Goal: Task Accomplishment & Management: Complete application form

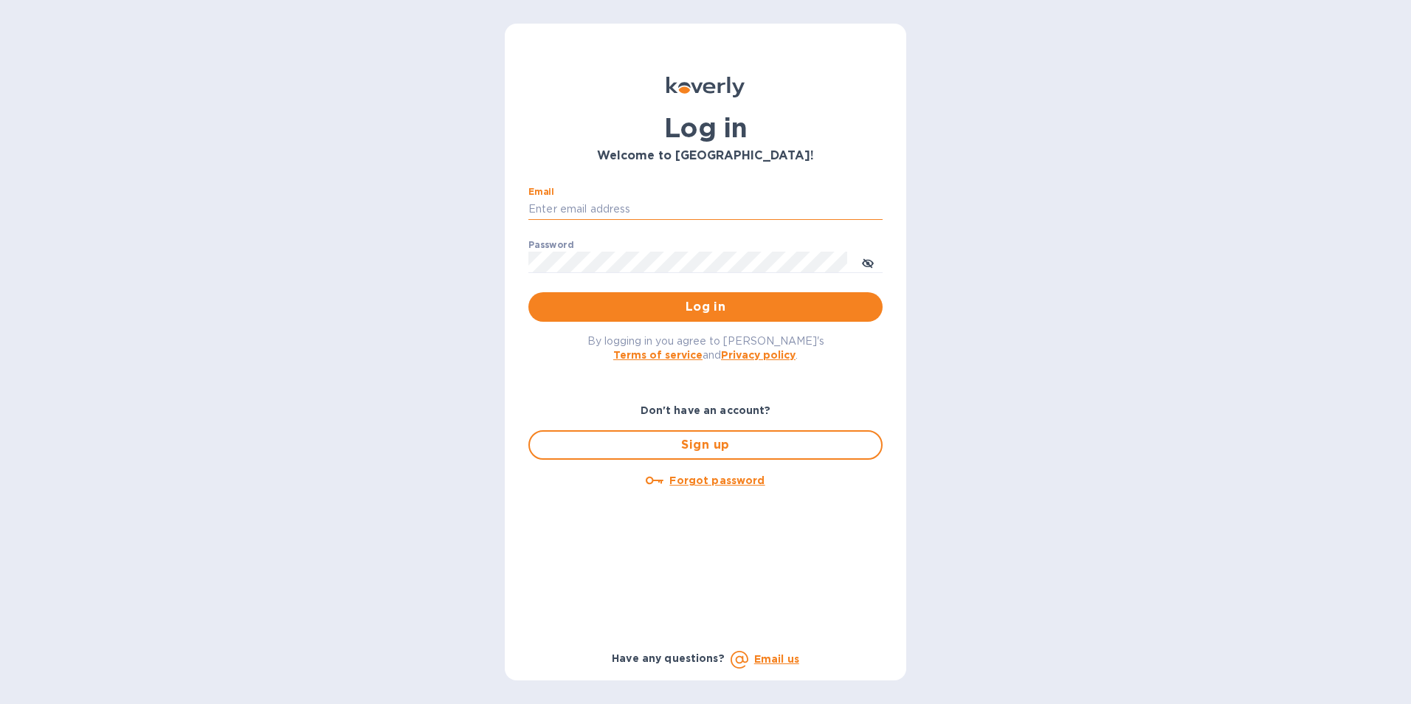
click at [590, 213] on input "Email" at bounding box center [706, 210] width 354 height 22
type input "kcadmin@kcarlton.com"
click at [867, 261] on icon "toggle password visibility" at bounding box center [868, 263] width 12 height 7
click at [526, 261] on div "Email kcadmin@kcarlton.com ​ Password ​ Log in" at bounding box center [706, 254] width 378 height 159
click at [602, 306] on span "Log in" at bounding box center [705, 307] width 331 height 18
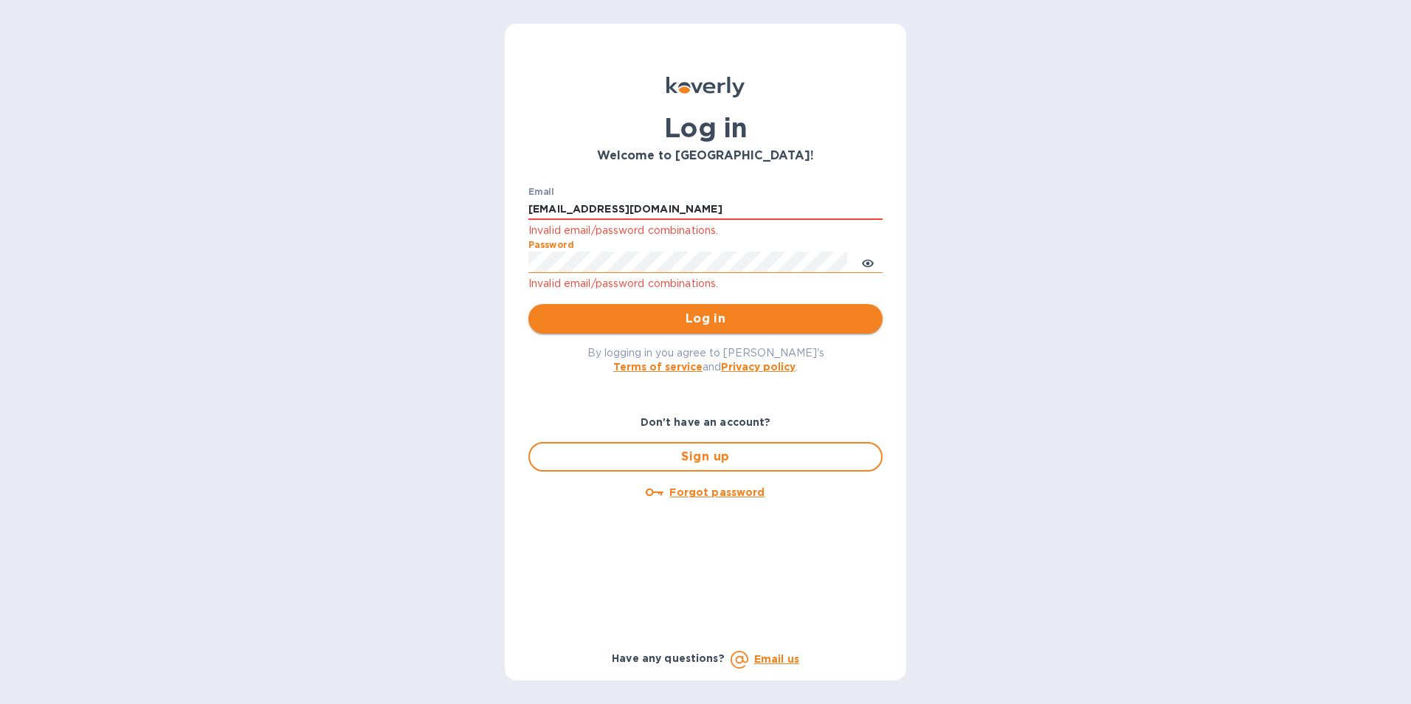
click at [618, 309] on button "Log in" at bounding box center [706, 319] width 354 height 30
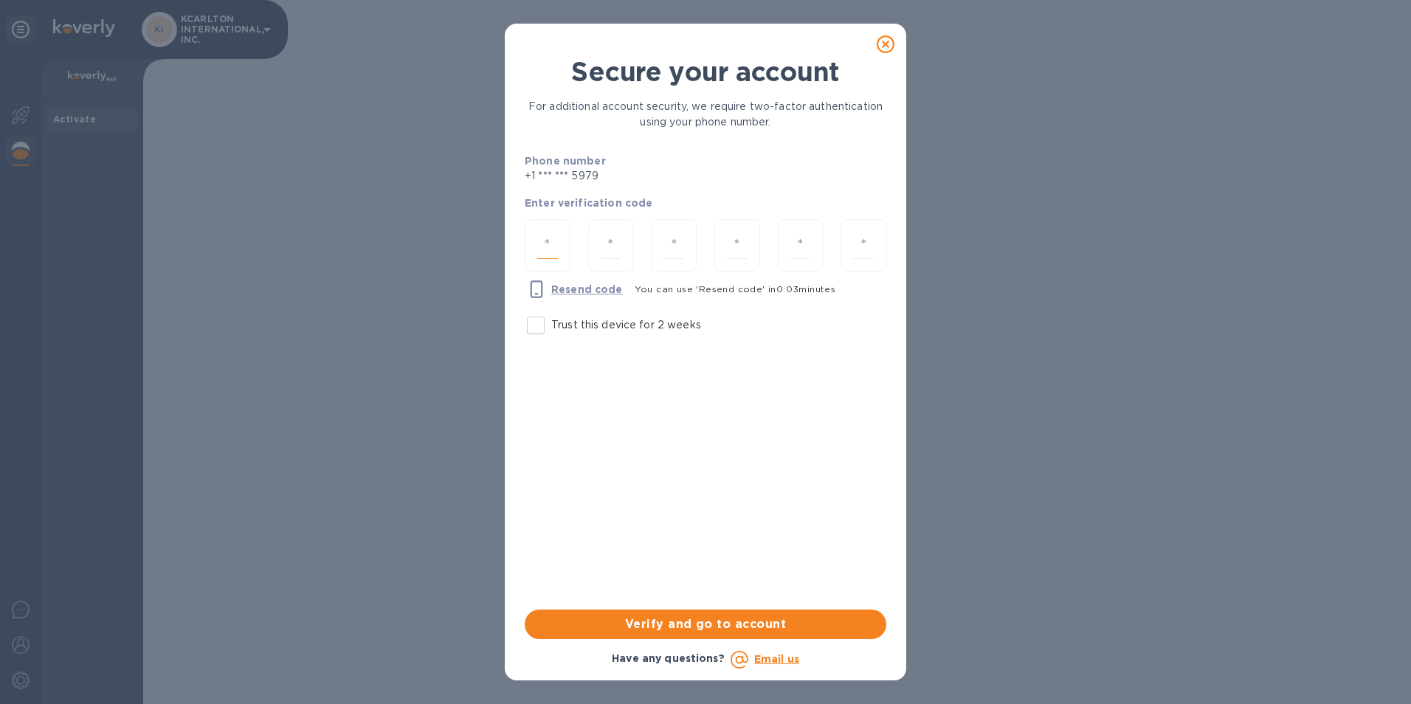
click at [554, 239] on input "number" at bounding box center [547, 245] width 21 height 27
type input "2"
type input "7"
type input "2"
type input "0"
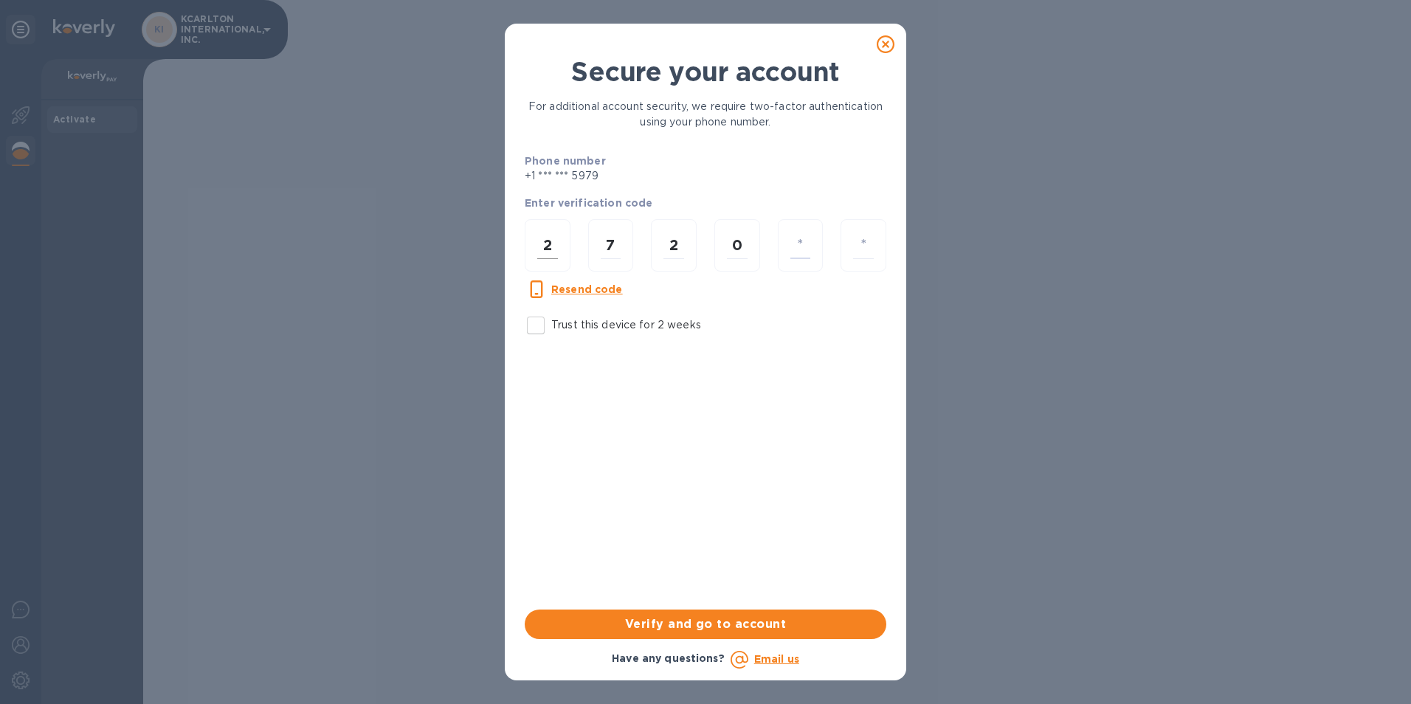
type input "1"
type input "0"
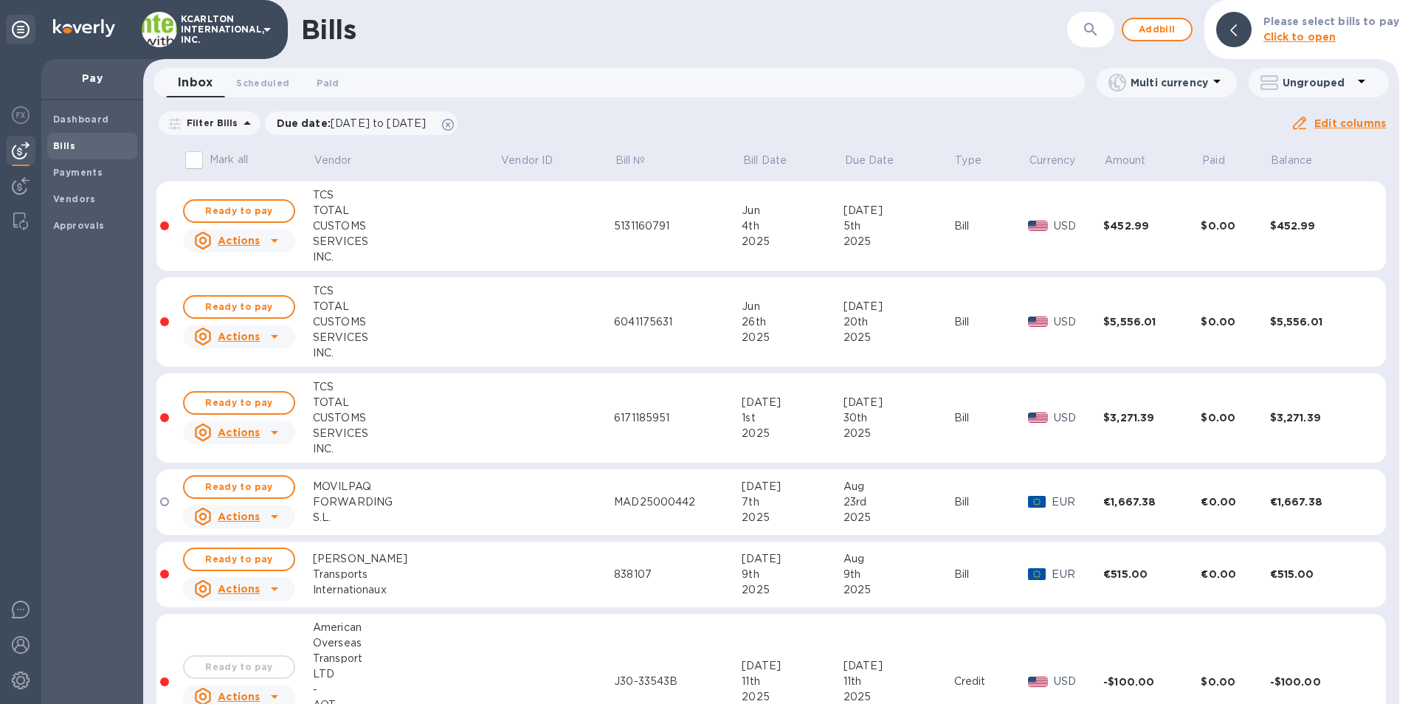
click at [331, 185] on td "TCS TOTAL CUSTOMS SERVICES INC." at bounding box center [406, 227] width 187 height 90
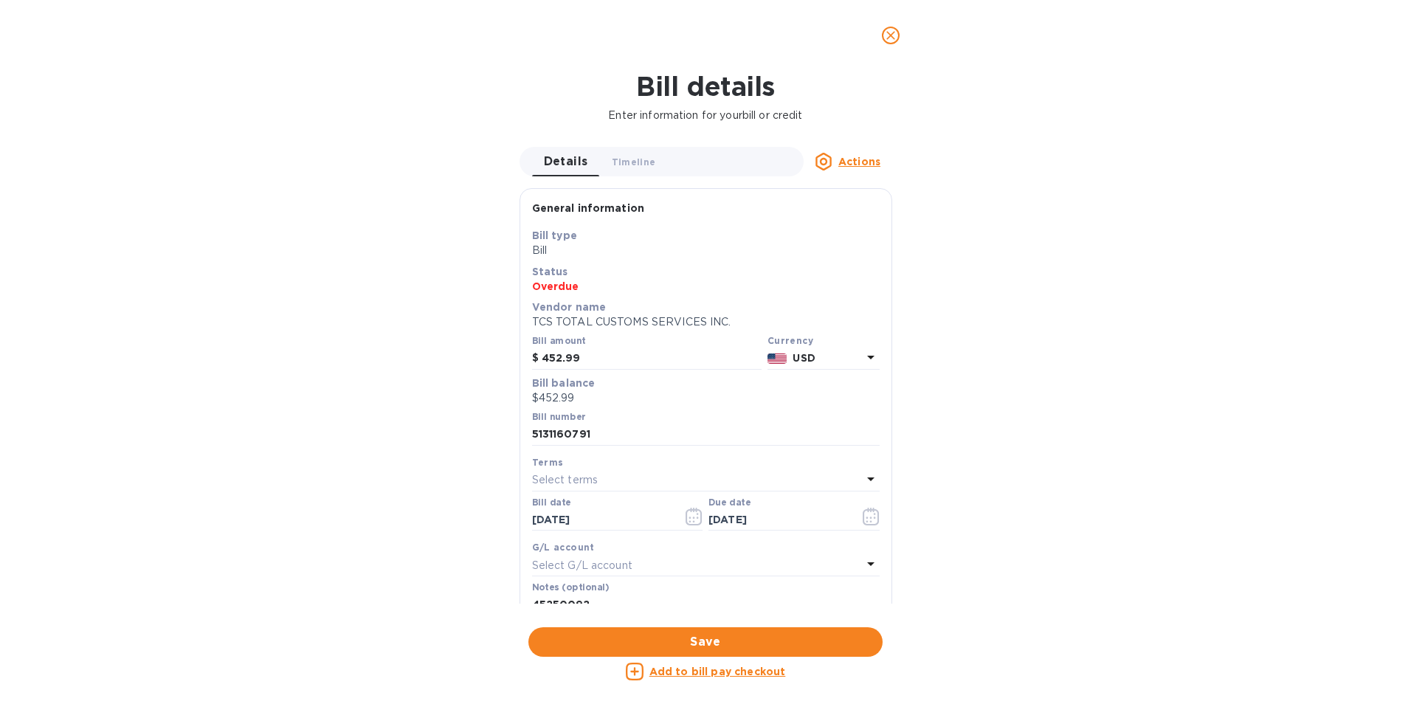
click at [884, 35] on span "close" at bounding box center [891, 36] width 18 height 18
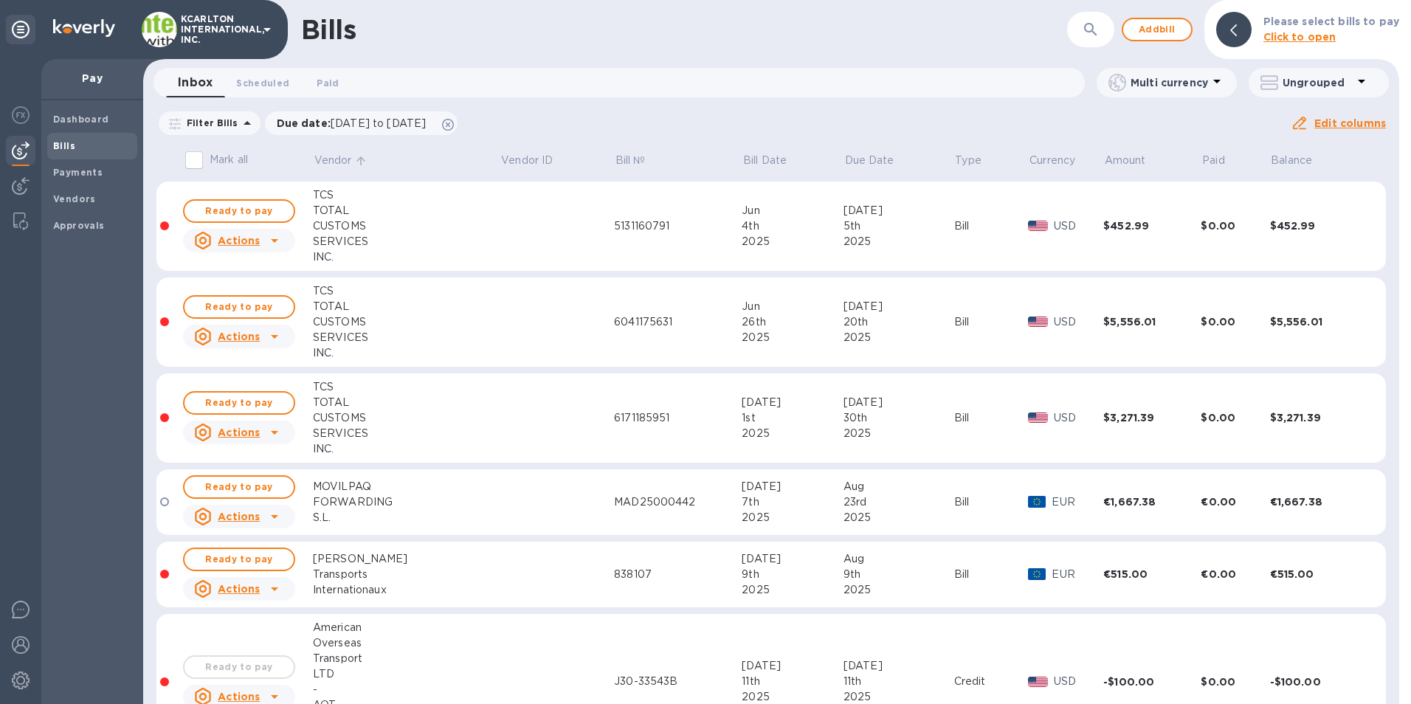
click at [326, 156] on p "Vendor" at bounding box center [333, 161] width 38 height 16
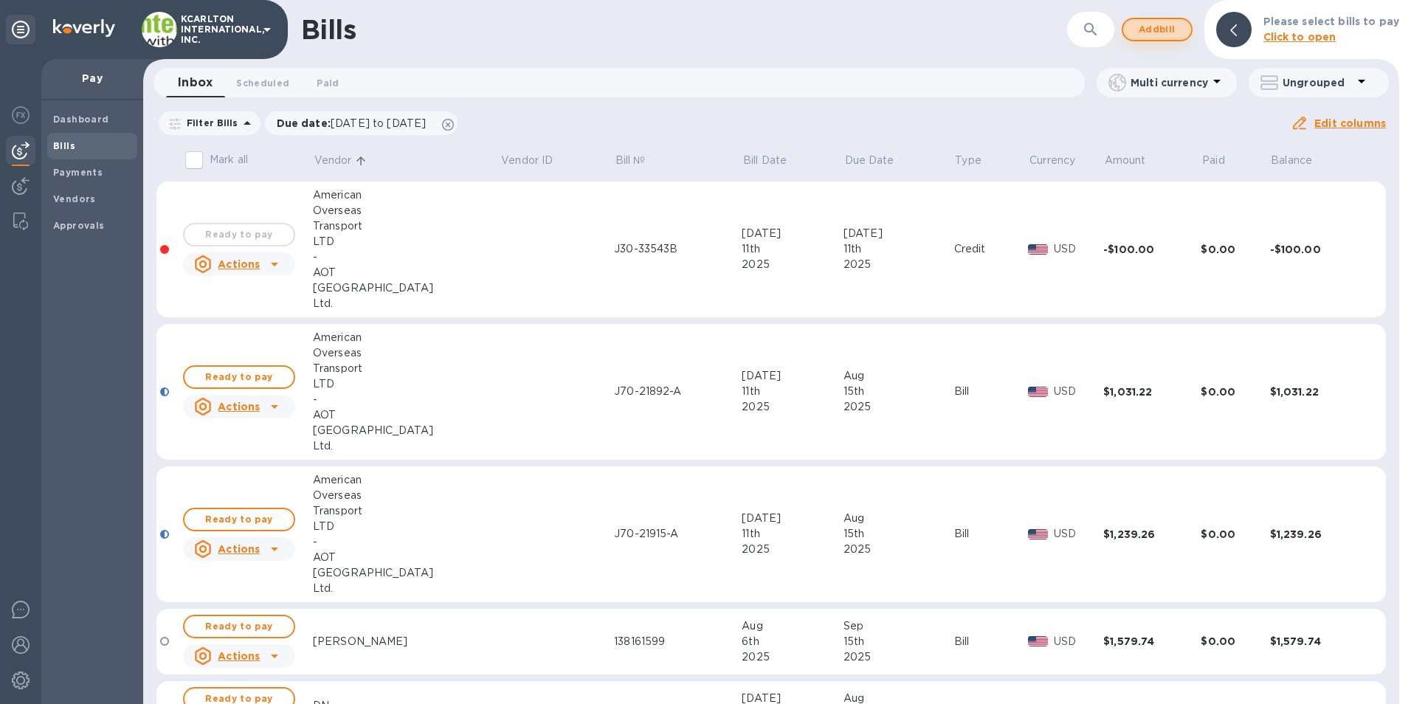
click at [1155, 28] on span "Add bill" at bounding box center [1157, 30] width 44 height 18
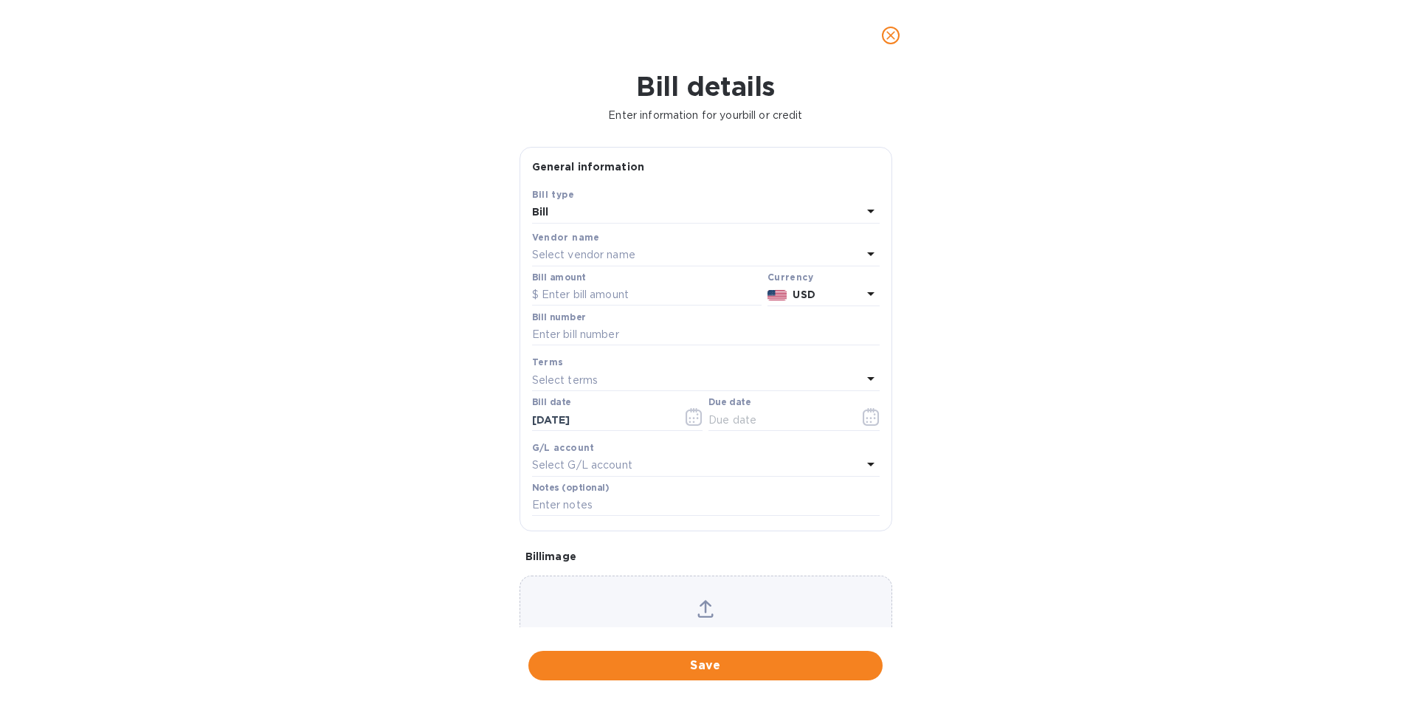
click at [608, 252] on p "Select vendor name" at bounding box center [583, 255] width 103 height 16
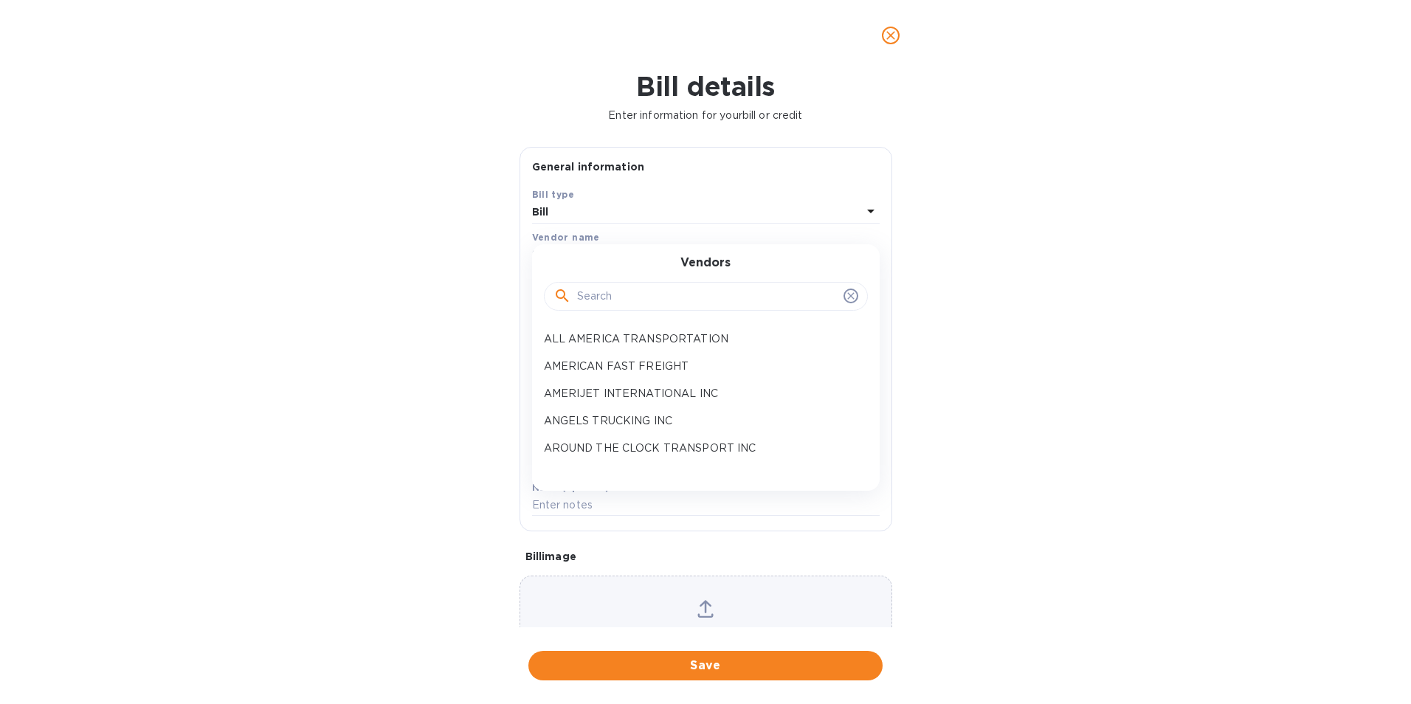
click at [601, 294] on input "text" at bounding box center [707, 297] width 261 height 22
type input "AT"
click at [584, 441] on p "Atlanta Dash" at bounding box center [700, 449] width 312 height 16
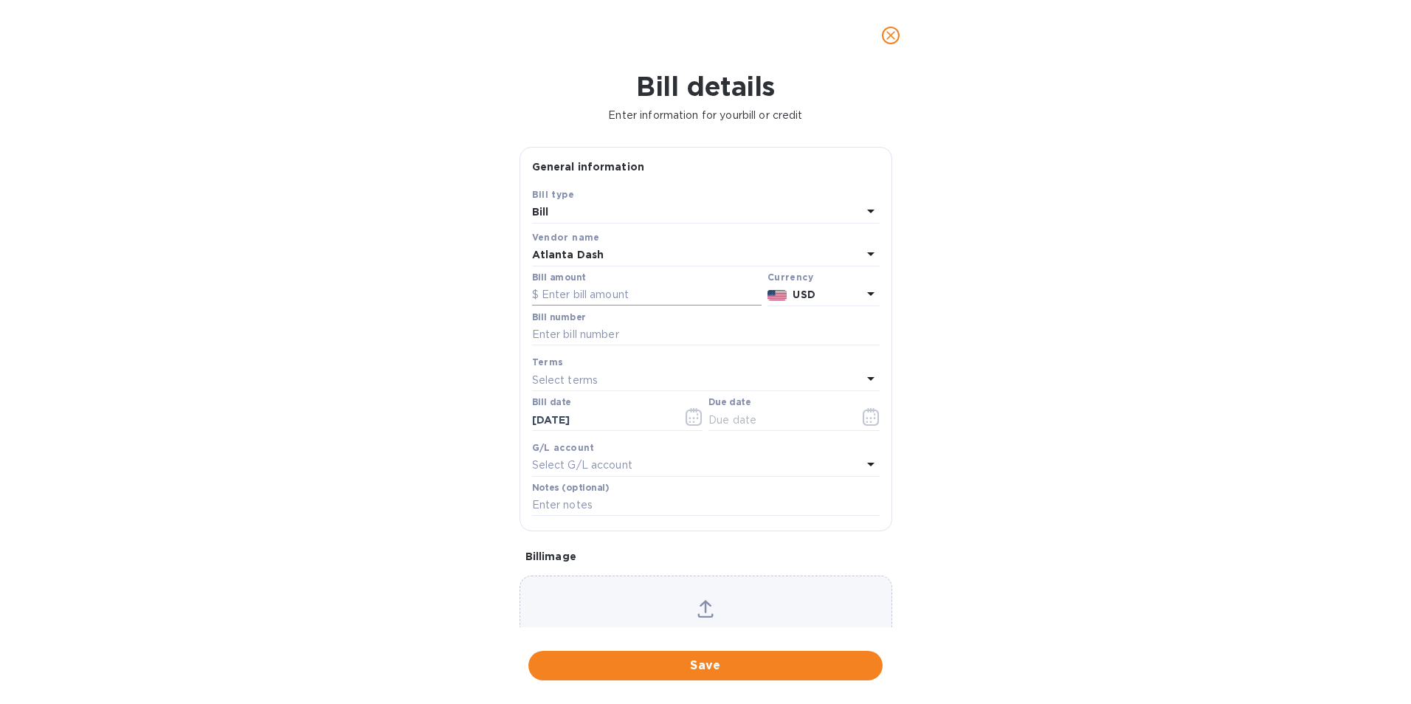
click at [592, 294] on input "text" at bounding box center [647, 295] width 230 height 22
type input "415.00"
click at [587, 331] on input "text" at bounding box center [706, 335] width 348 height 22
type input "00101798"
click at [870, 413] on icon "button" at bounding box center [871, 417] width 17 height 18
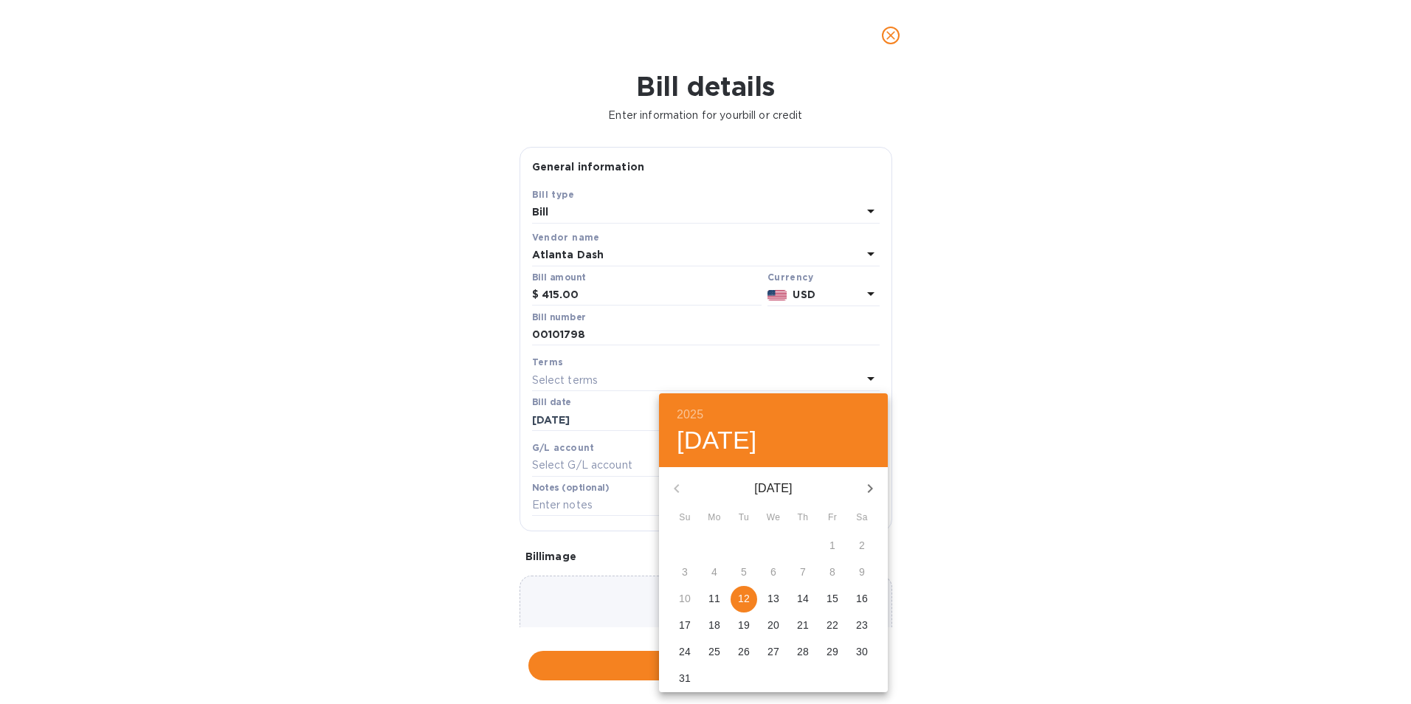
click at [856, 591] on p "16" at bounding box center [862, 598] width 12 height 15
type input "[DATE]"
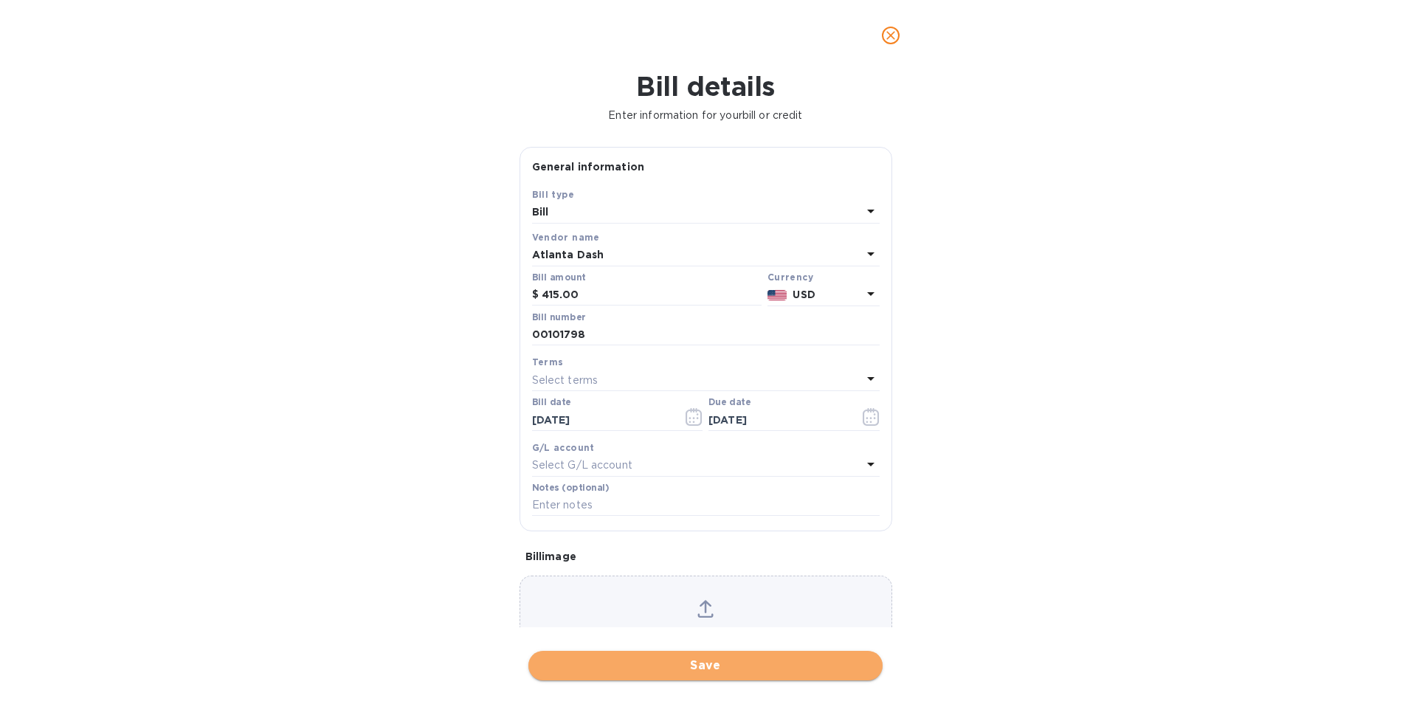
click at [667, 669] on span "Save" at bounding box center [705, 666] width 331 height 18
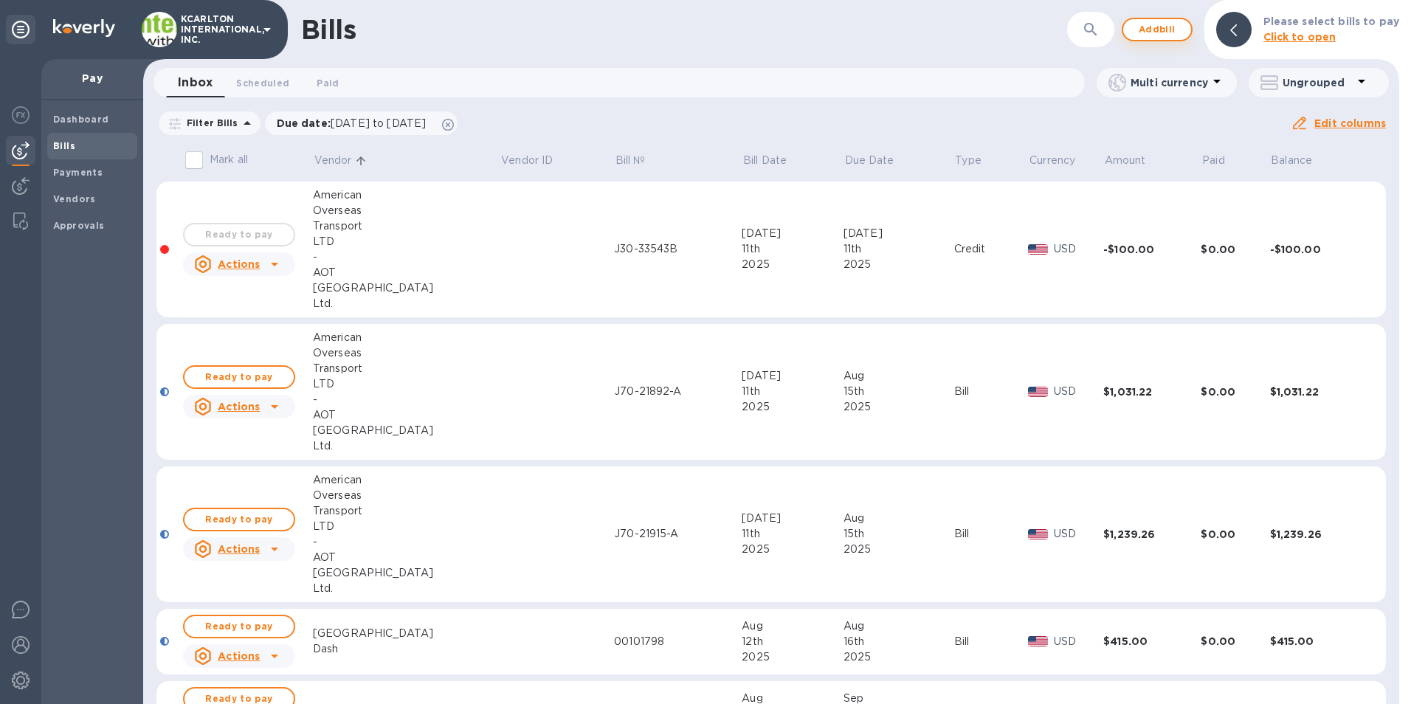
click at [1165, 32] on span "Add bill" at bounding box center [1157, 30] width 44 height 18
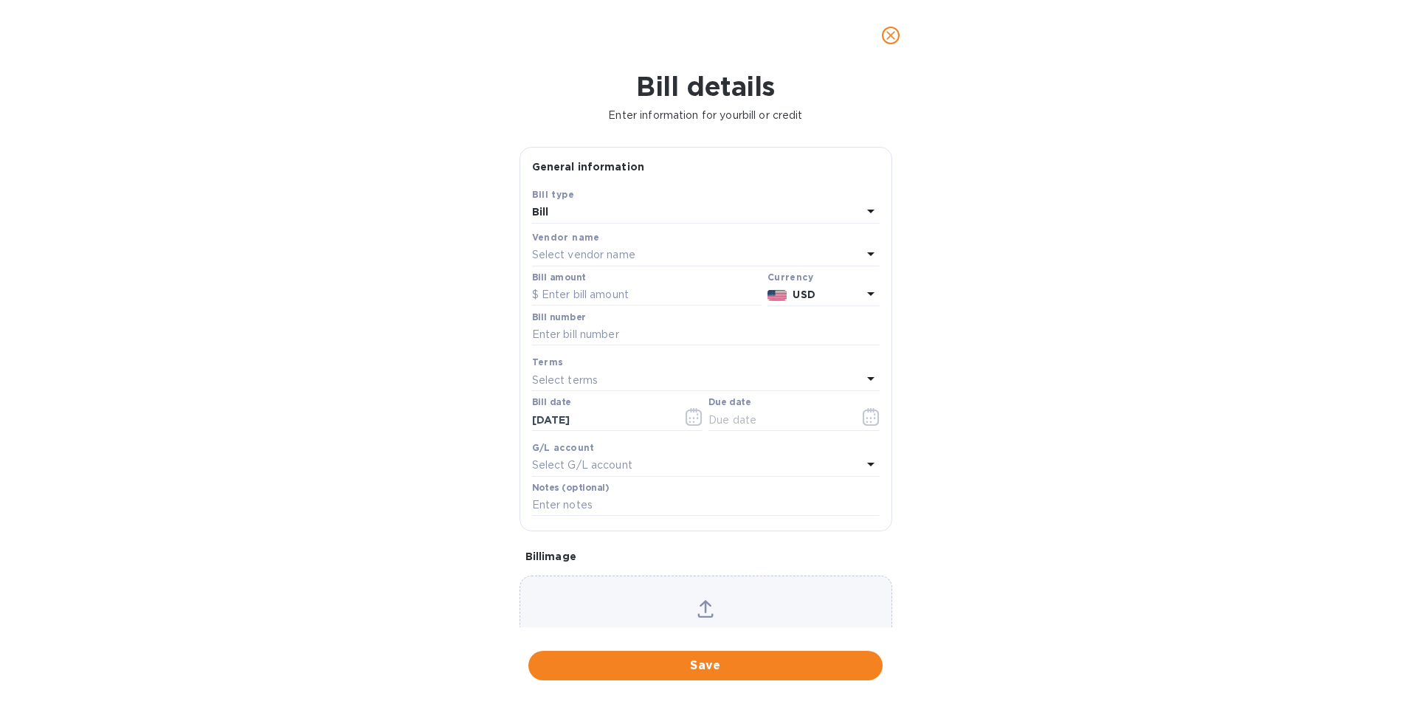
click at [616, 256] on p "Select vendor name" at bounding box center [583, 255] width 103 height 16
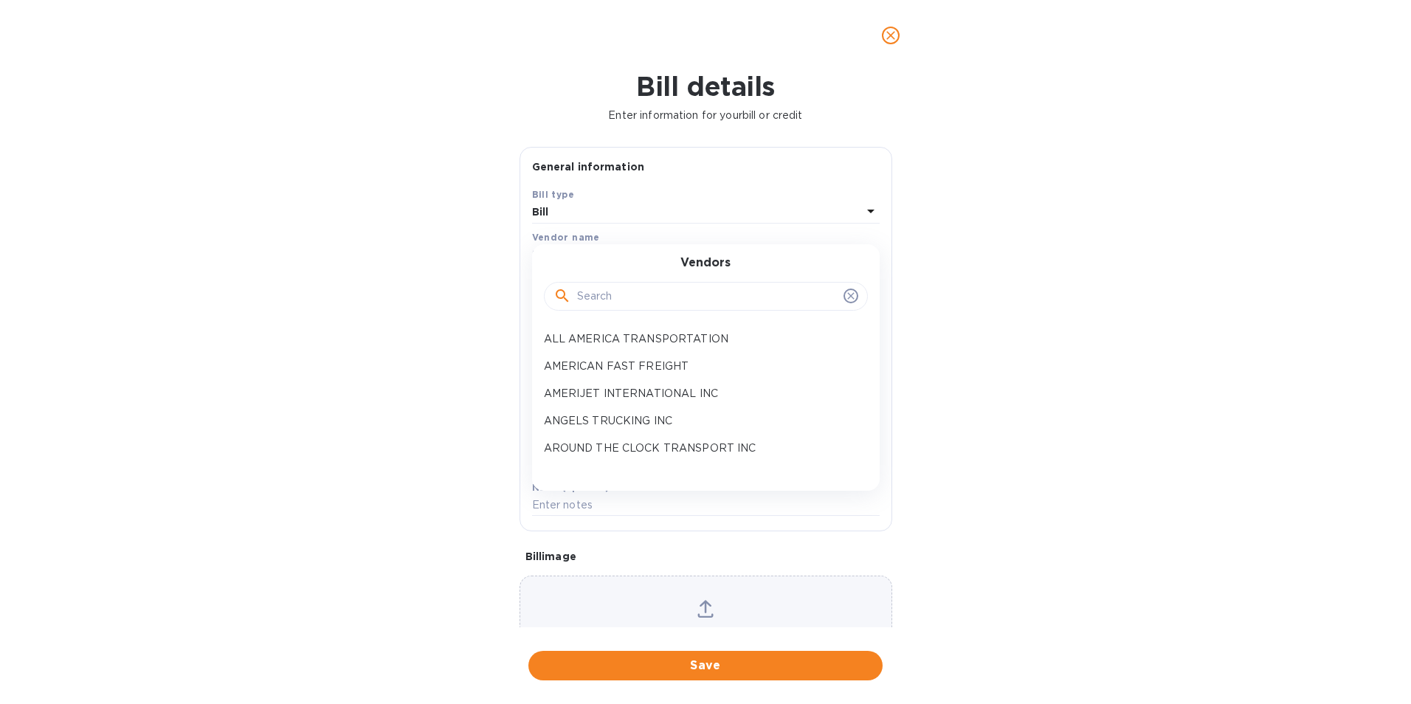
click at [613, 292] on input "text" at bounding box center [707, 297] width 261 height 22
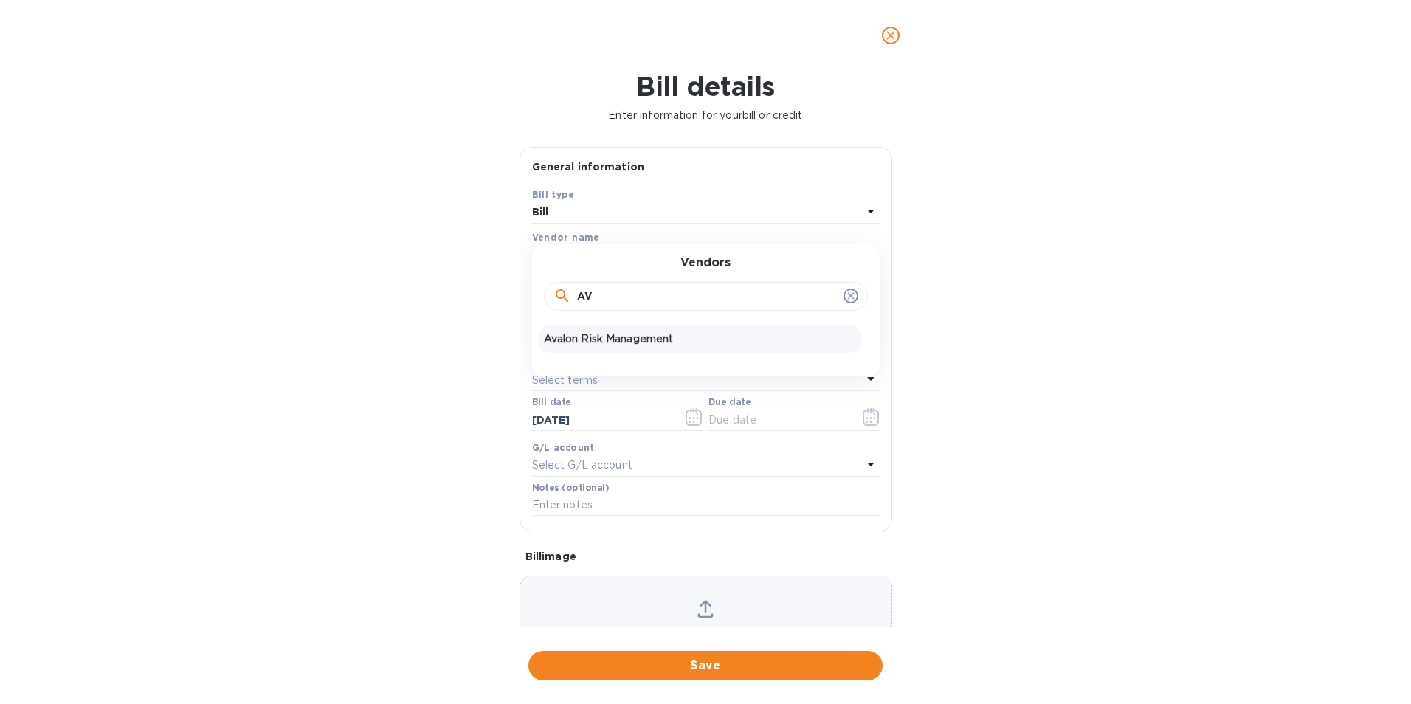
type input "AV"
click at [591, 345] on p "Avalon Risk Management" at bounding box center [700, 339] width 312 height 16
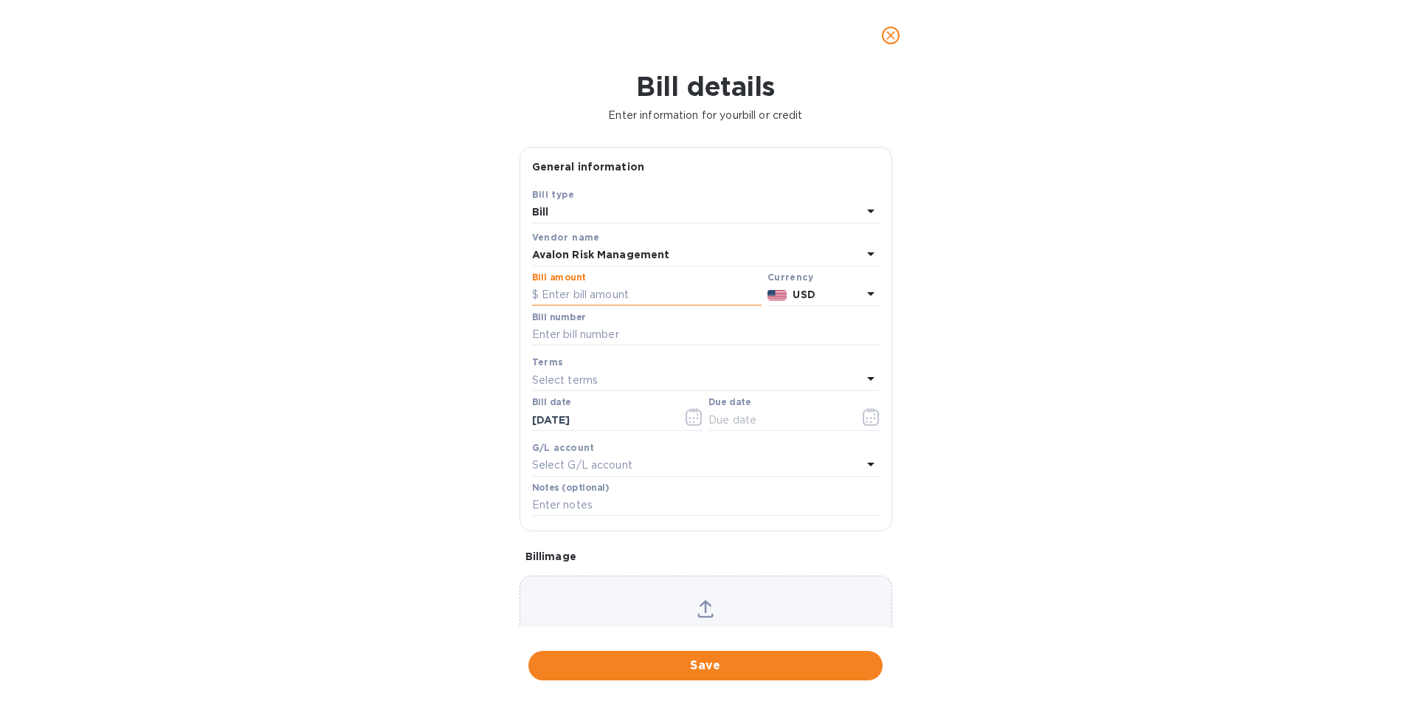
click at [581, 299] on input "text" at bounding box center [647, 295] width 230 height 22
type input "25.74"
click at [564, 330] on input "text" at bounding box center [706, 335] width 348 height 22
type input "1026778"
click at [863, 415] on icon "button" at bounding box center [871, 417] width 17 height 18
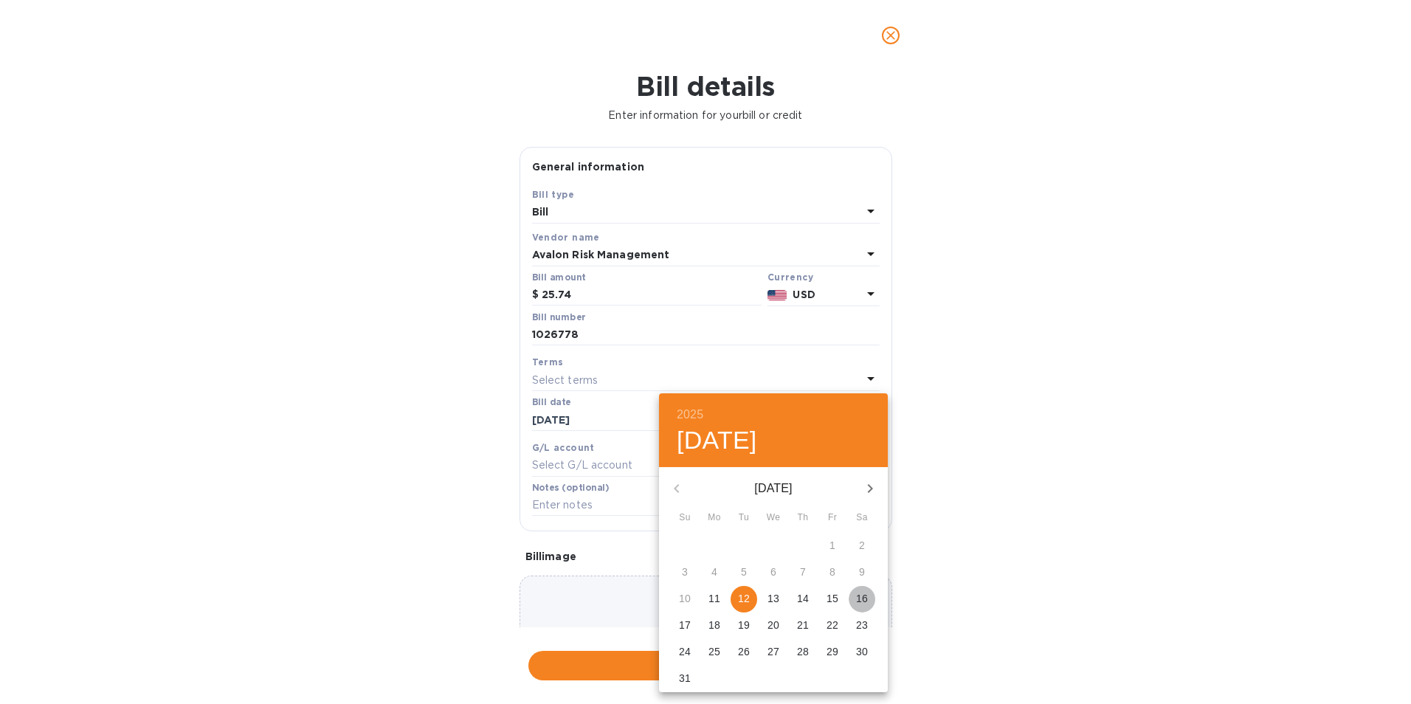
click at [871, 596] on span "16" at bounding box center [862, 598] width 27 height 15
type input "[DATE]"
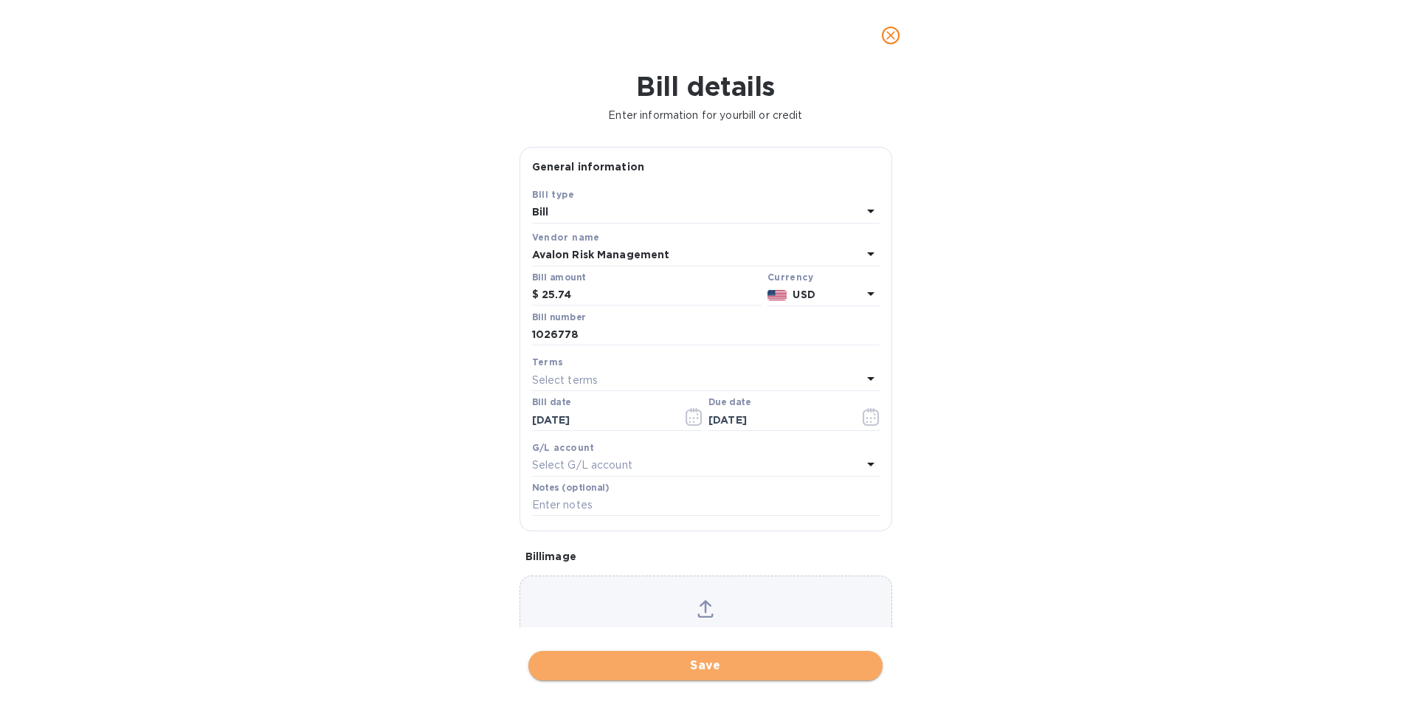
click at [740, 660] on span "Save" at bounding box center [705, 666] width 331 height 18
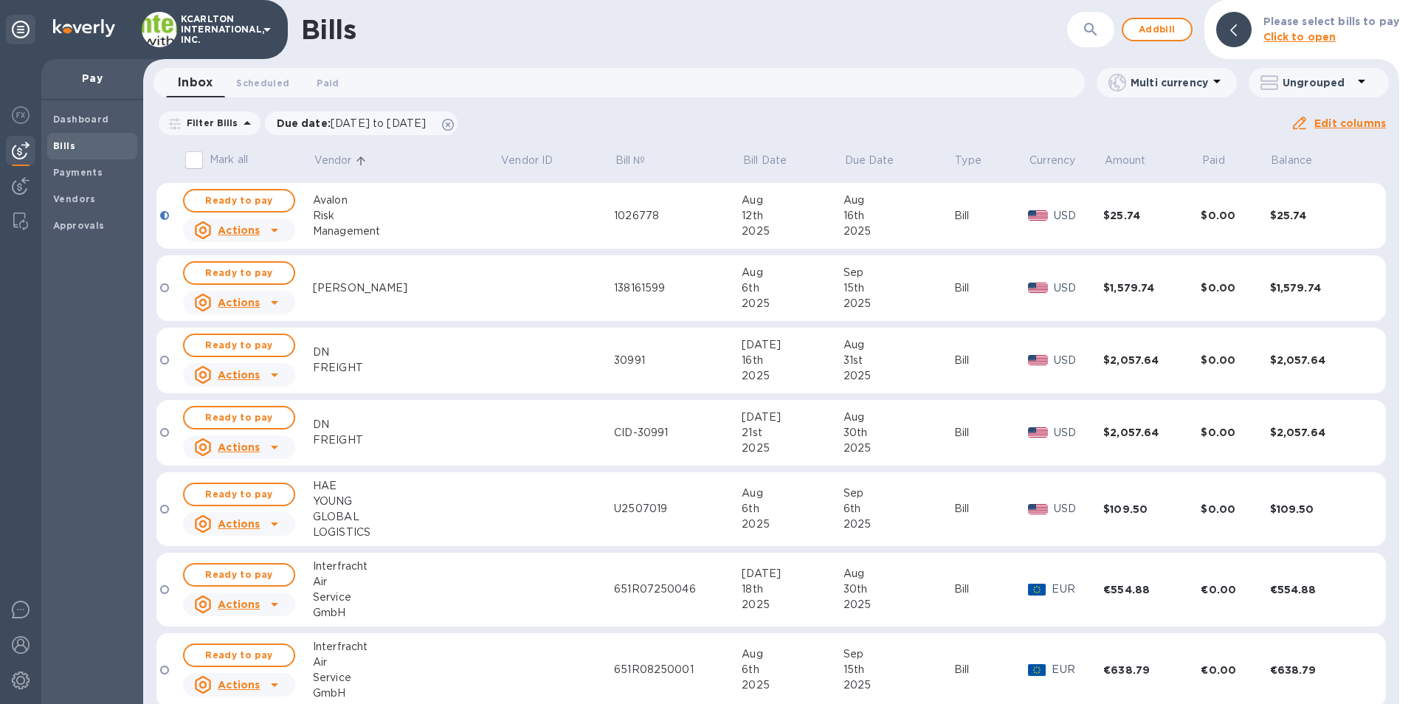
scroll to position [517, 0]
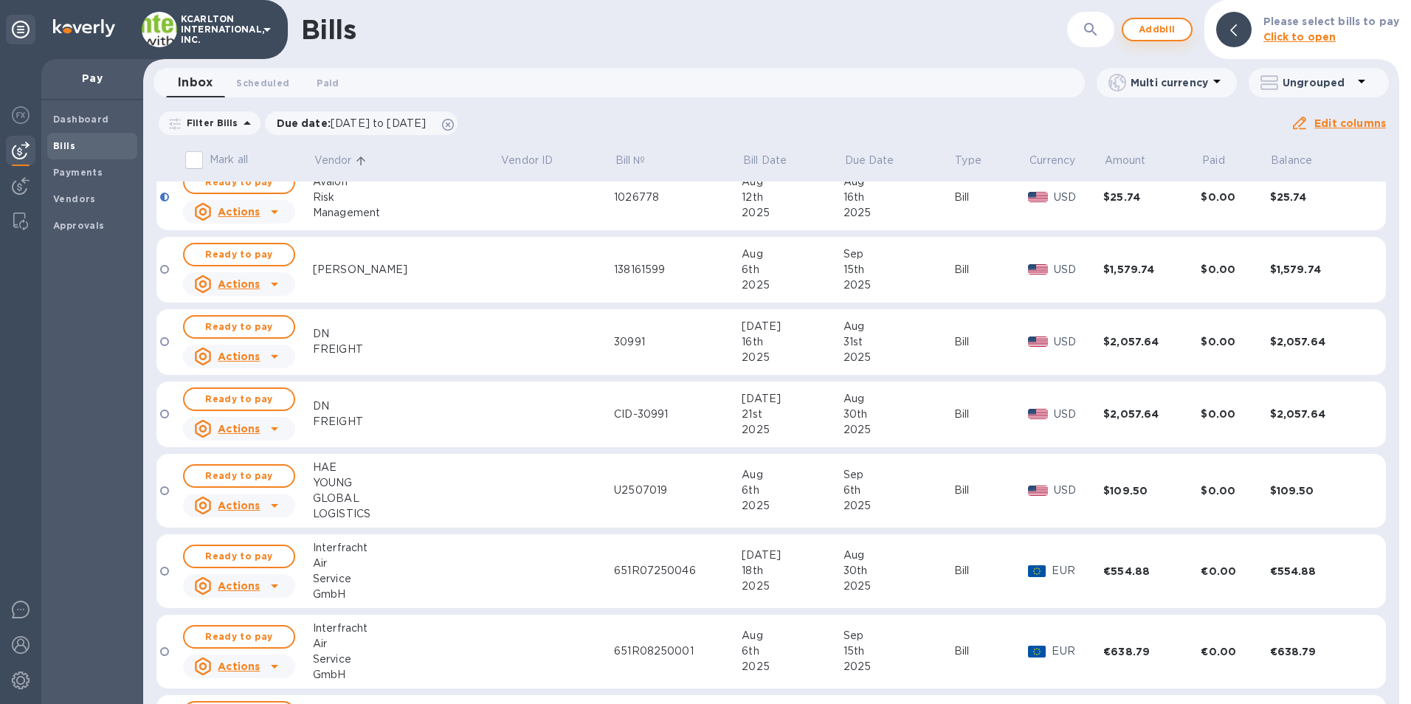
click at [1159, 26] on span "Add bill" at bounding box center [1157, 30] width 44 height 18
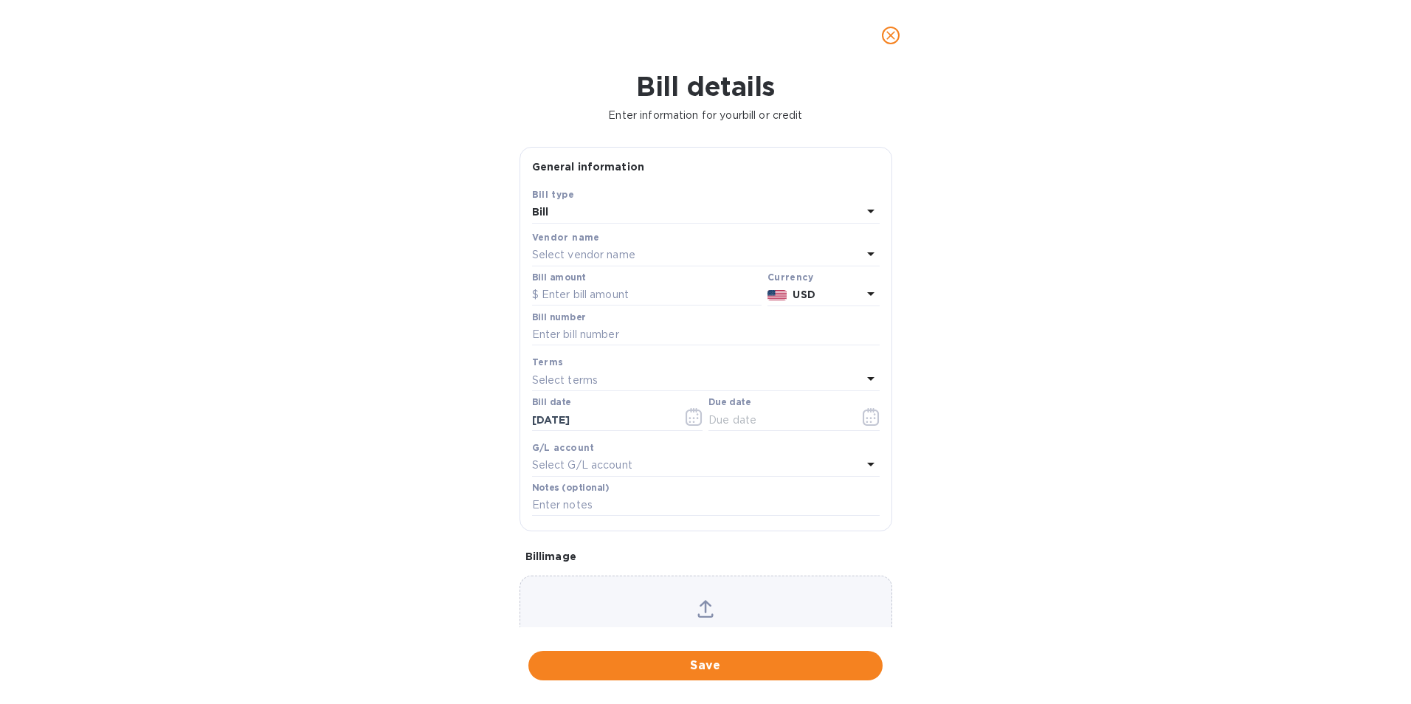
click at [668, 247] on div "Select vendor name" at bounding box center [697, 255] width 330 height 21
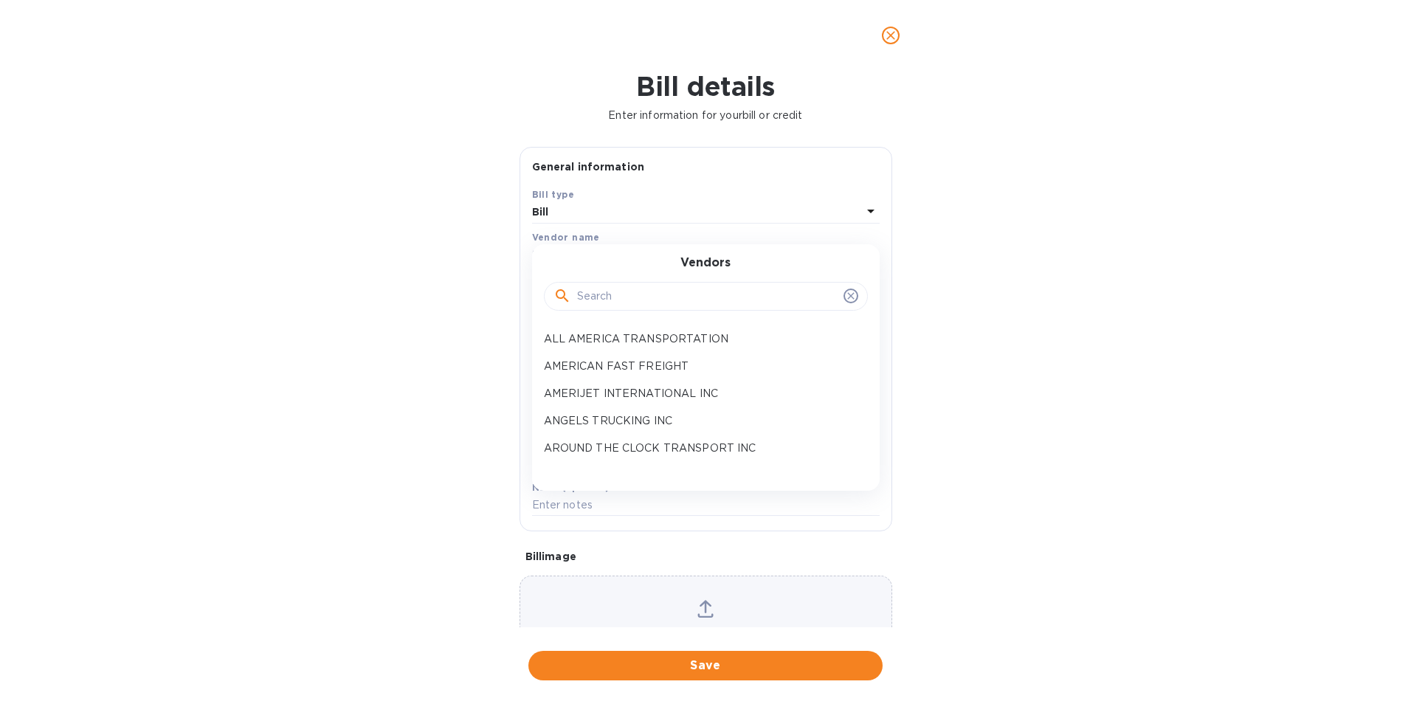
click at [645, 298] on input "text" at bounding box center [707, 297] width 261 height 22
type input "EX"
click at [634, 397] on p "EXECUTIVE COURIER SYSTEMS INC" at bounding box center [700, 394] width 312 height 16
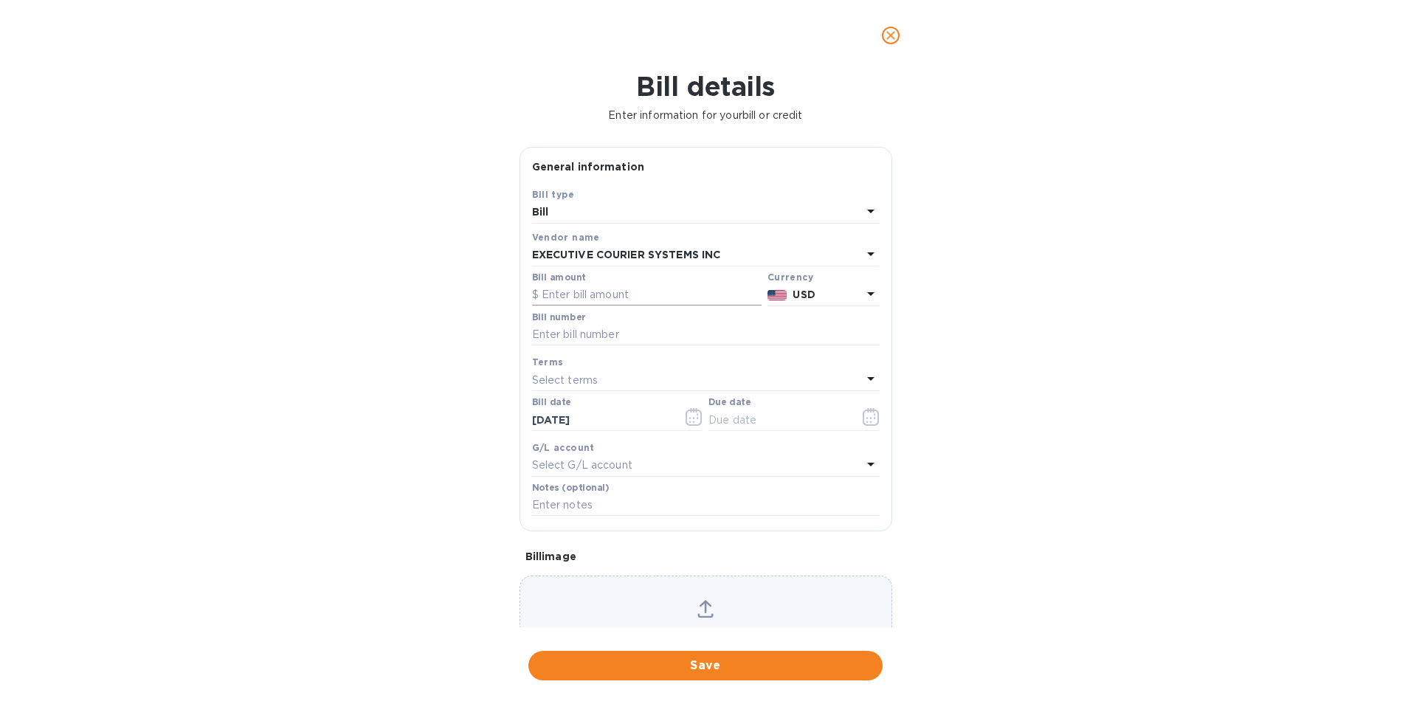
click at [598, 302] on input "text" at bounding box center [647, 295] width 230 height 22
type input "0"
type input "2,083.54"
click at [596, 327] on input "text" at bounding box center [706, 335] width 348 height 22
type input "08062025318"
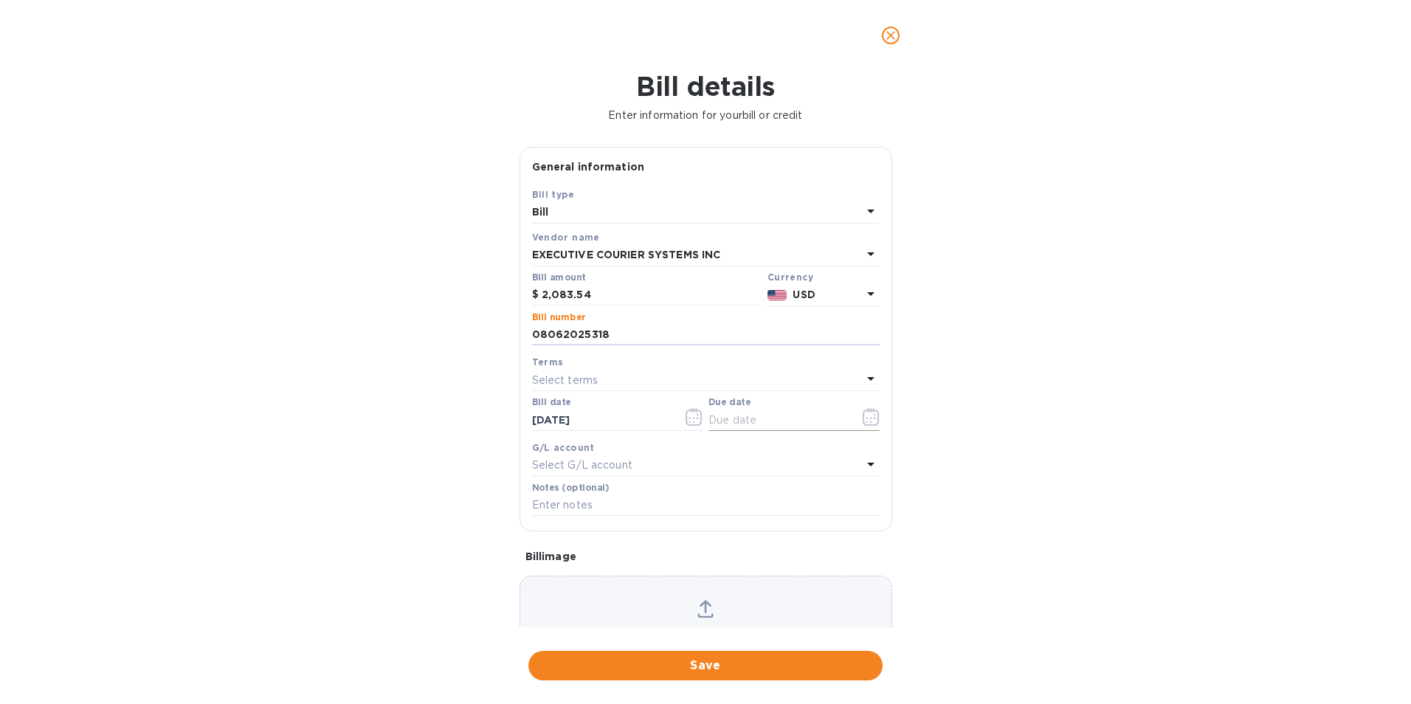
click at [870, 417] on icon "button" at bounding box center [871, 417] width 17 height 18
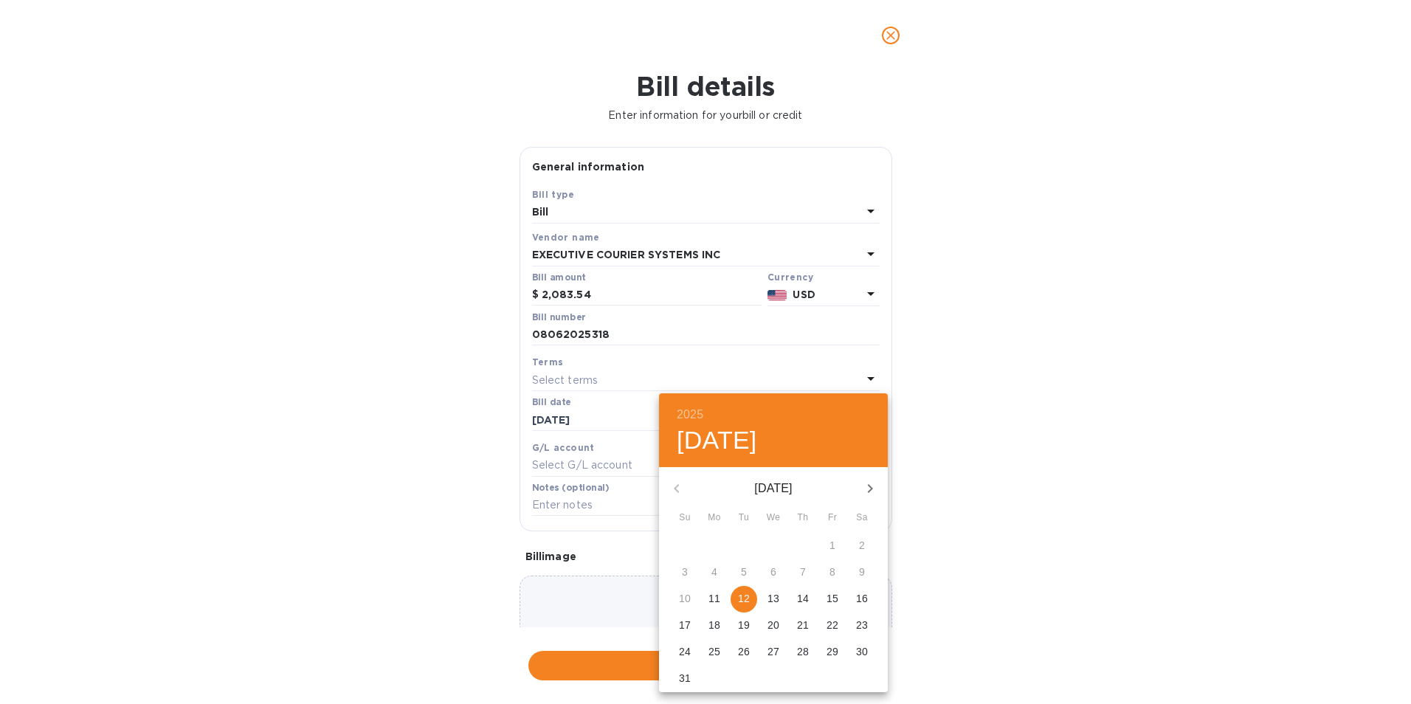
click at [861, 595] on p "16" at bounding box center [862, 598] width 12 height 15
type input "[DATE]"
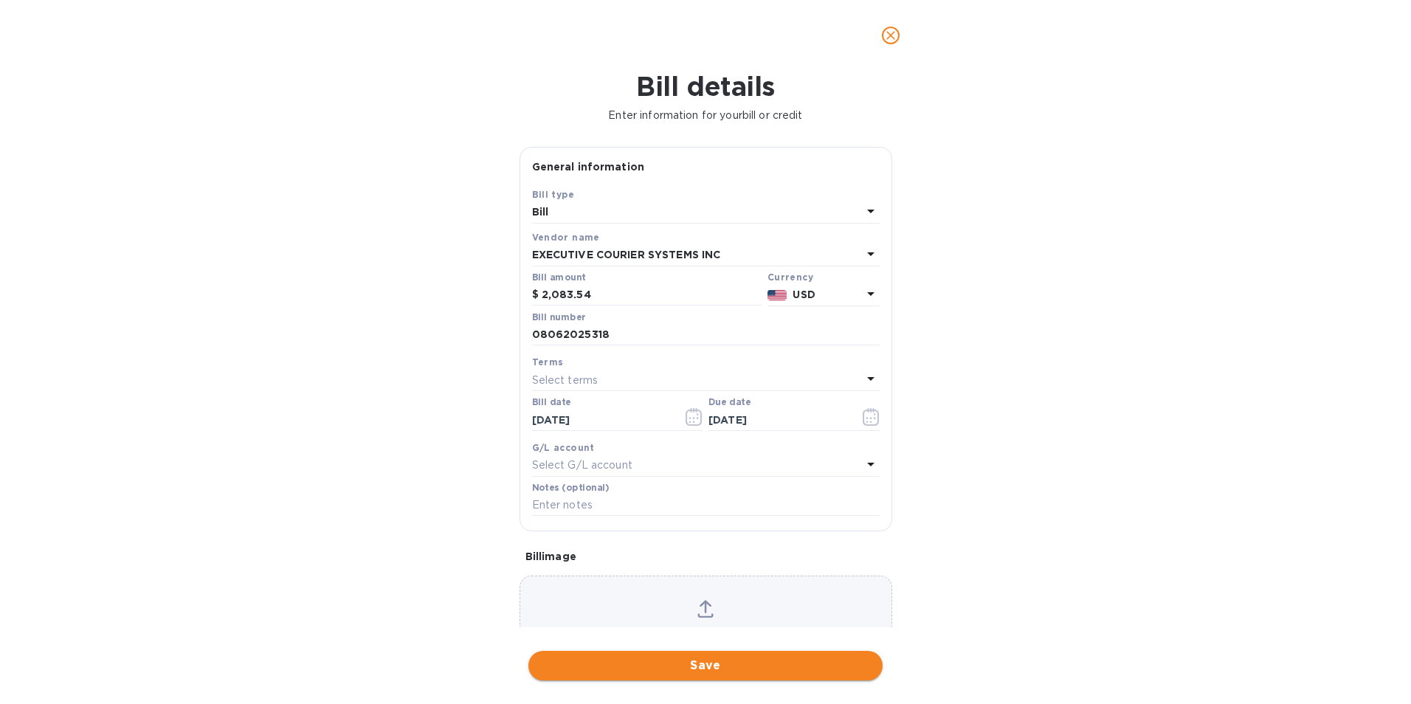
click at [640, 662] on span "Save" at bounding box center [705, 666] width 331 height 18
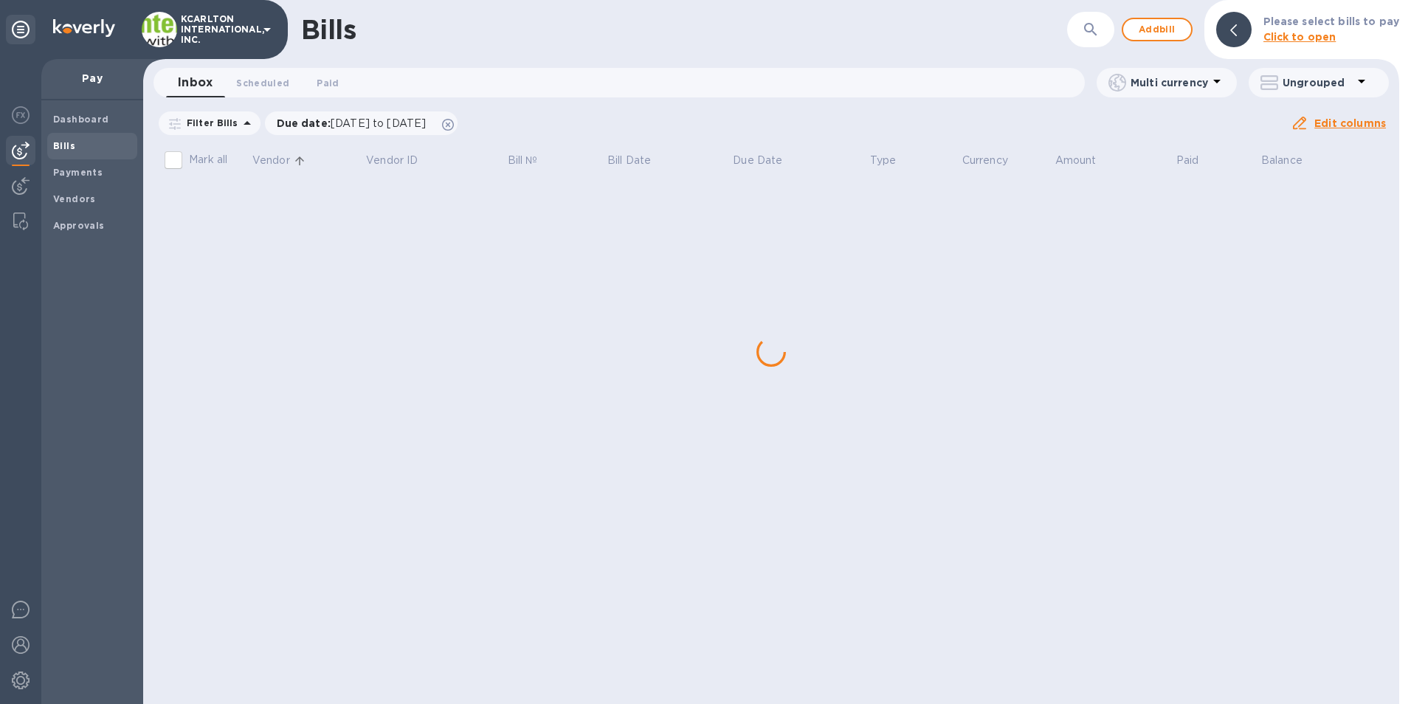
scroll to position [0, 0]
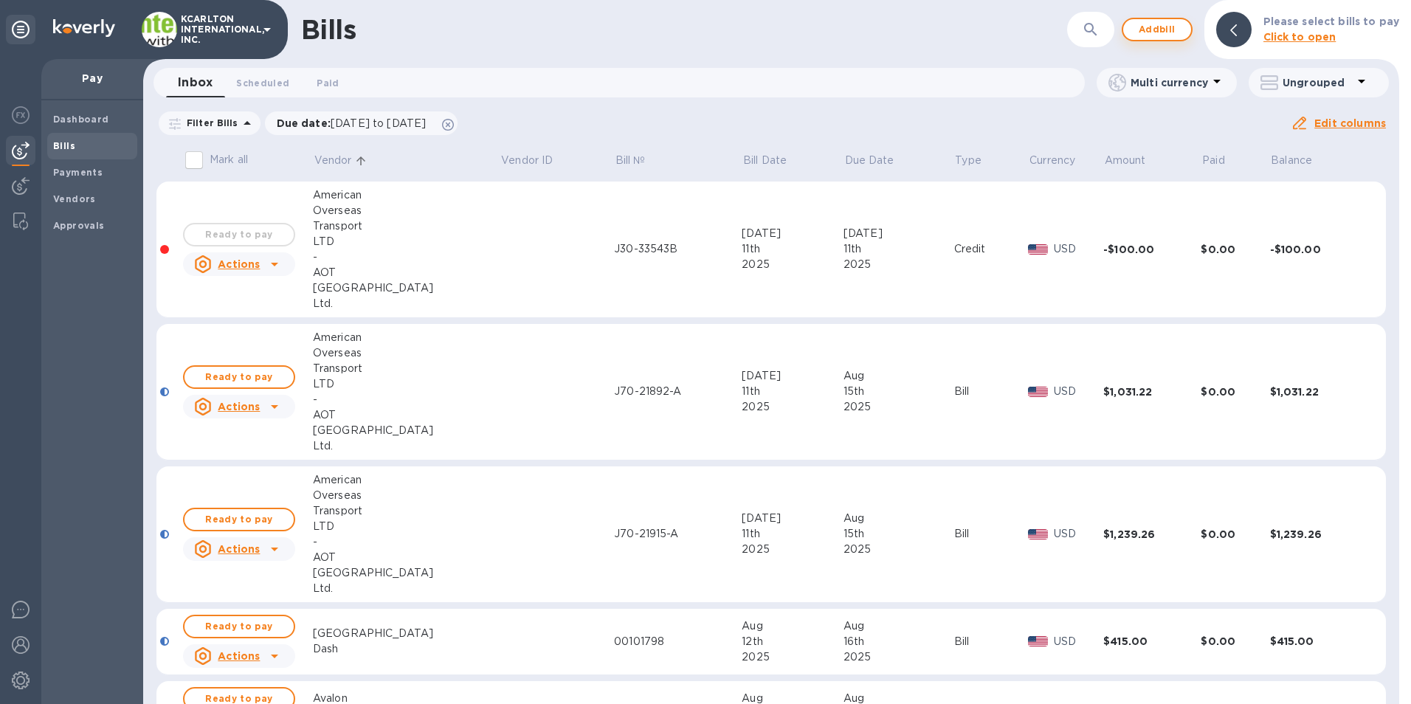
click at [1172, 30] on span "Add bill" at bounding box center [1157, 30] width 44 height 18
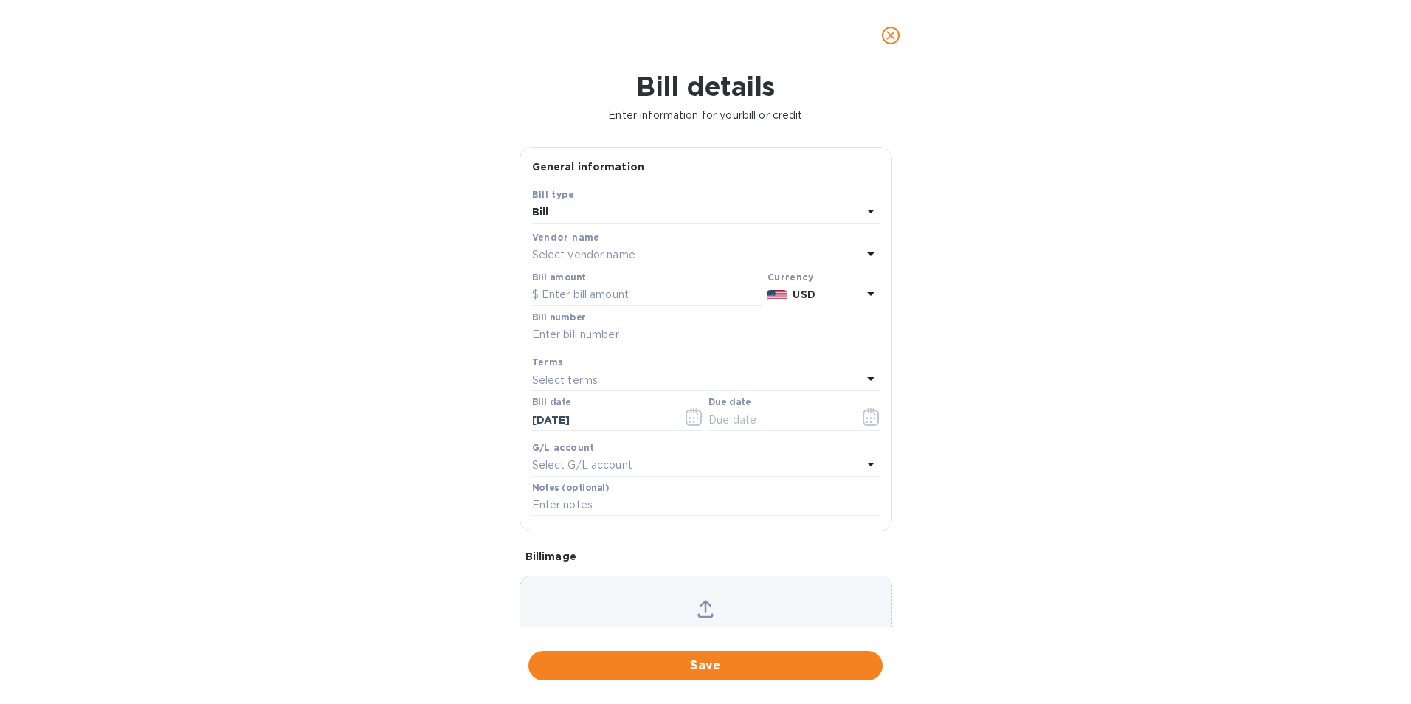
click at [580, 250] on p "Select vendor name" at bounding box center [583, 255] width 103 height 16
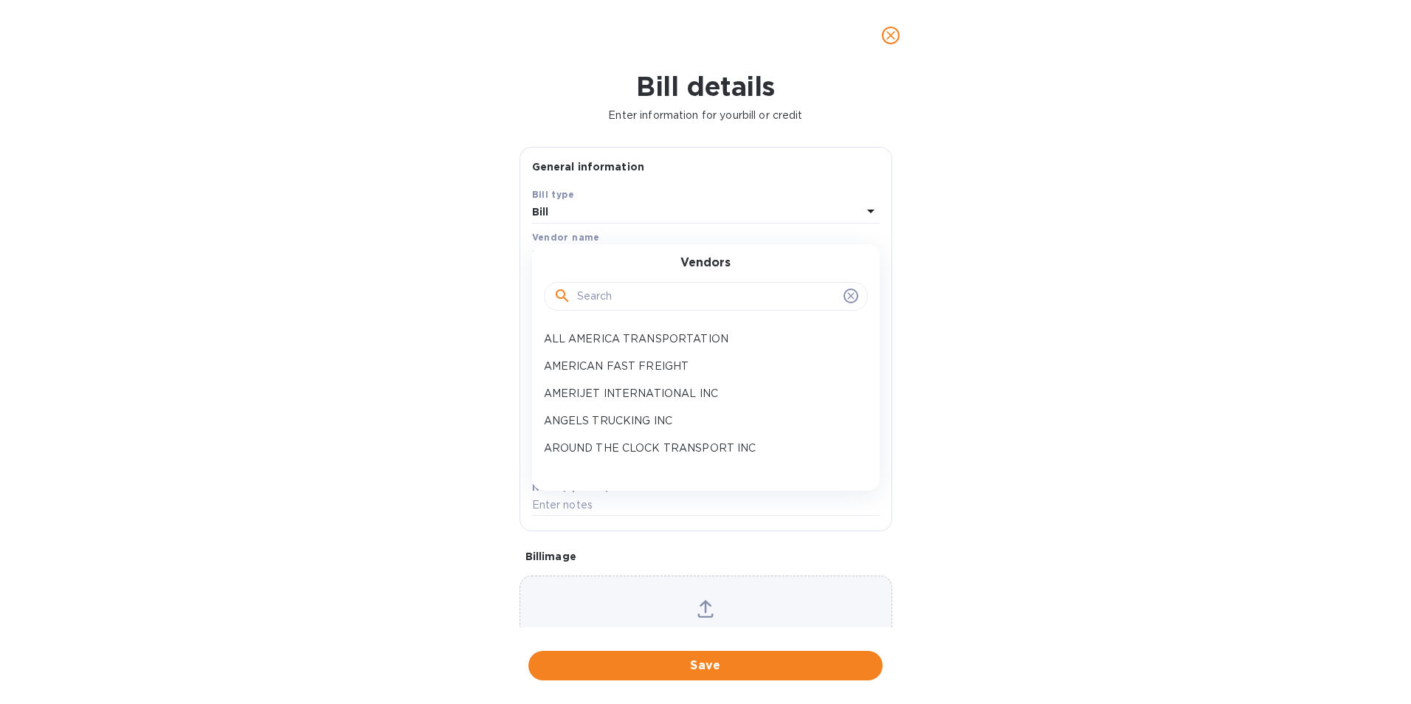
click at [582, 290] on input "text" at bounding box center [707, 297] width 261 height 22
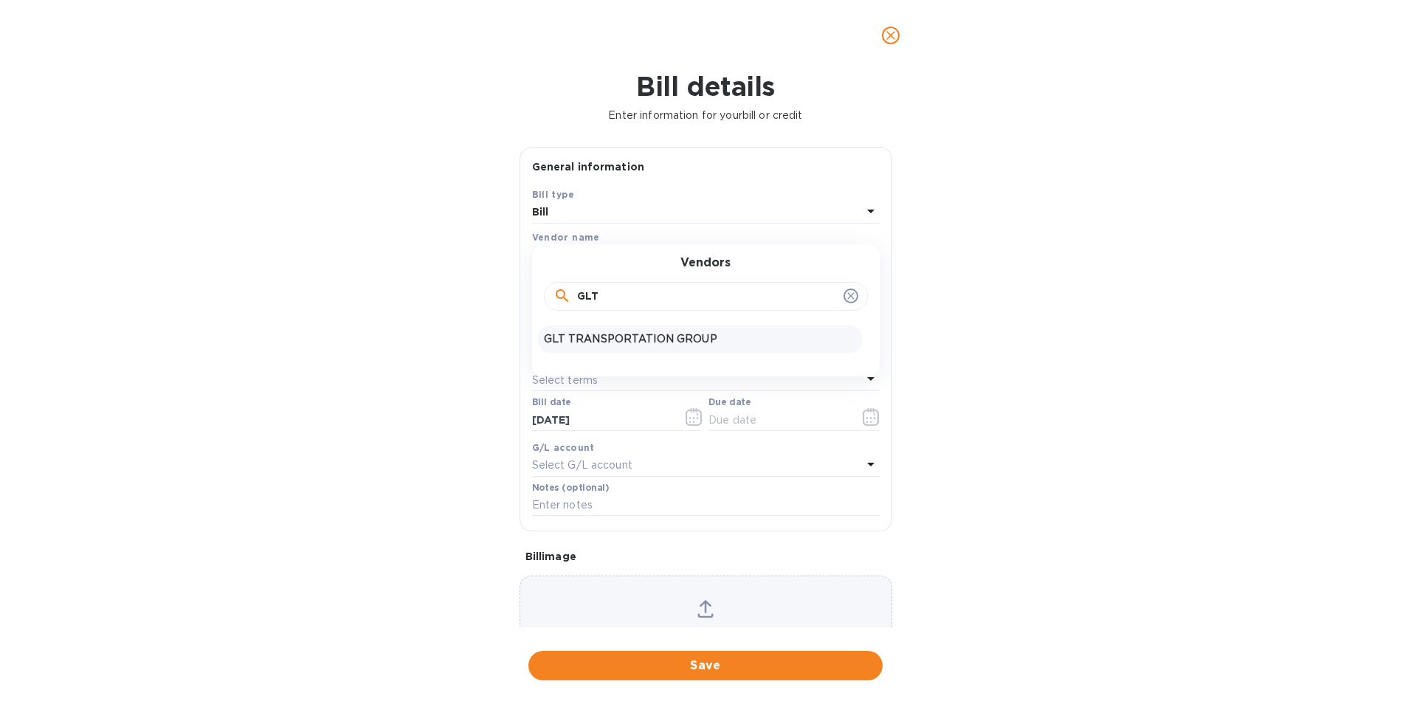
type input "GLT"
click at [595, 340] on p "GLT TRANSPORTATION GROUP" at bounding box center [700, 339] width 312 height 16
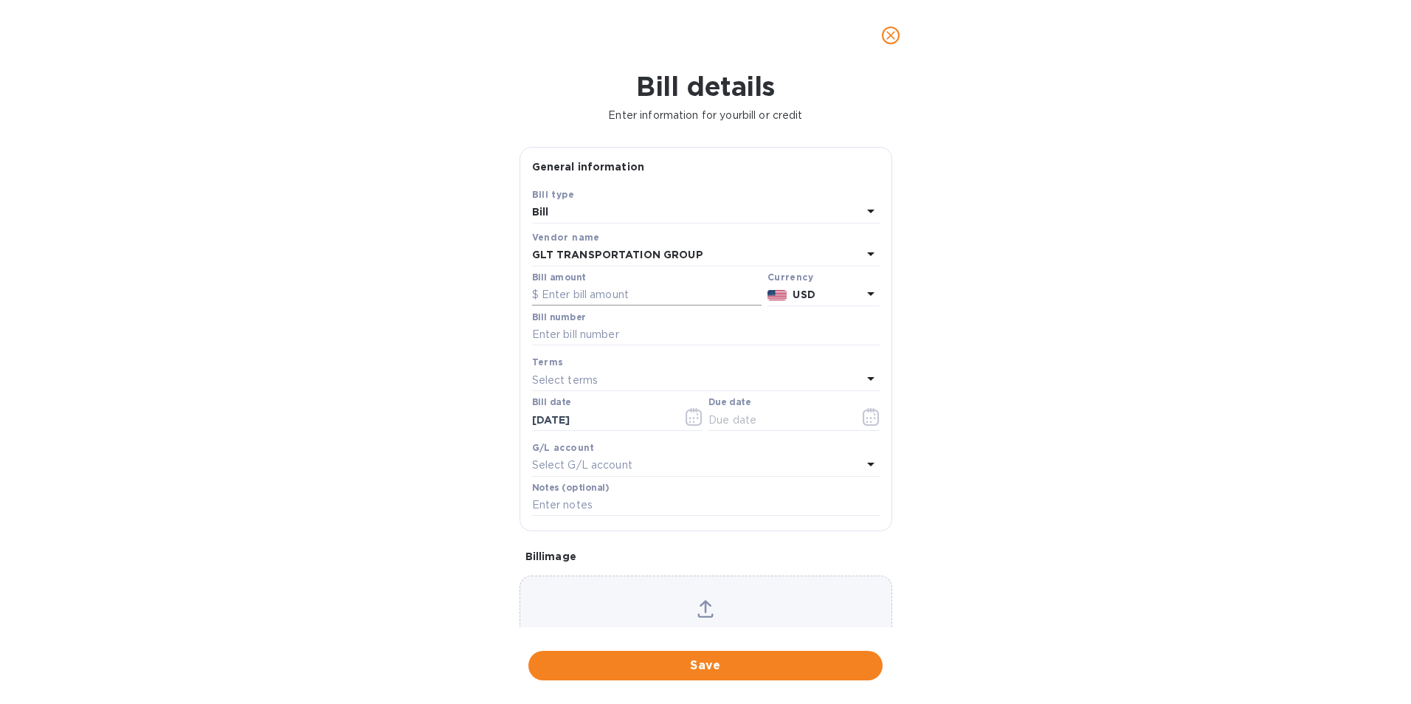
click at [576, 291] on input "text" at bounding box center [647, 295] width 230 height 22
type input "4,280.00"
click at [563, 332] on input "text" at bounding box center [706, 335] width 348 height 22
click at [610, 338] on input "01066204," at bounding box center [706, 335] width 348 height 22
click at [662, 330] on input "01066204, 01066792," at bounding box center [706, 335] width 348 height 22
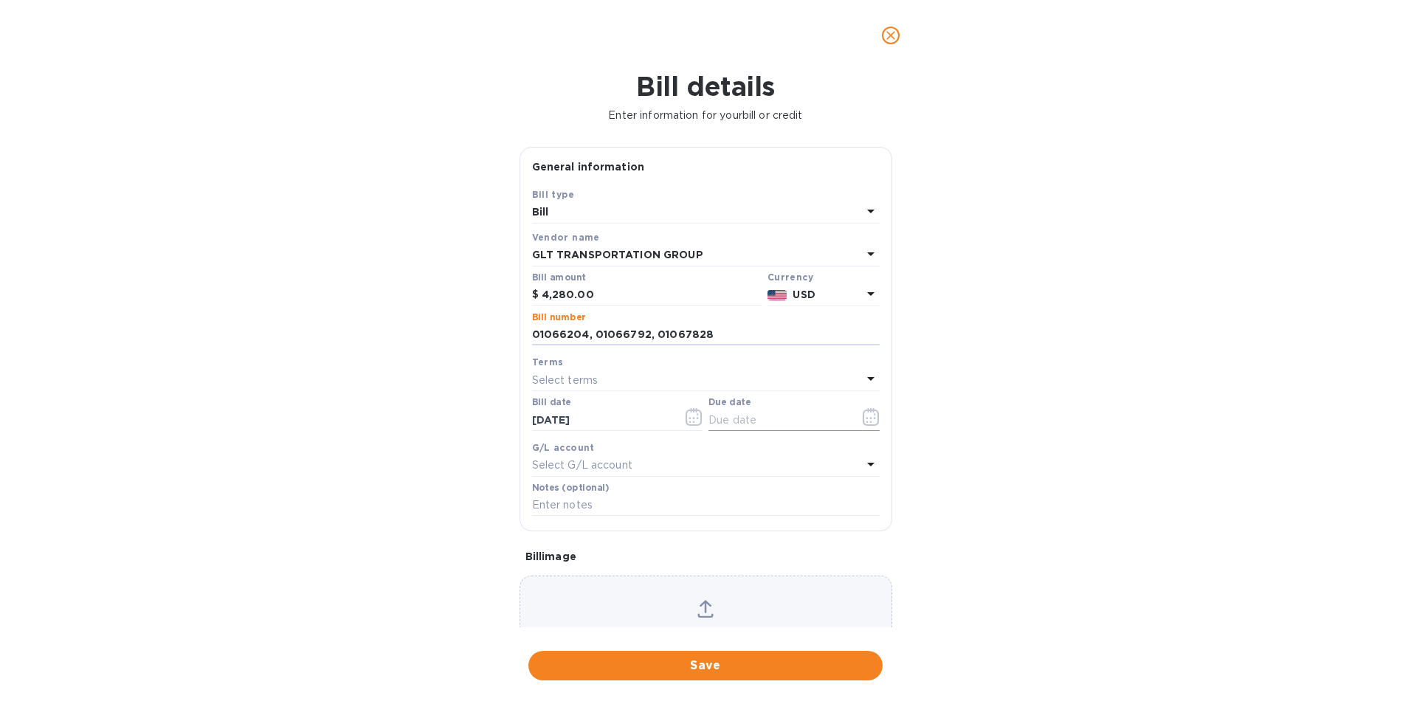
type input "01066204, 01066792, 01067828"
click at [854, 417] on button "button" at bounding box center [871, 416] width 35 height 35
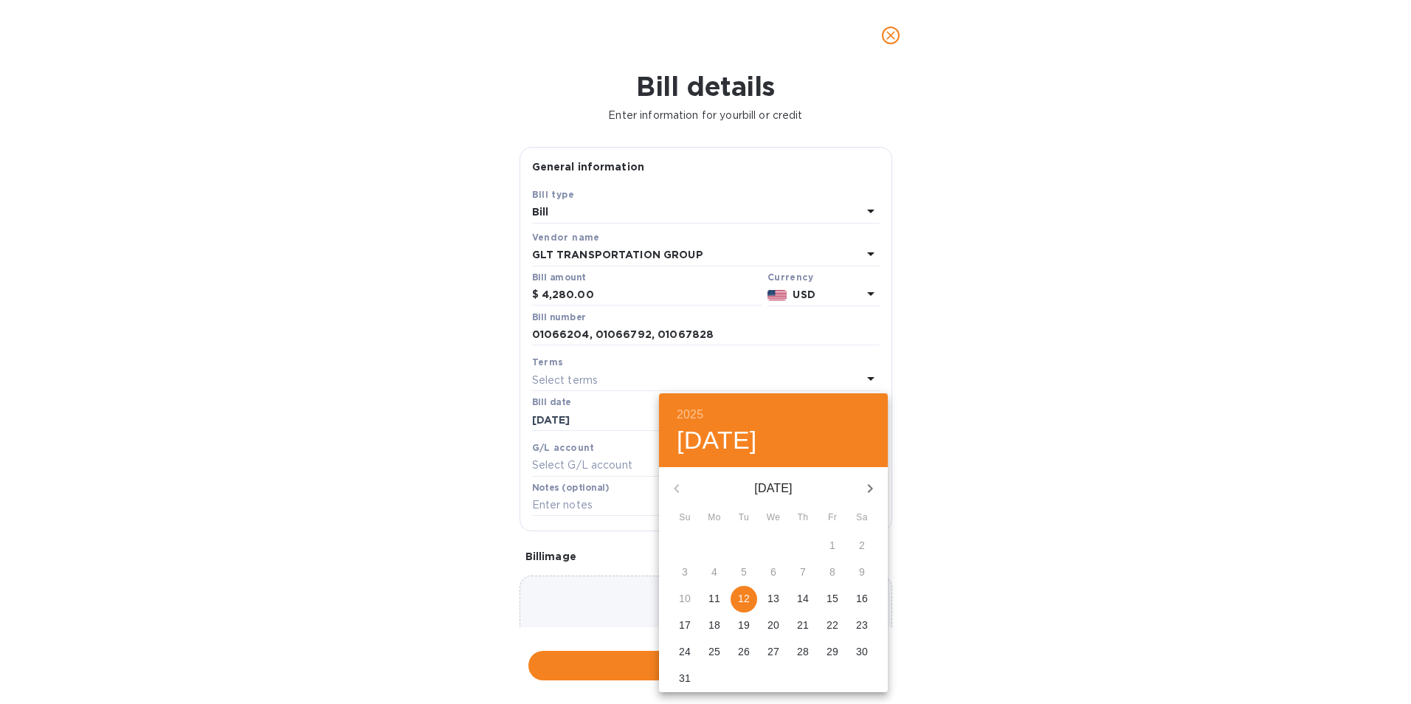
click at [864, 597] on p "16" at bounding box center [862, 598] width 12 height 15
type input "[DATE]"
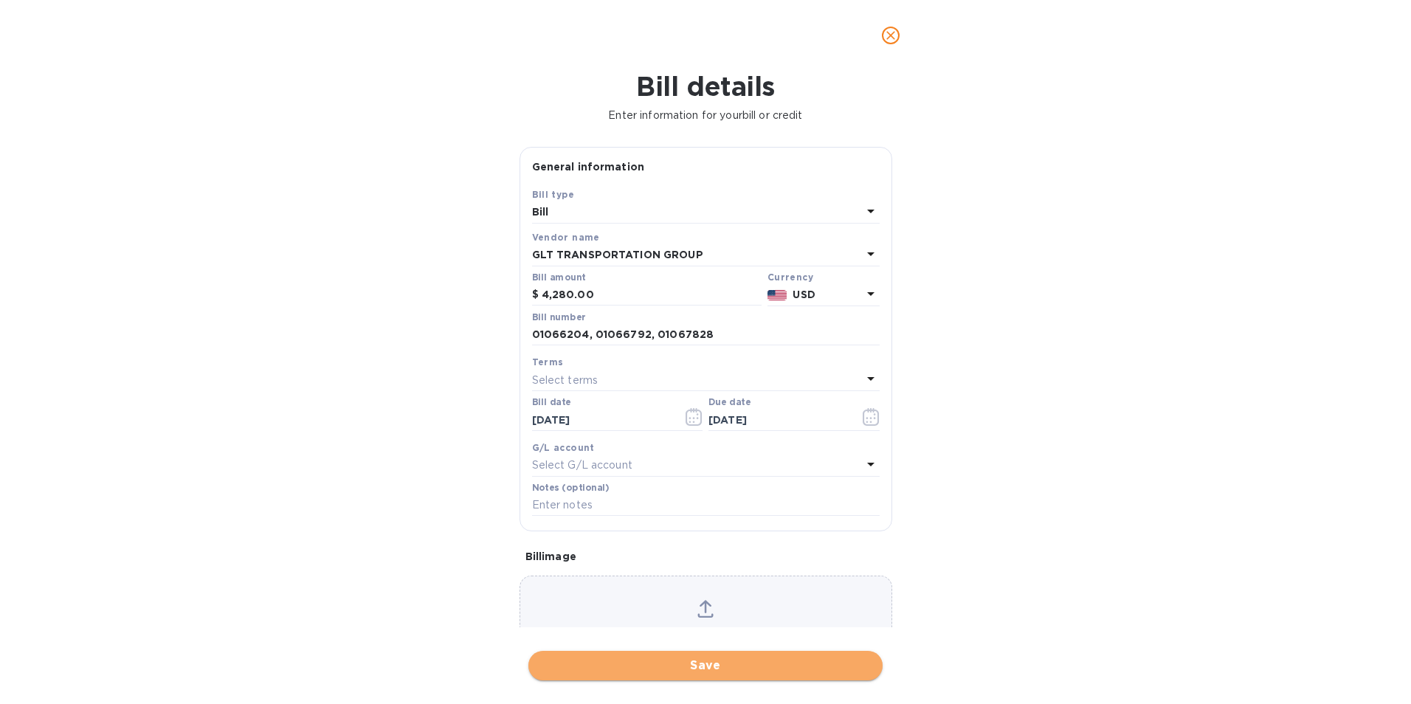
click at [619, 670] on span "Save" at bounding box center [705, 666] width 331 height 18
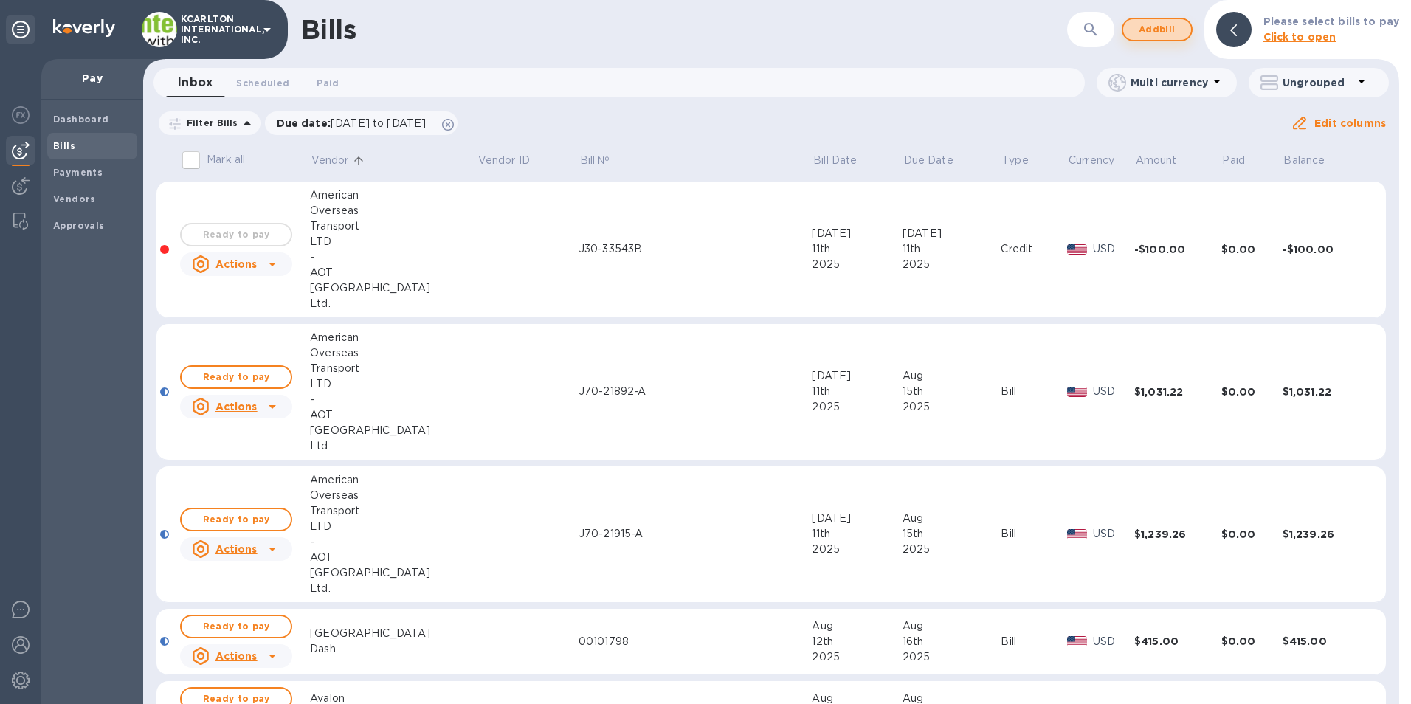
click at [1166, 30] on span "Add bill" at bounding box center [1157, 30] width 44 height 18
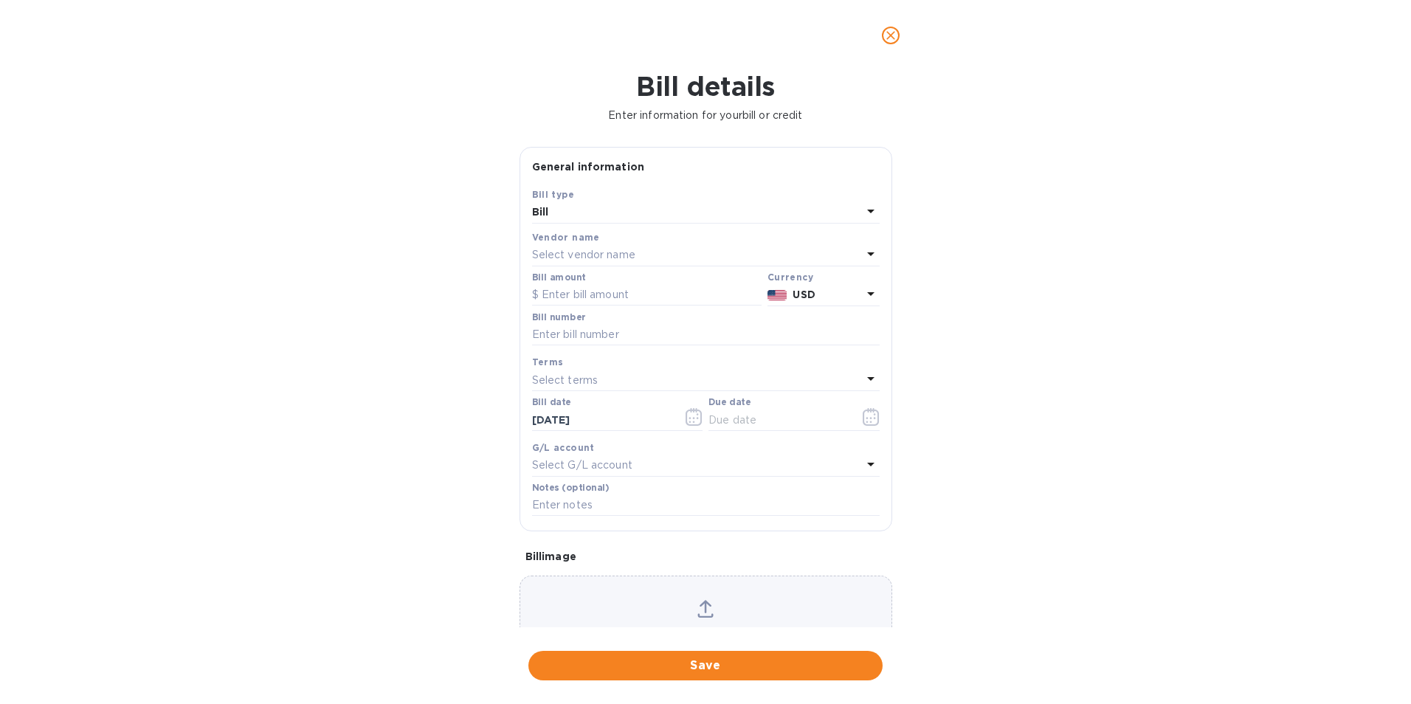
click at [624, 258] on p "Select vendor name" at bounding box center [583, 255] width 103 height 16
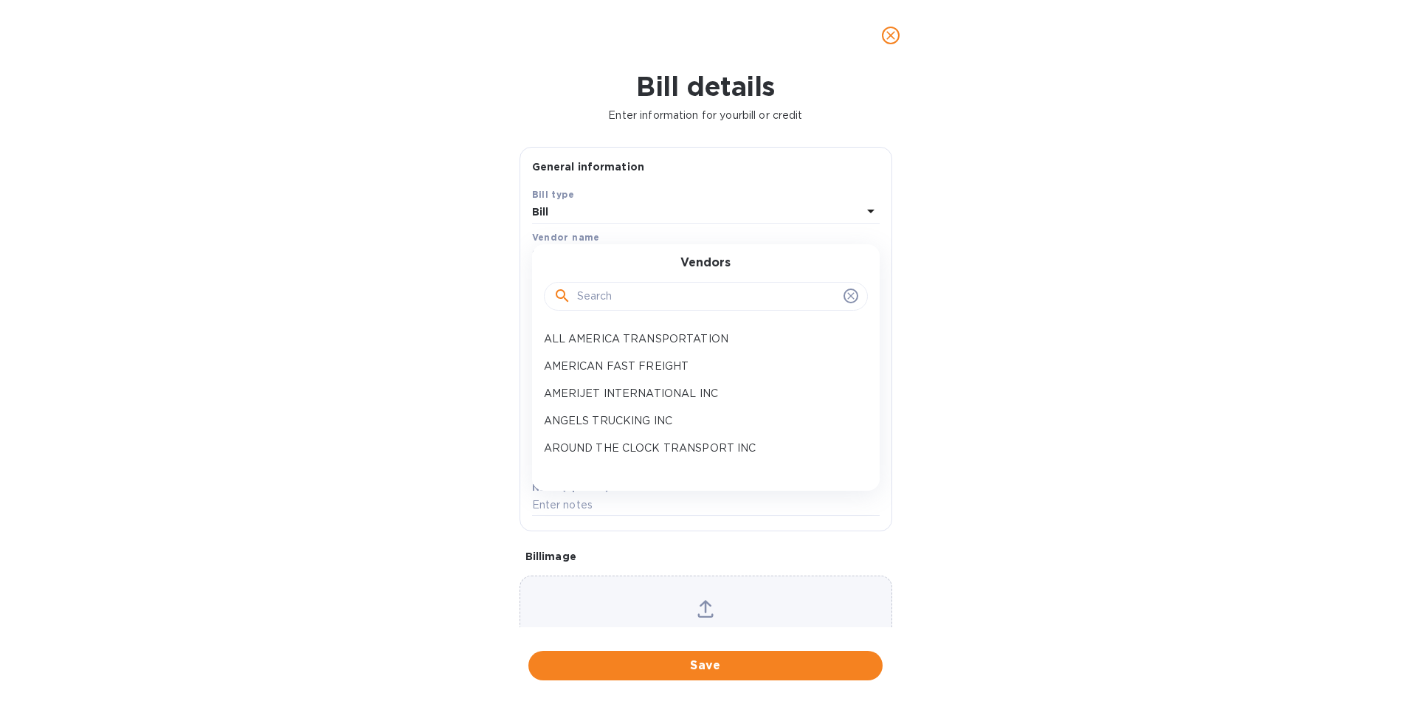
click at [585, 303] on input "text" at bounding box center [707, 297] width 261 height 22
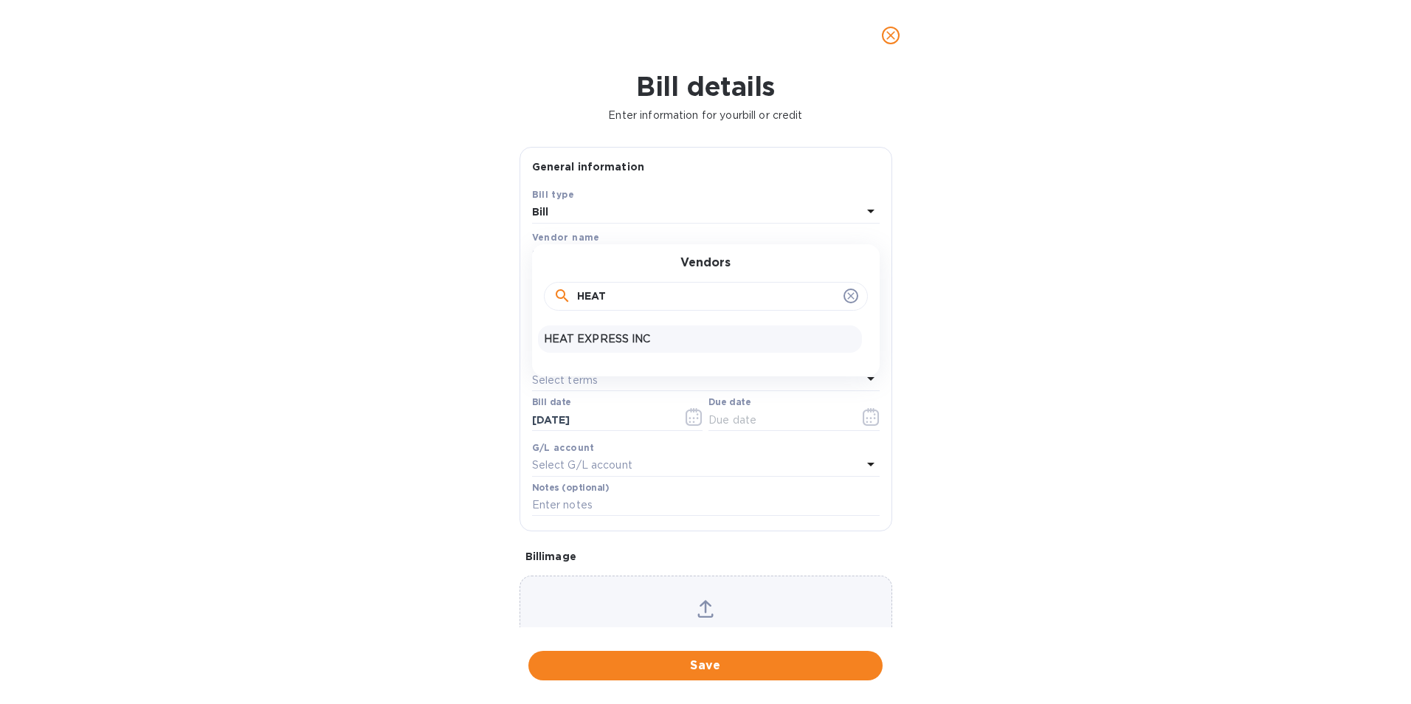
type input "HEAT"
click at [573, 340] on p "HEAT EXPRESS INC" at bounding box center [700, 339] width 312 height 16
click at [562, 298] on input "text" at bounding box center [647, 295] width 230 height 22
type input "868.96"
click at [560, 324] on input "text" at bounding box center [706, 335] width 348 height 22
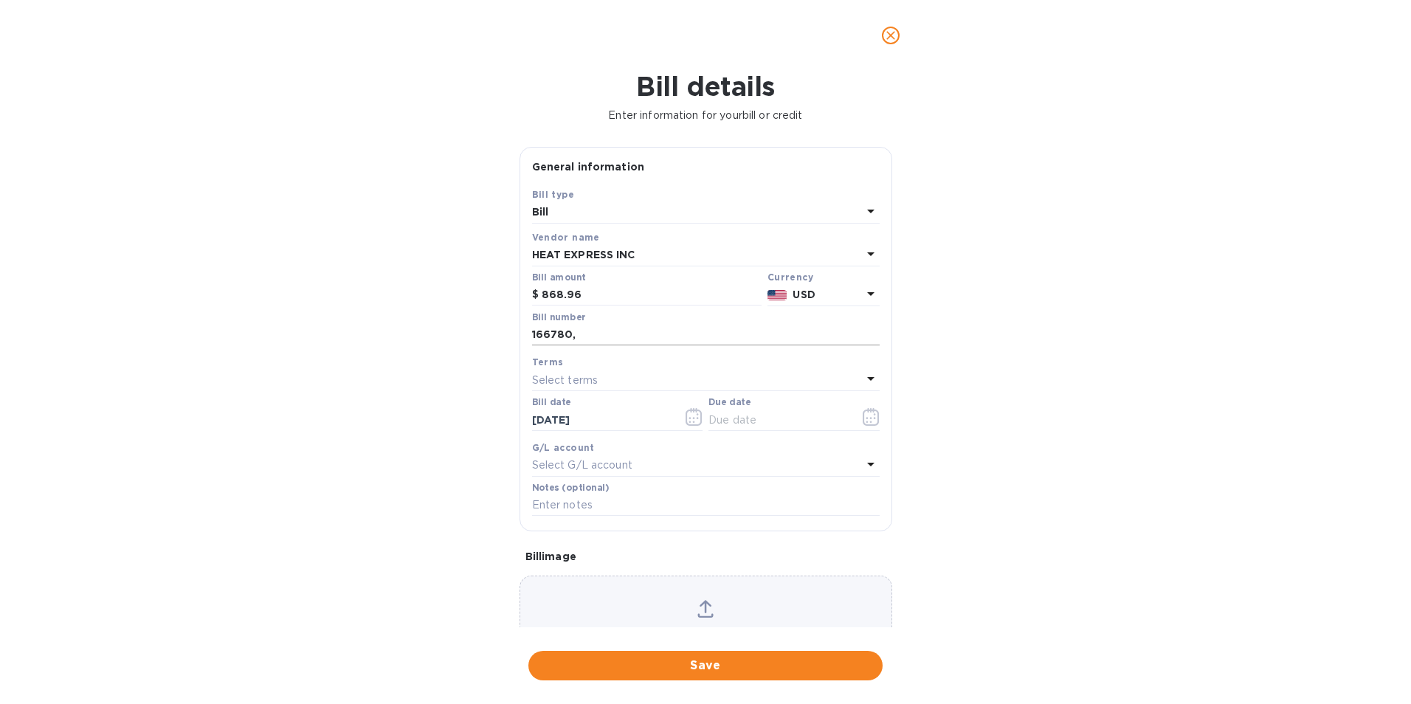
click at [630, 336] on input "166780," at bounding box center [706, 335] width 348 height 22
click at [633, 334] on input "166780, 166779," at bounding box center [706, 335] width 348 height 22
type input "166780, 166779, 166698"
click at [866, 413] on icon "button" at bounding box center [871, 417] width 17 height 18
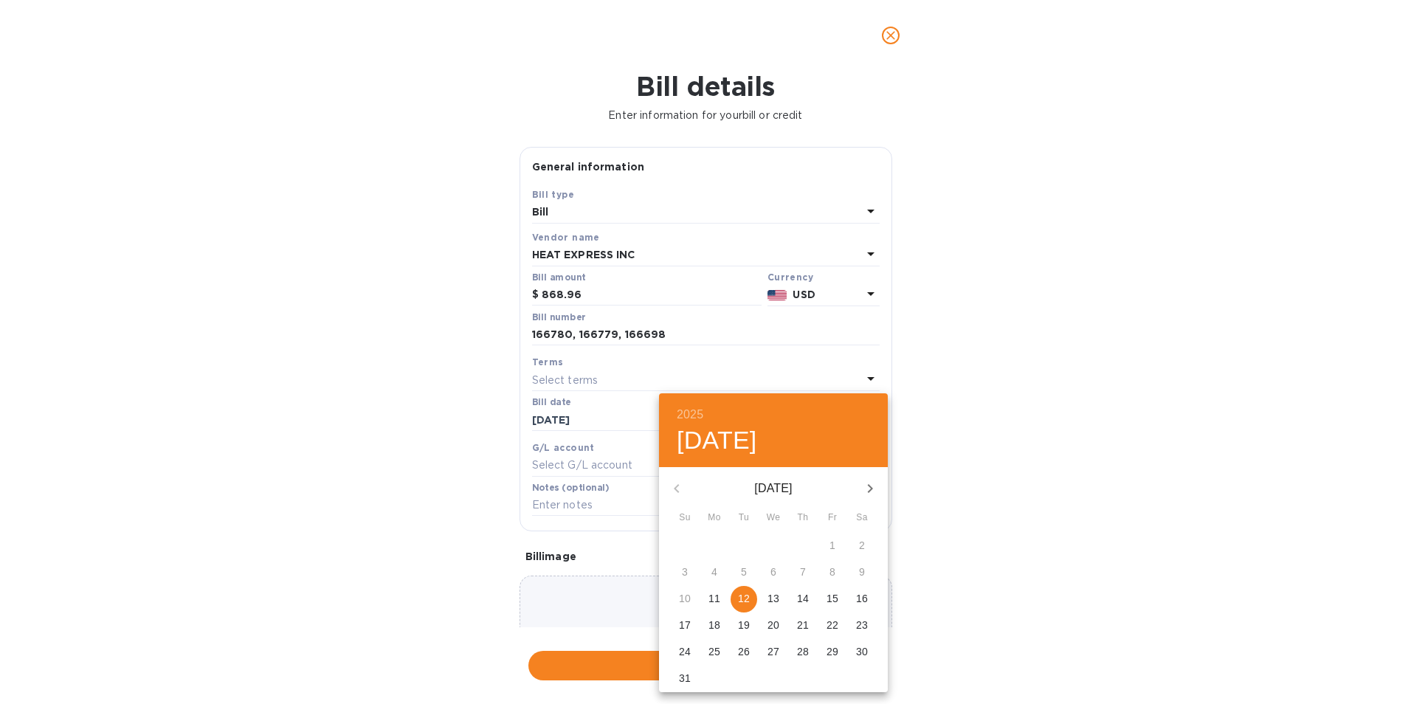
click at [870, 602] on span "16" at bounding box center [862, 598] width 27 height 15
type input "[DATE]"
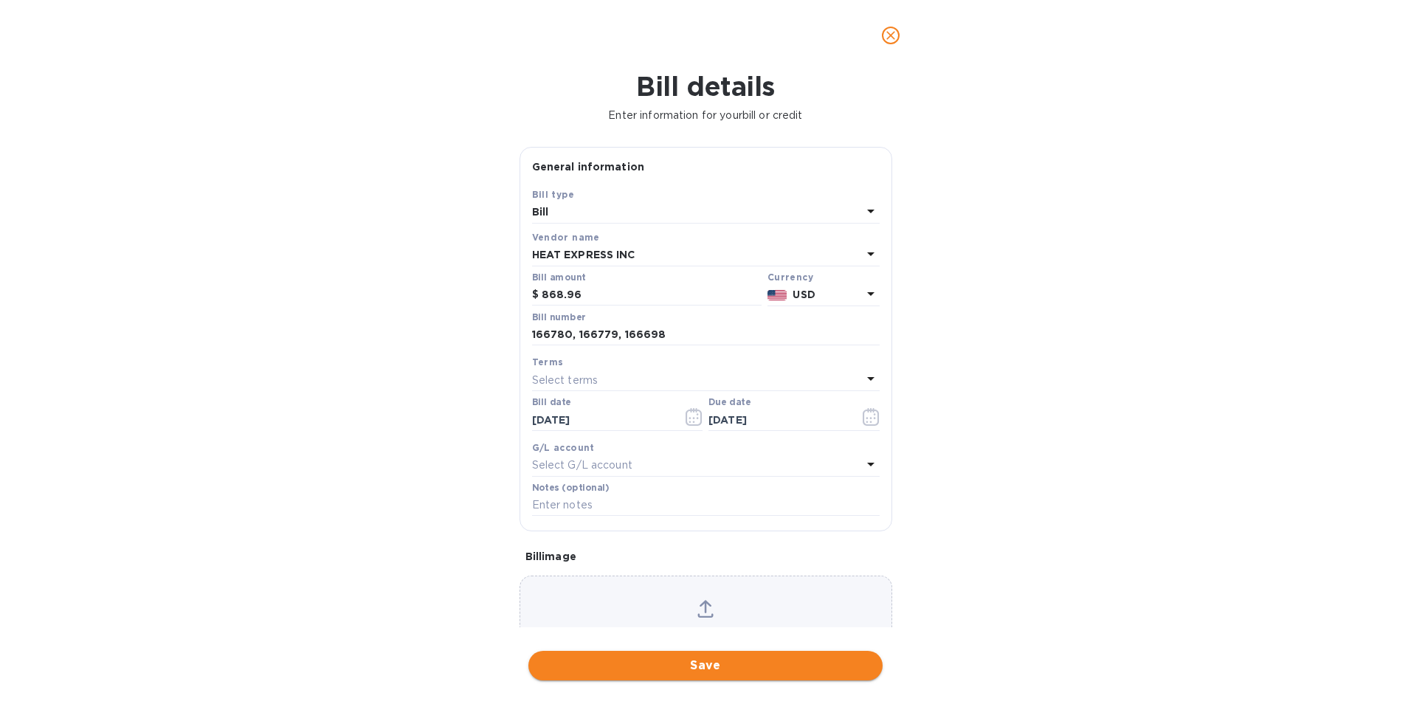
click at [695, 666] on span "Save" at bounding box center [705, 666] width 331 height 18
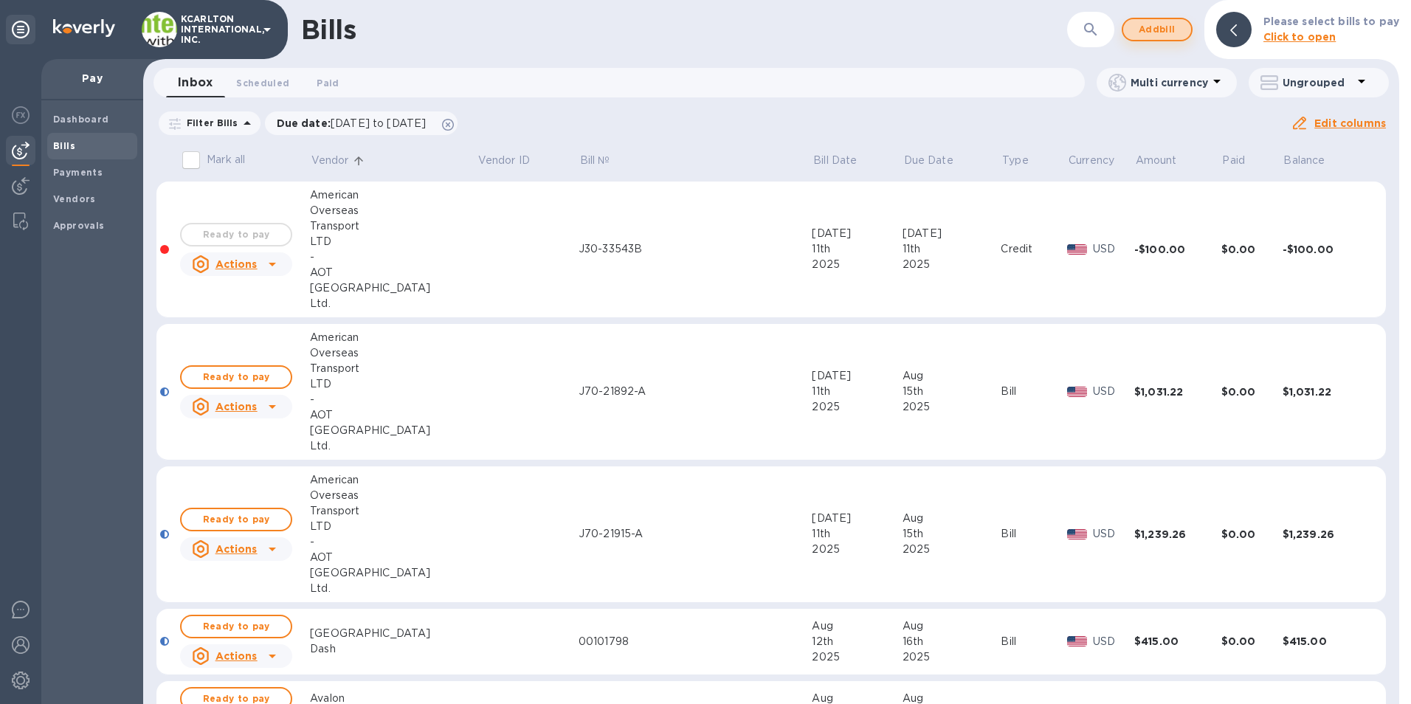
click at [1174, 29] on span "Add bill" at bounding box center [1157, 30] width 44 height 18
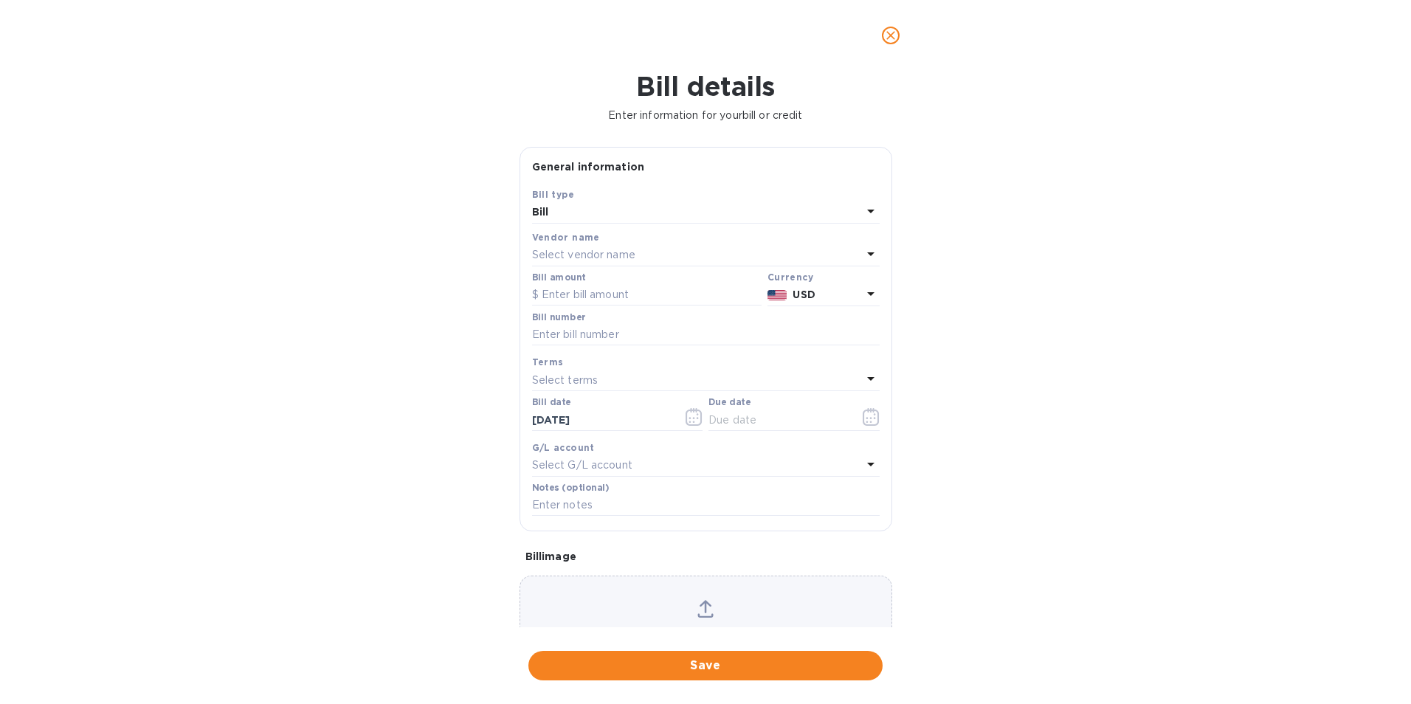
click at [545, 256] on p "Select vendor name" at bounding box center [583, 255] width 103 height 16
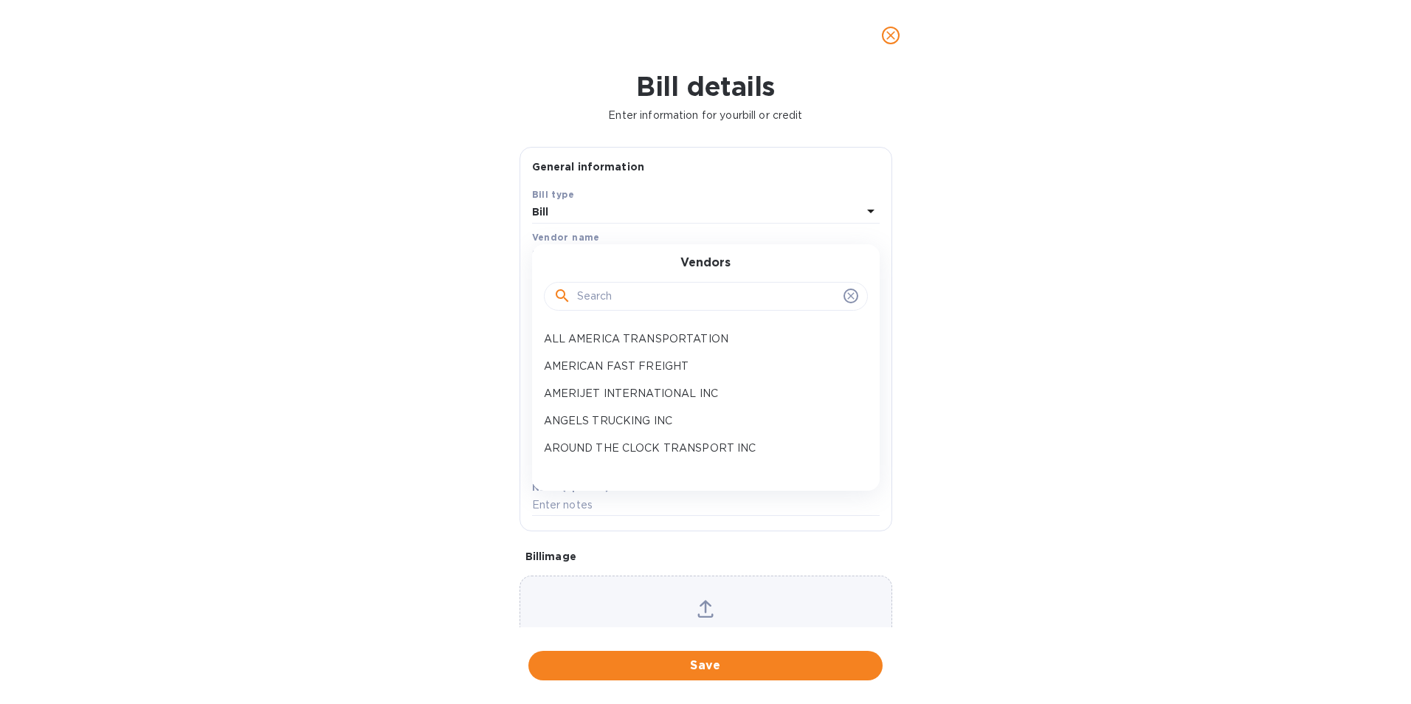
click at [580, 301] on input "text" at bounding box center [707, 297] width 261 height 22
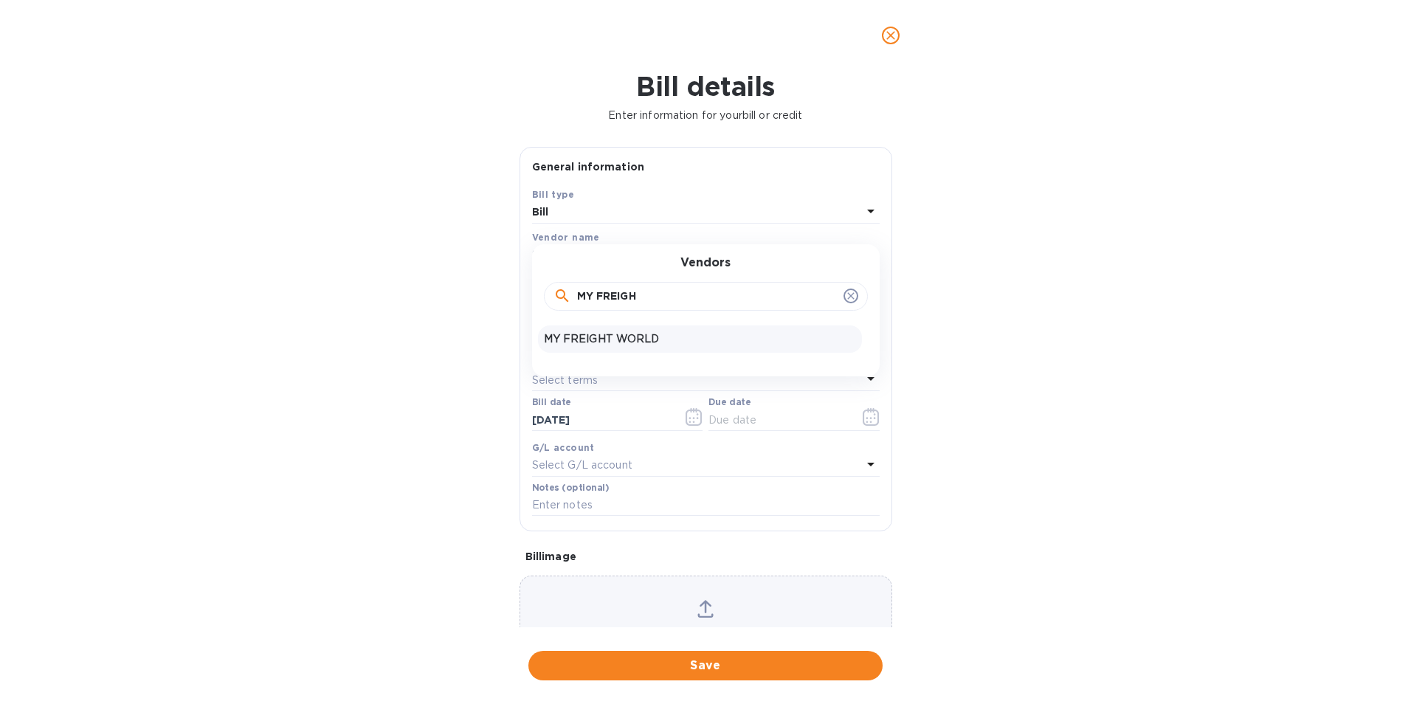
type input "MY FREIGH"
click at [590, 335] on p "MY FREIGHT WORLD" at bounding box center [700, 339] width 312 height 16
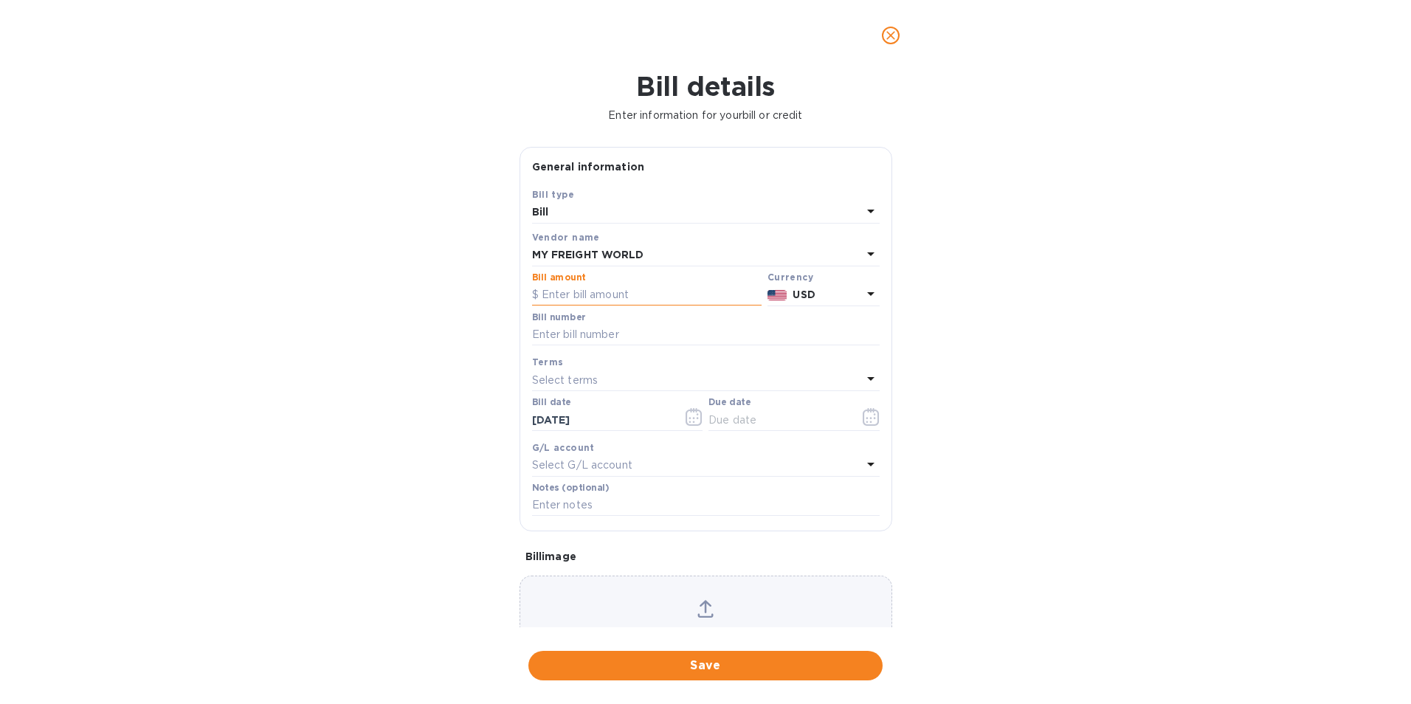
click at [590, 289] on input "text" at bounding box center [647, 295] width 230 height 22
type input "2,350.00"
click at [606, 327] on input "text" at bounding box center [706, 335] width 348 height 22
type input "FRN37805INV1"
click at [863, 423] on icon "button" at bounding box center [871, 417] width 17 height 18
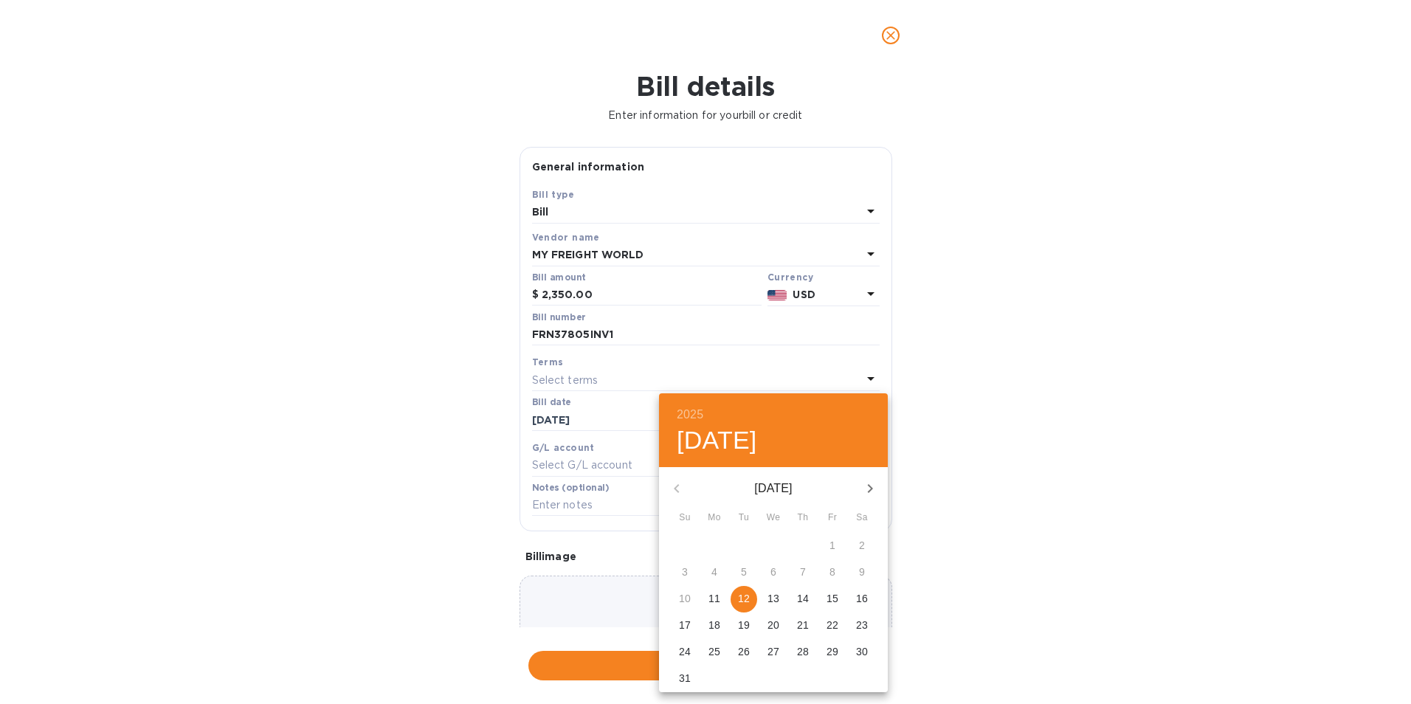
click at [860, 596] on p "16" at bounding box center [862, 598] width 12 height 15
type input "[DATE]"
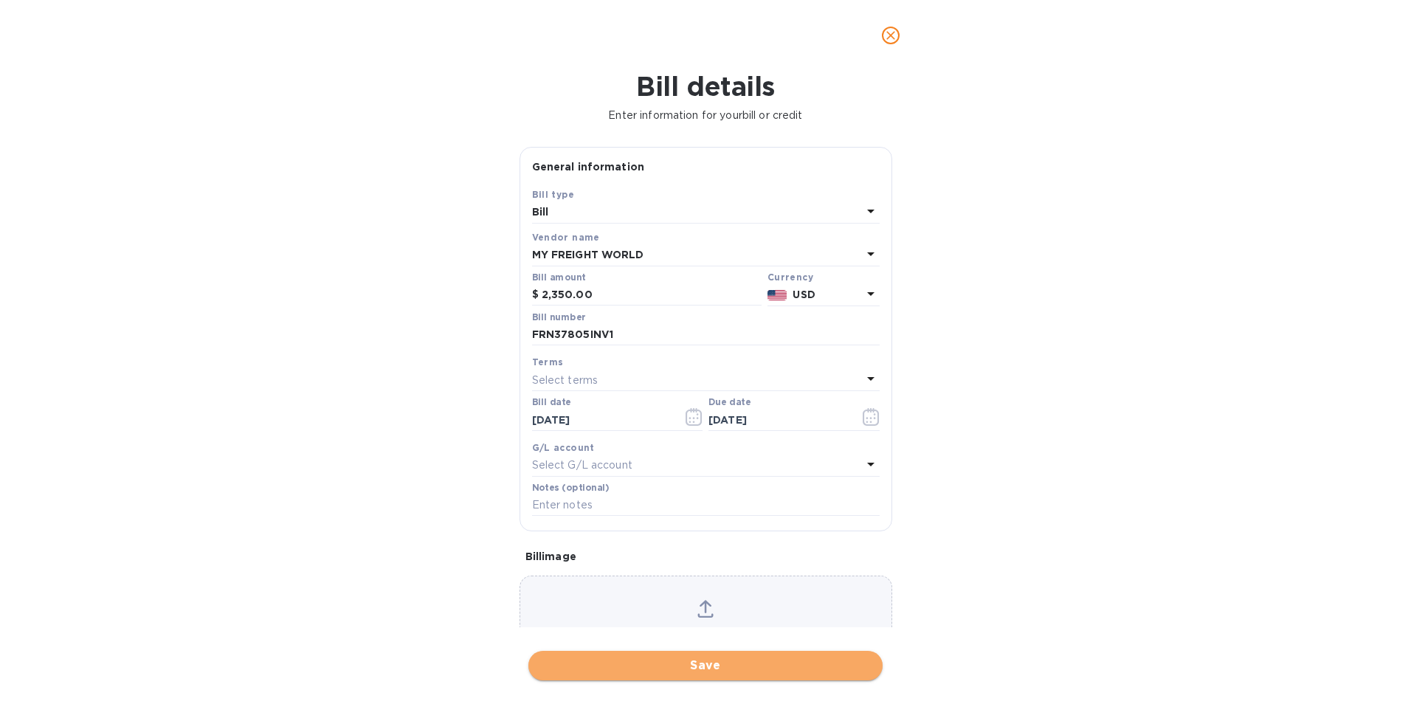
click at [775, 666] on span "Save" at bounding box center [705, 666] width 331 height 18
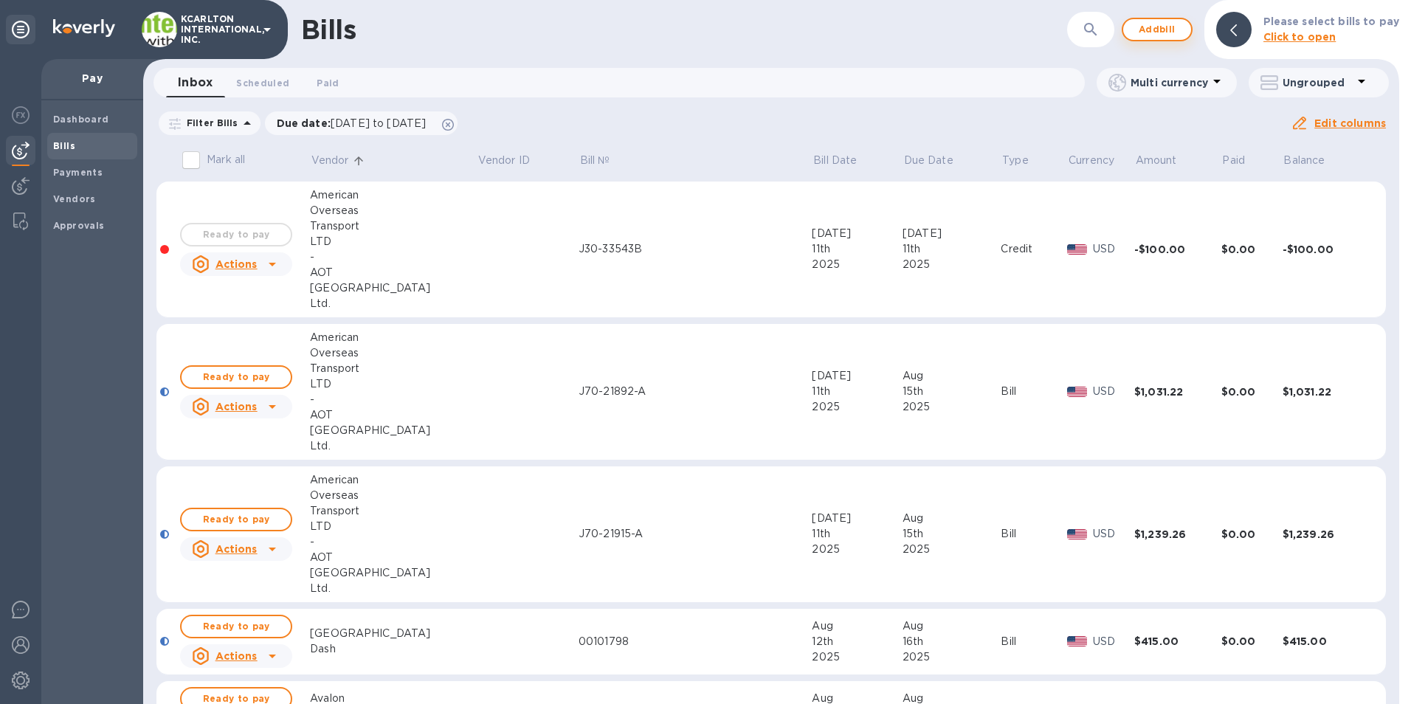
click at [1177, 21] on span "Add bill" at bounding box center [1157, 30] width 44 height 18
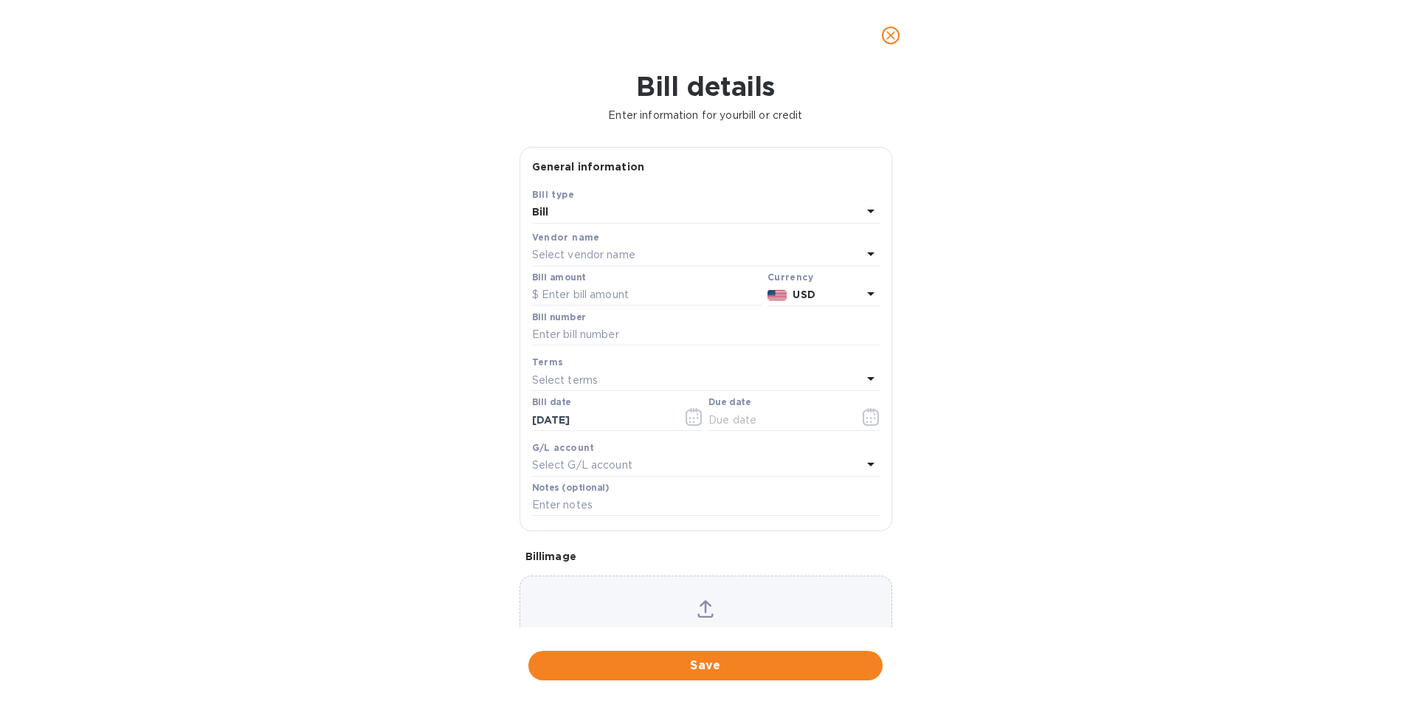
click at [545, 249] on p "Select vendor name" at bounding box center [583, 255] width 103 height 16
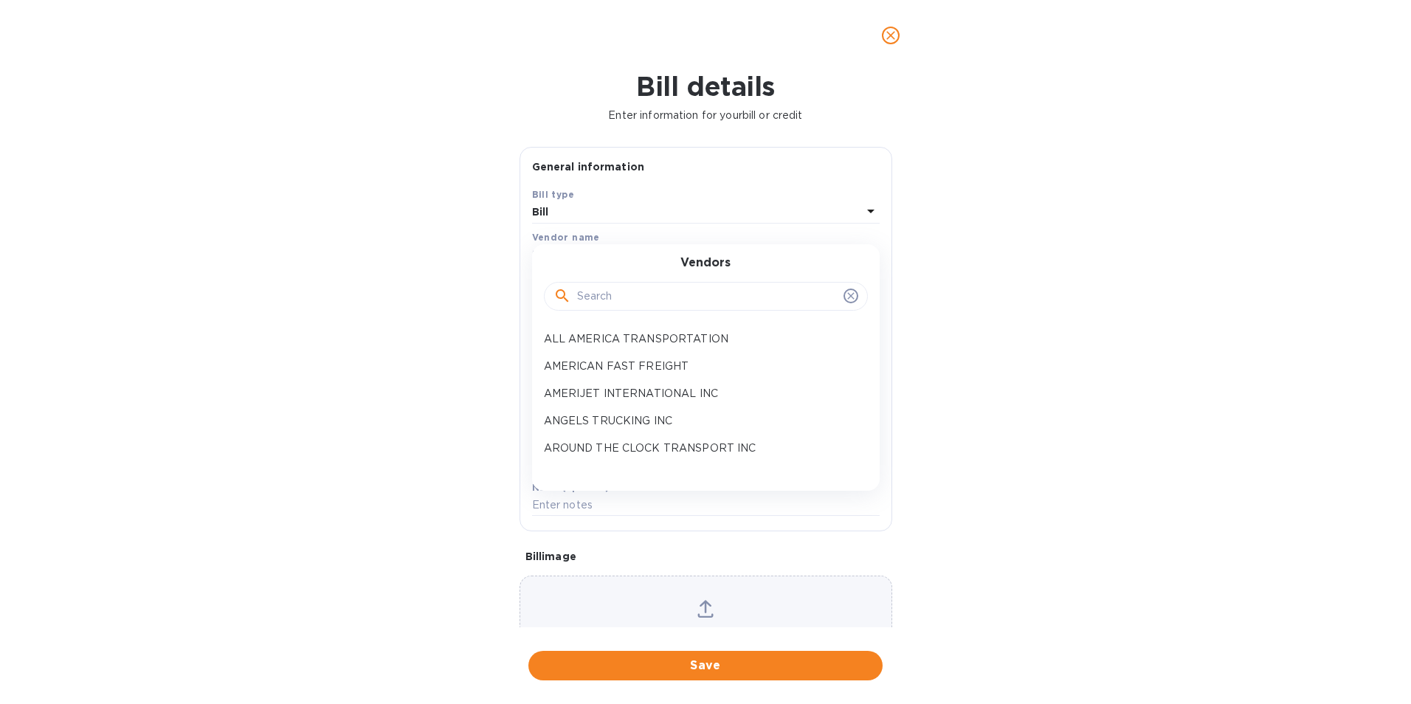
click at [585, 295] on input "text" at bounding box center [707, 297] width 261 height 22
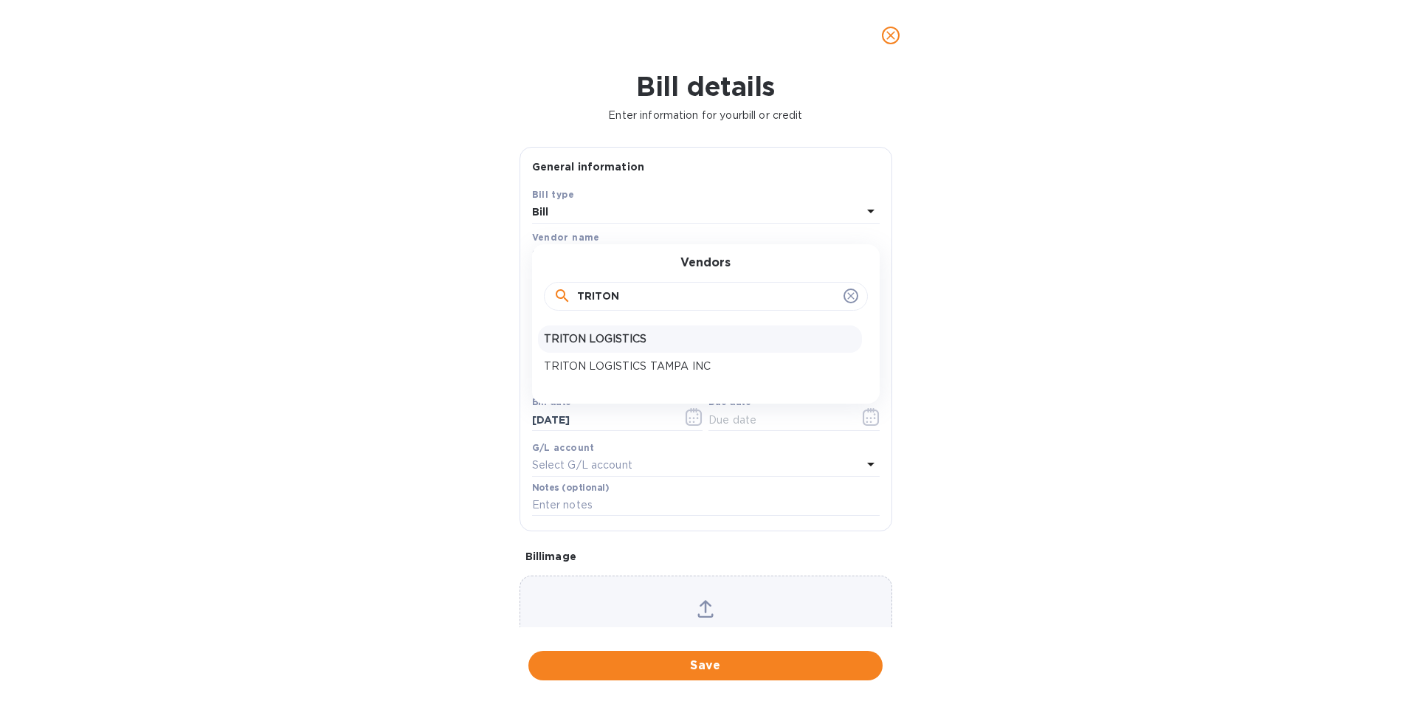
type input "TRITON"
click at [613, 346] on p "TRITON LOGISTICS" at bounding box center [700, 339] width 312 height 16
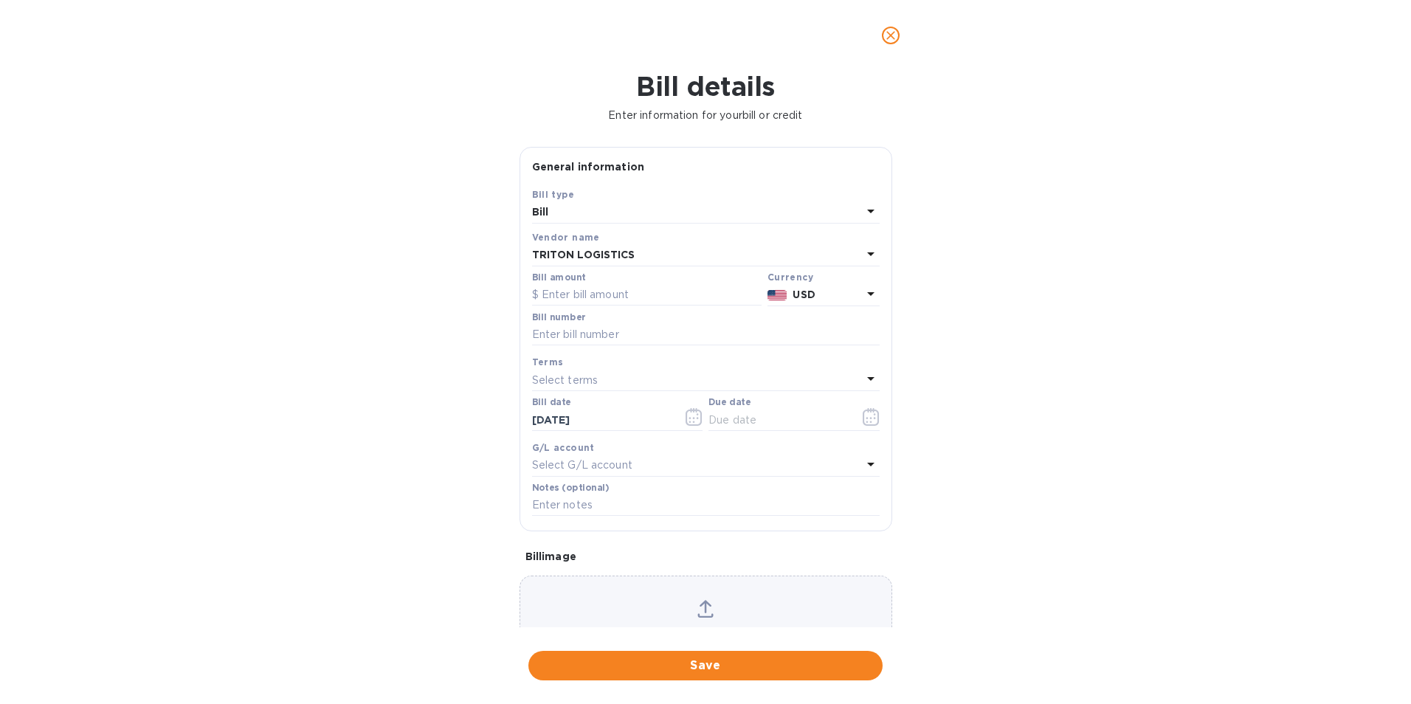
click at [673, 252] on div "TRITON LOGISTICS" at bounding box center [697, 255] width 330 height 21
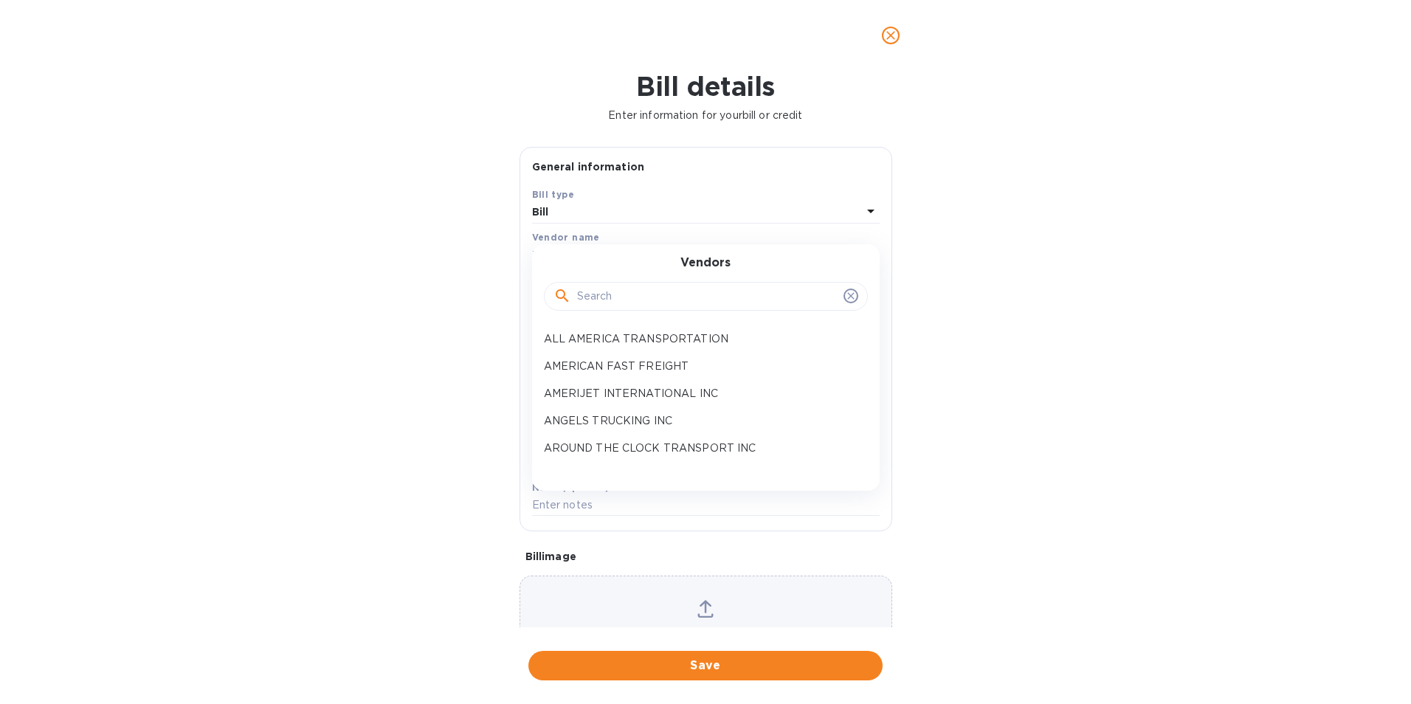
click at [588, 298] on input "text" at bounding box center [707, 297] width 261 height 22
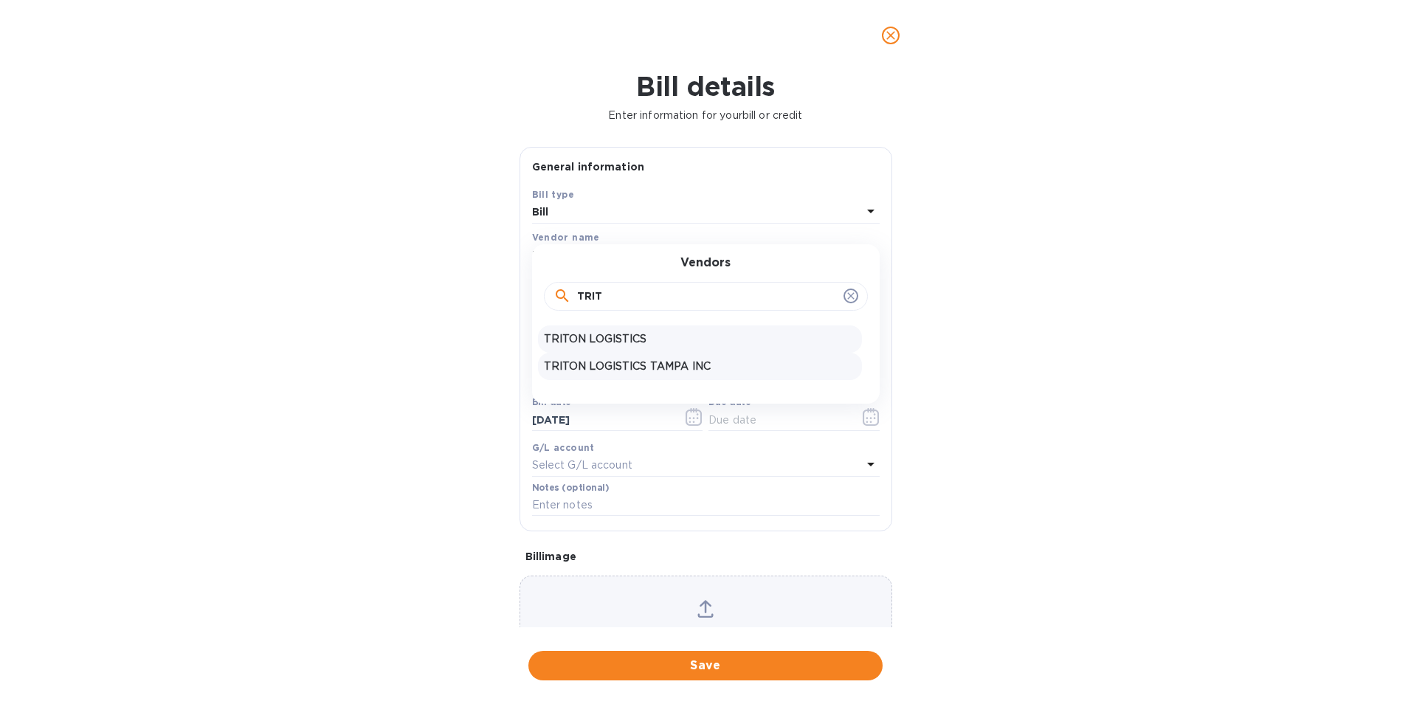
type input "TRIT"
click at [650, 359] on p "TRITON LOGISTICS TAMPA INC" at bounding box center [700, 367] width 312 height 16
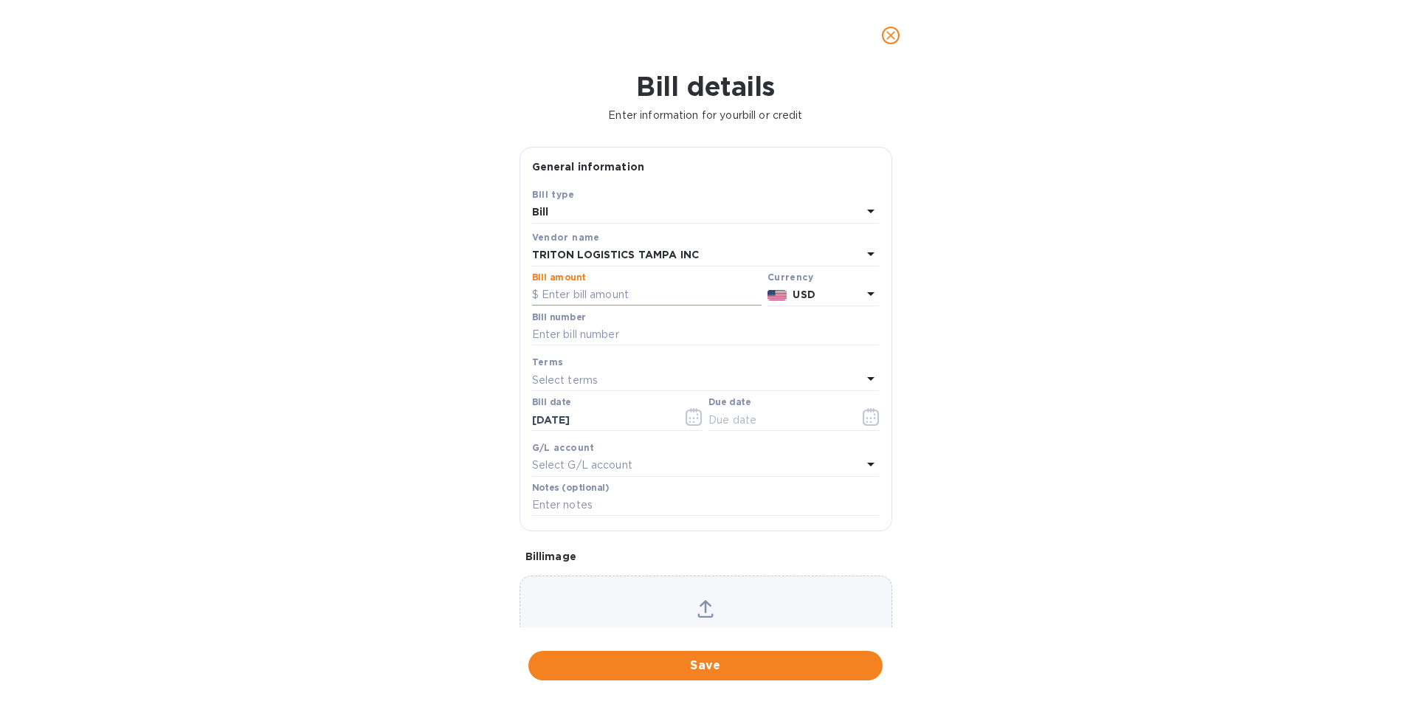
click at [624, 295] on input "text" at bounding box center [647, 295] width 230 height 22
type input "3,222.63"
click at [610, 333] on input "text" at bounding box center [706, 335] width 348 height 22
type input "4161, 4163"
click at [870, 410] on icon "button" at bounding box center [871, 417] width 17 height 18
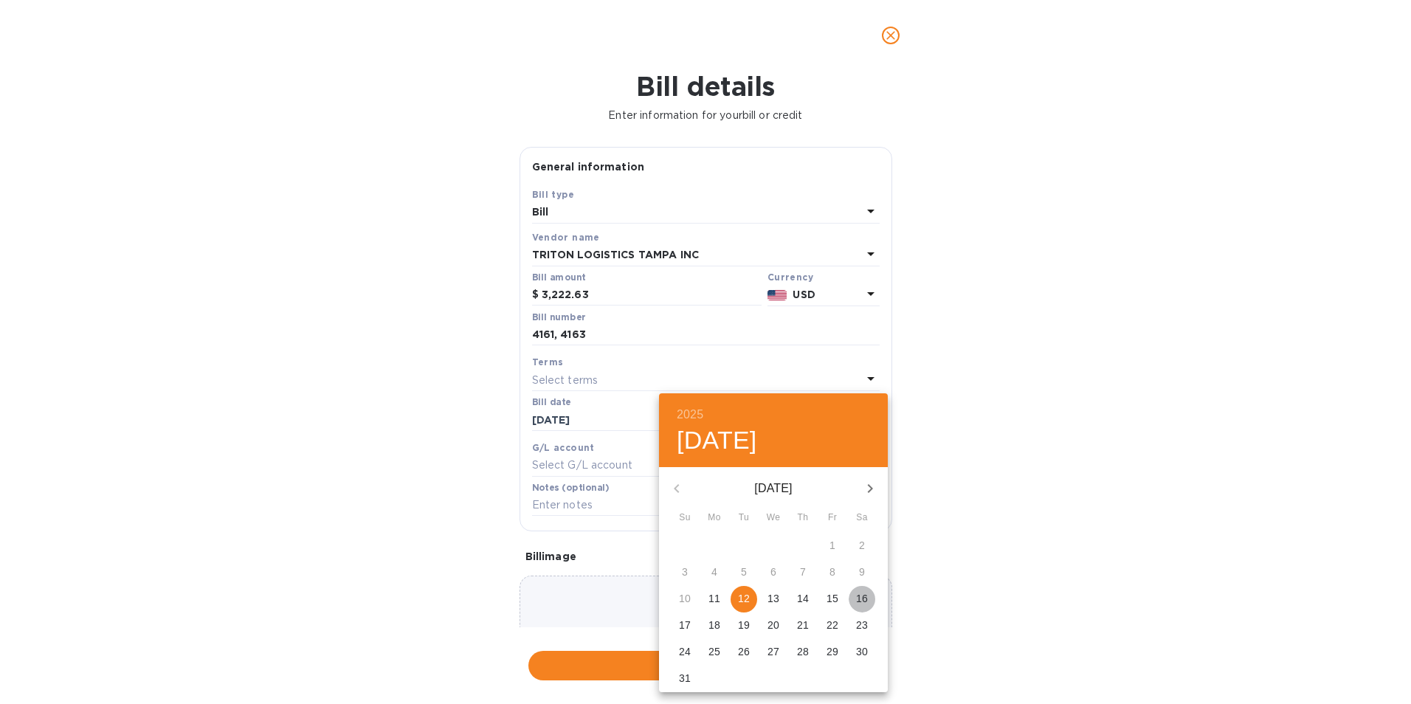
click at [864, 592] on p "16" at bounding box center [862, 598] width 12 height 15
type input "[DATE]"
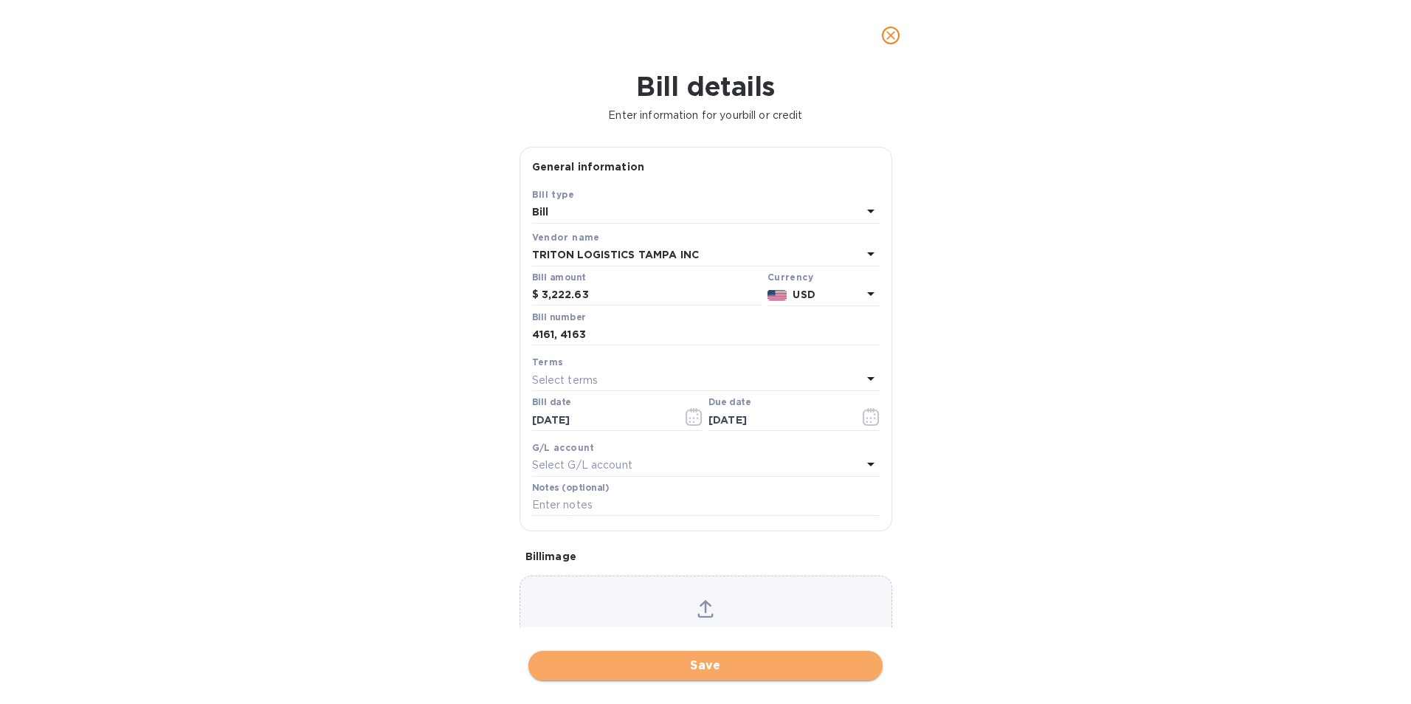
click at [687, 667] on span "Save" at bounding box center [705, 666] width 331 height 18
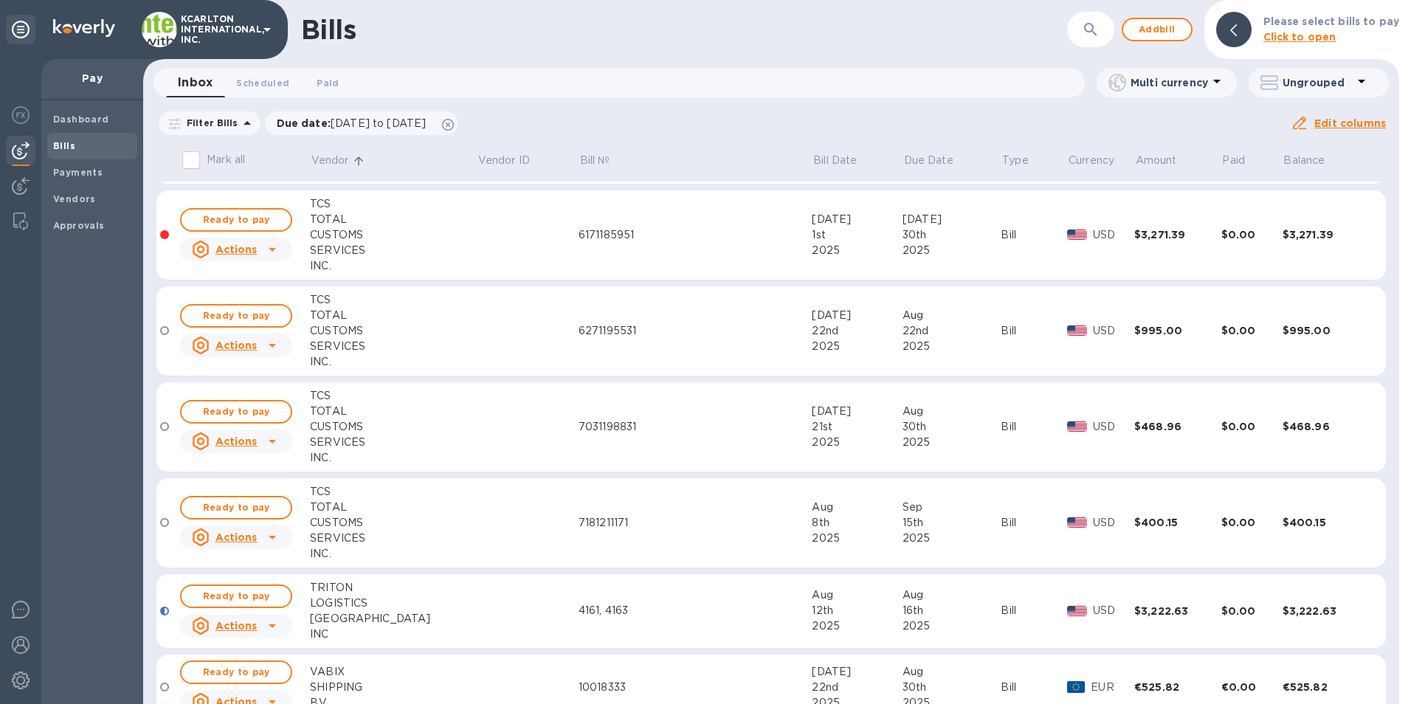
scroll to position [2054, 0]
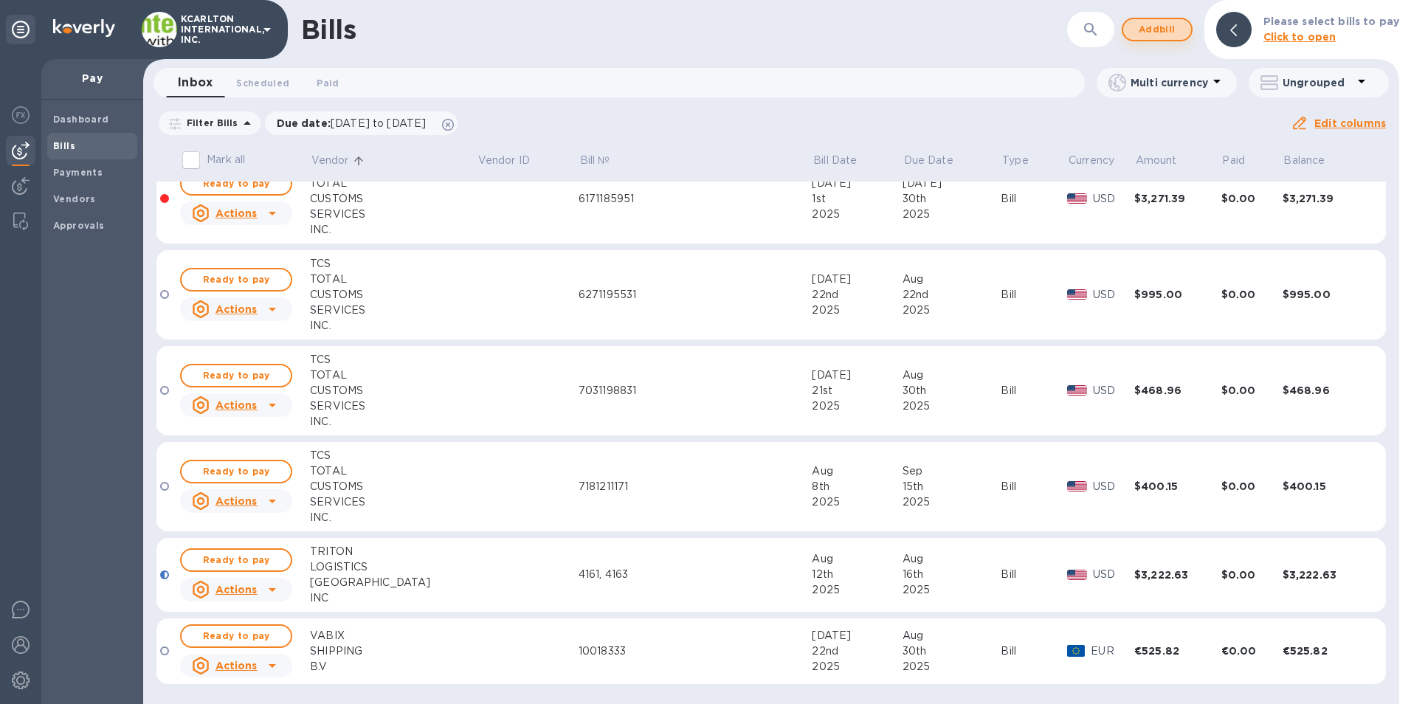
click at [1166, 21] on span "Add bill" at bounding box center [1157, 30] width 44 height 18
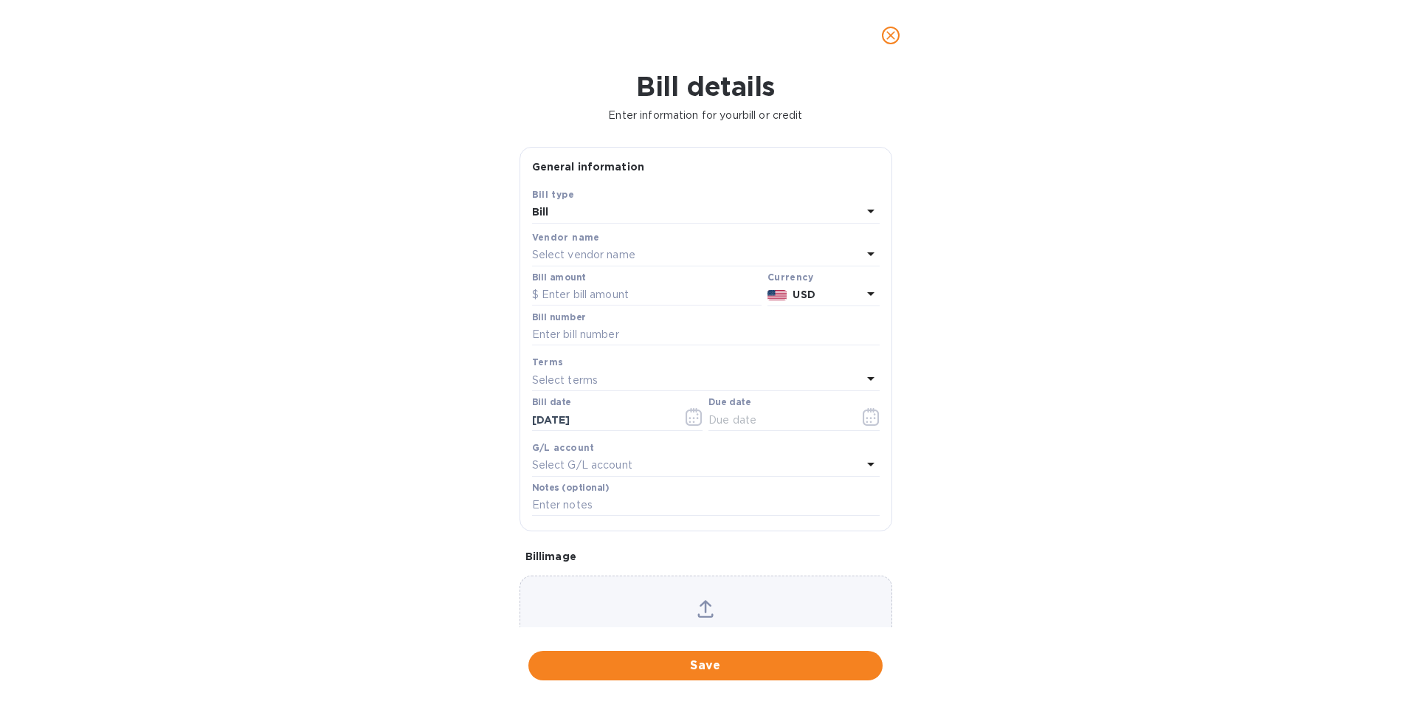
click at [630, 253] on p "Select vendor name" at bounding box center [583, 255] width 103 height 16
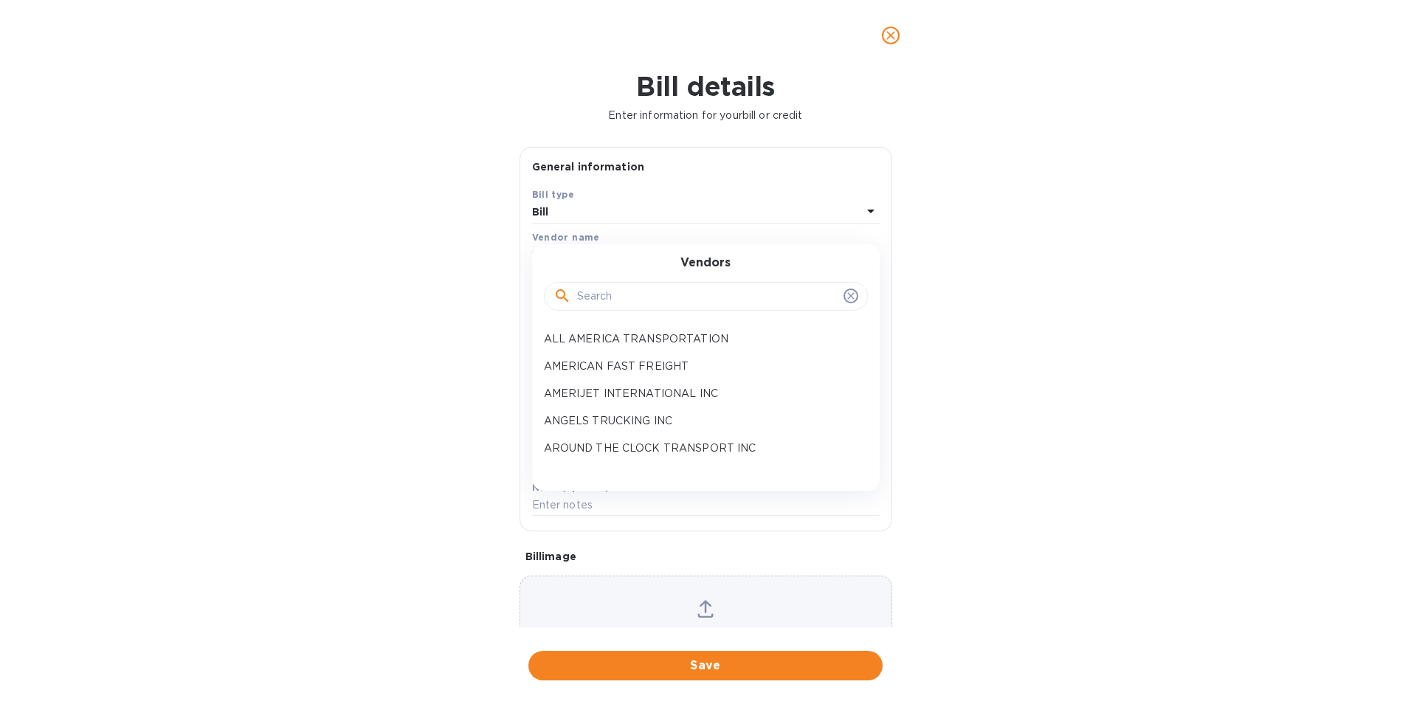
click at [633, 299] on input "text" at bounding box center [707, 297] width 261 height 22
type input "TRUCKING SOLUTIONS"
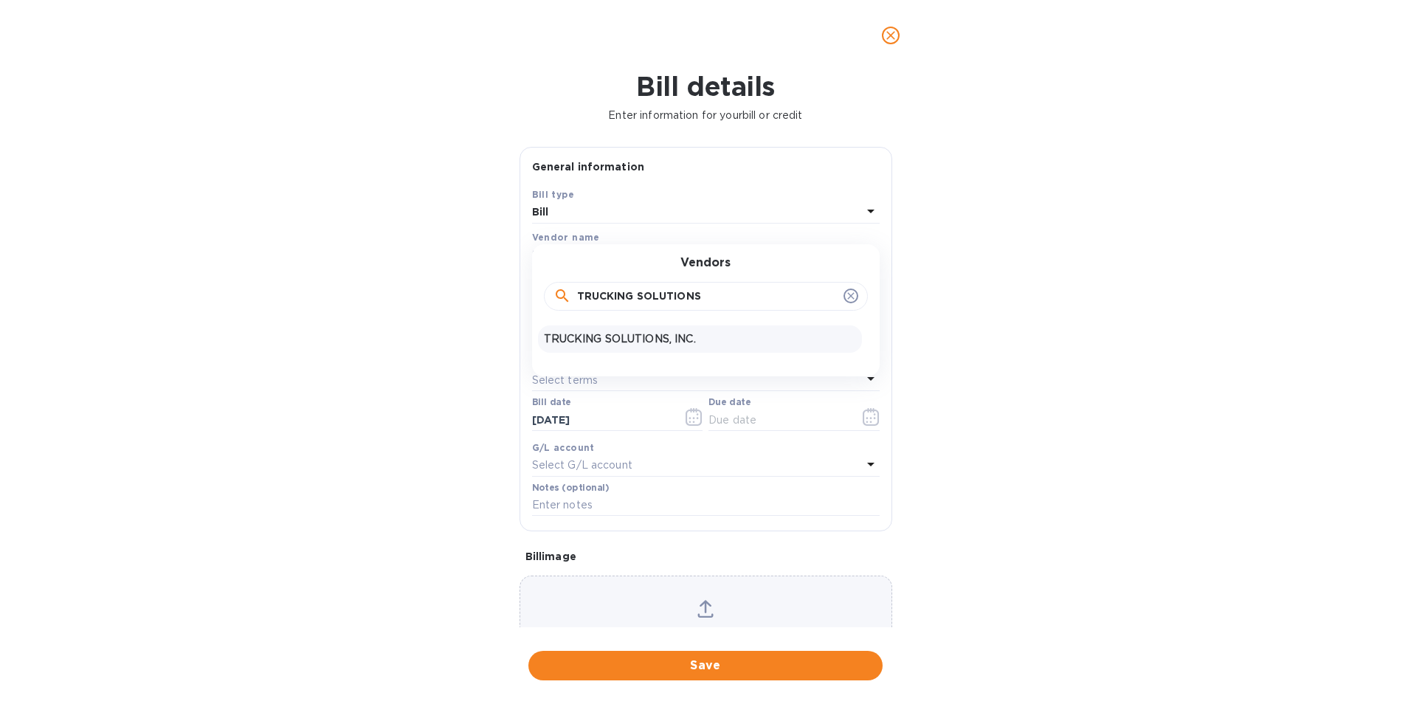
click at [616, 343] on p "TRUCKING SOLUTIONS, INC." at bounding box center [700, 339] width 312 height 16
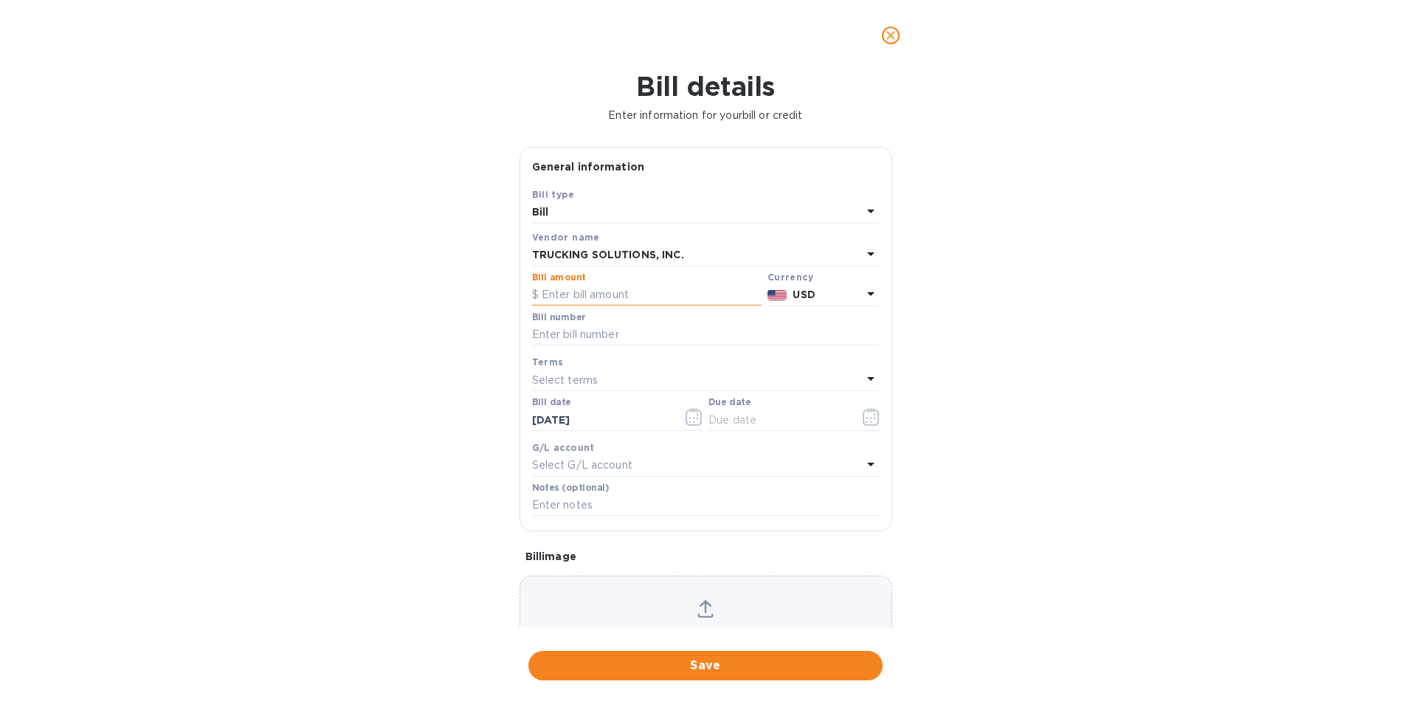
click at [616, 298] on input "text" at bounding box center [647, 295] width 230 height 22
type input "6,122.50"
click at [602, 331] on input "text" at bounding box center [706, 335] width 348 height 22
type input "2422"
click at [873, 411] on icon "button" at bounding box center [871, 417] width 17 height 18
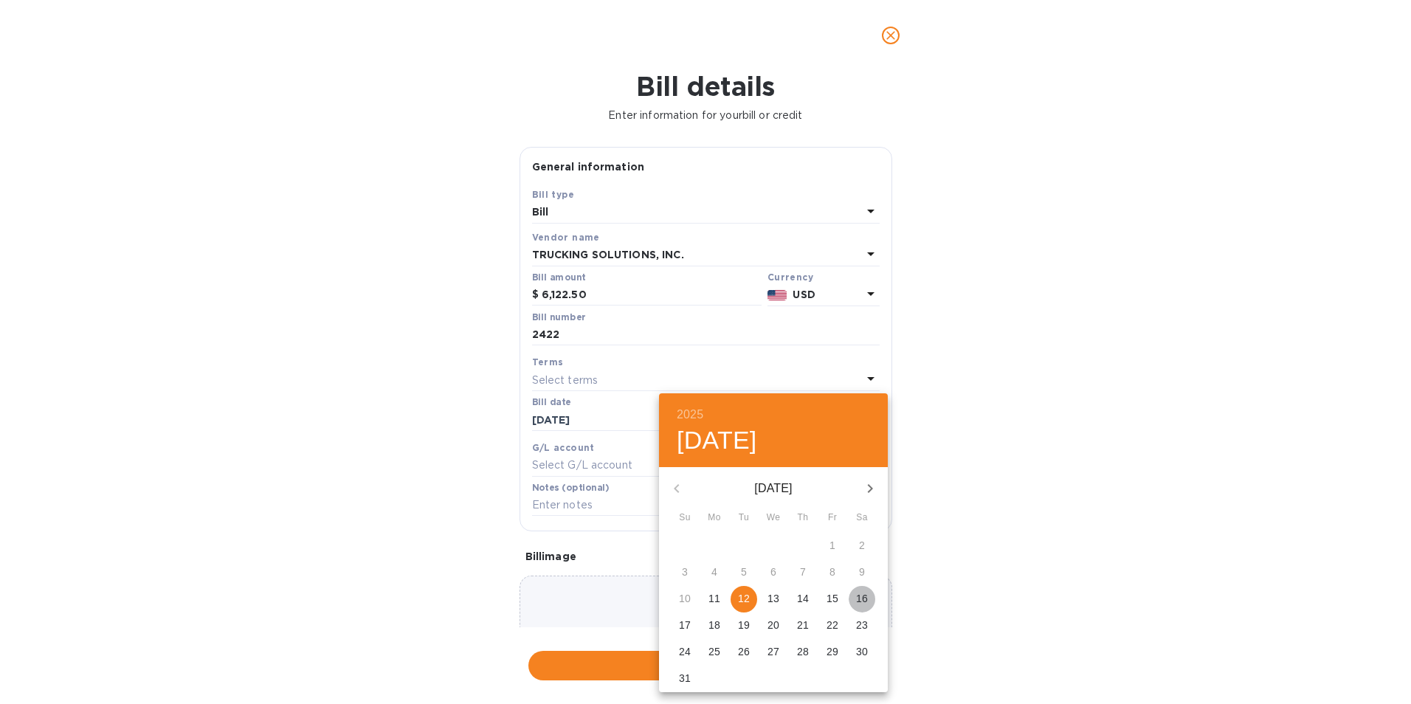
click at [858, 597] on p "16" at bounding box center [862, 598] width 12 height 15
type input "[DATE]"
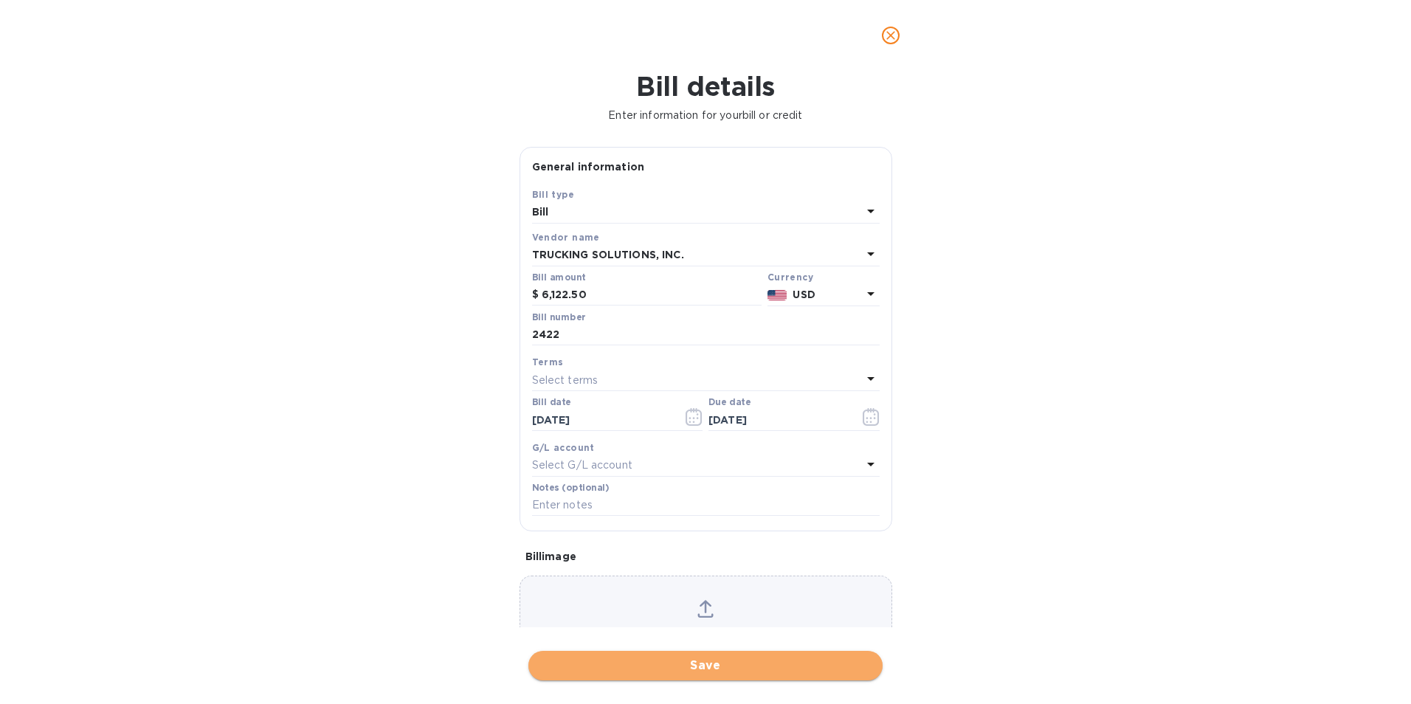
click at [605, 665] on span "Save" at bounding box center [705, 666] width 331 height 18
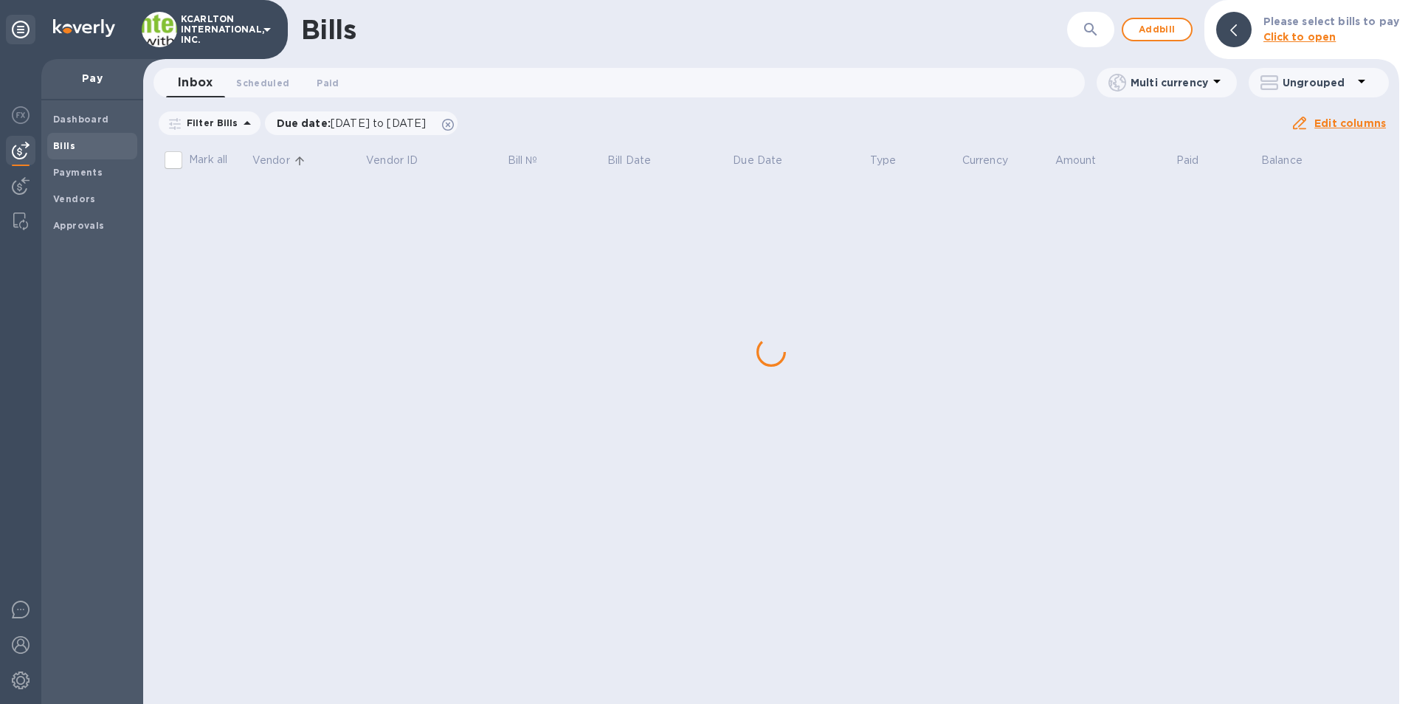
scroll to position [0, 0]
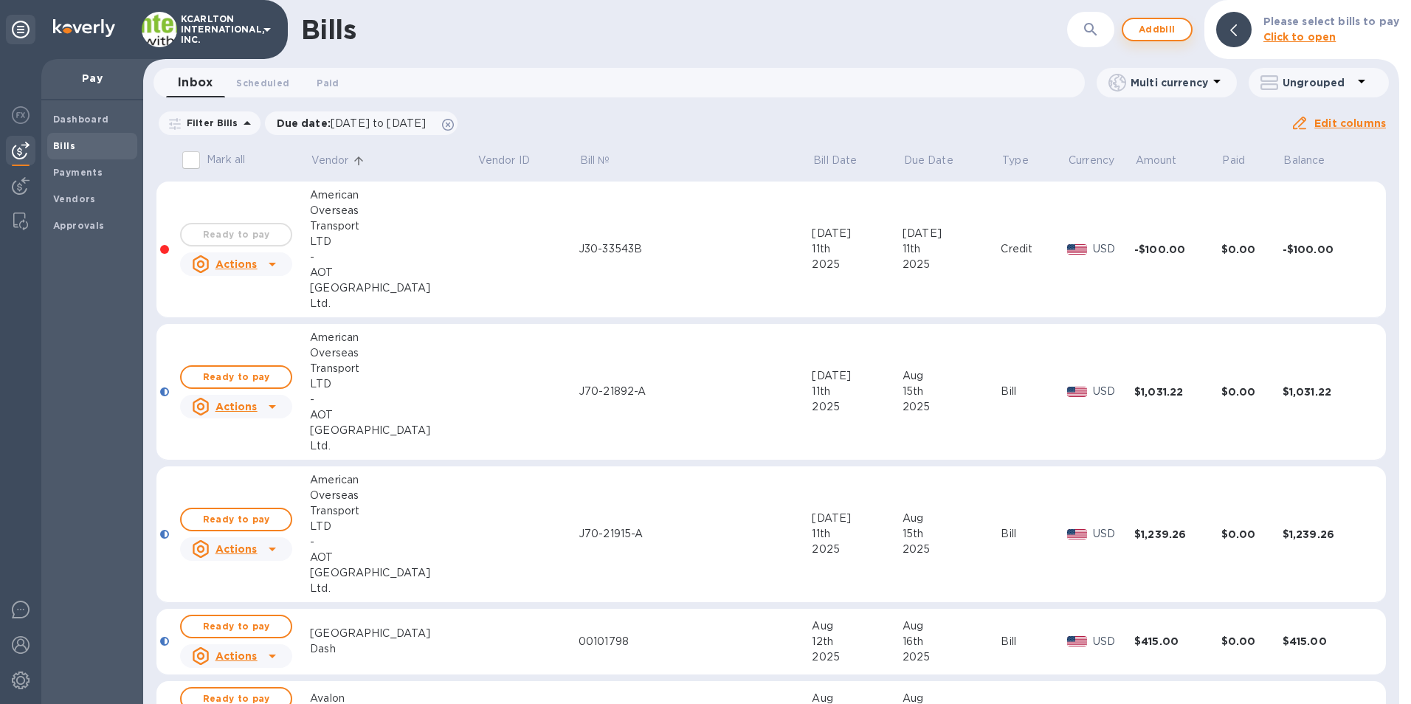
click at [1154, 27] on span "Add bill" at bounding box center [1157, 30] width 44 height 18
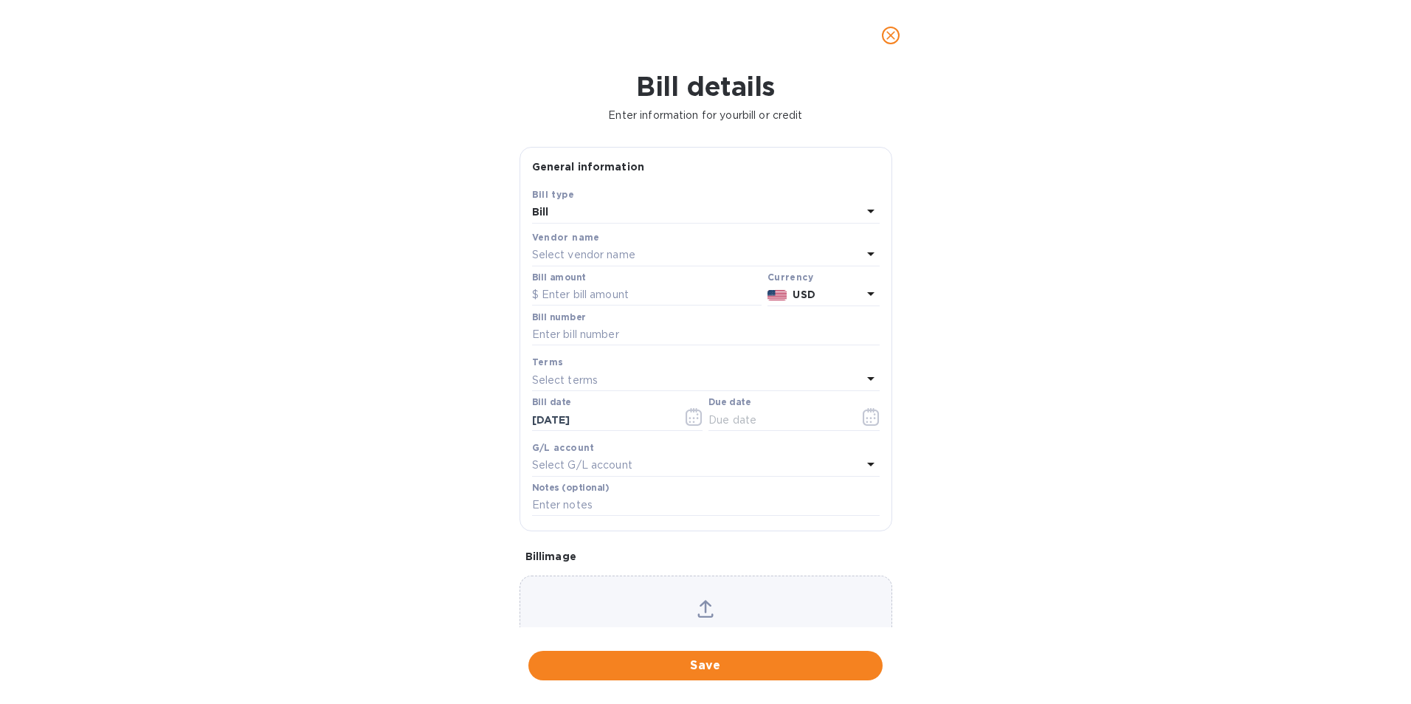
click at [552, 254] on p "Select vendor name" at bounding box center [583, 255] width 103 height 16
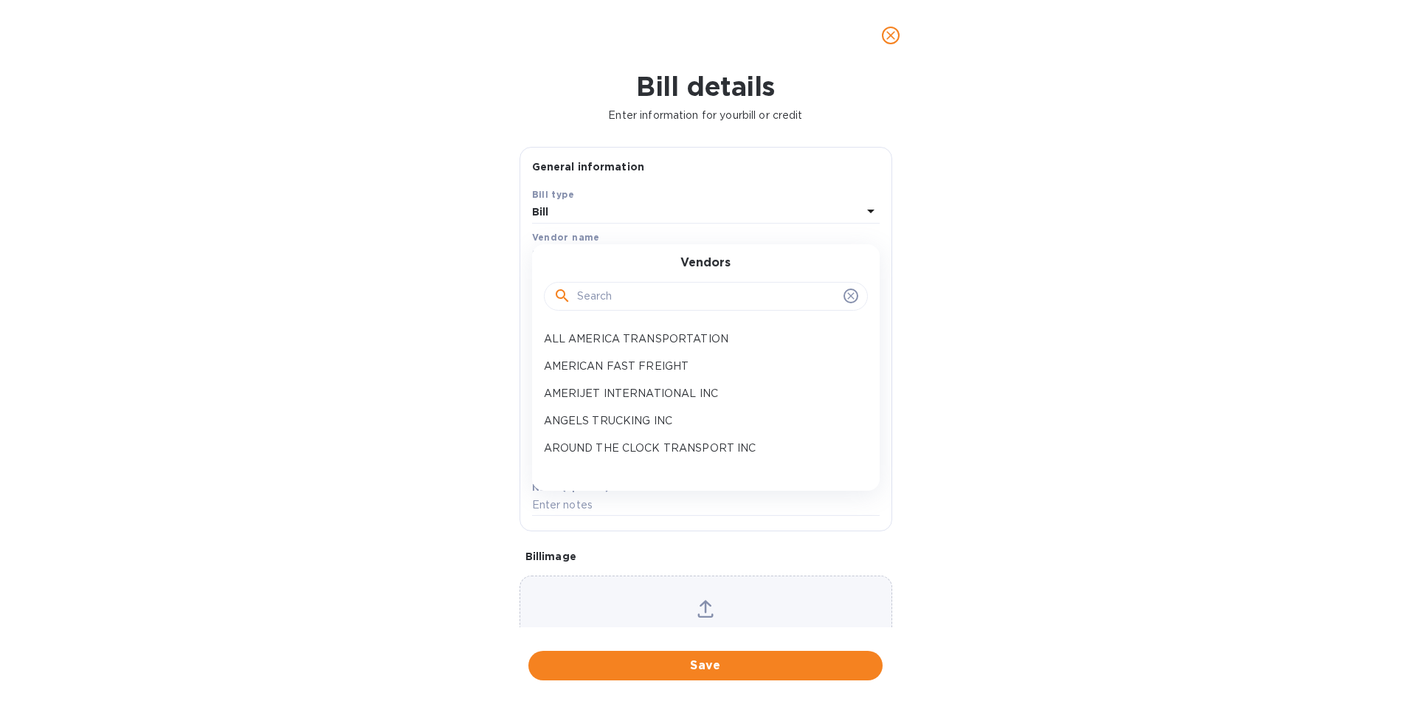
click at [583, 296] on input "text" at bounding box center [707, 297] width 261 height 22
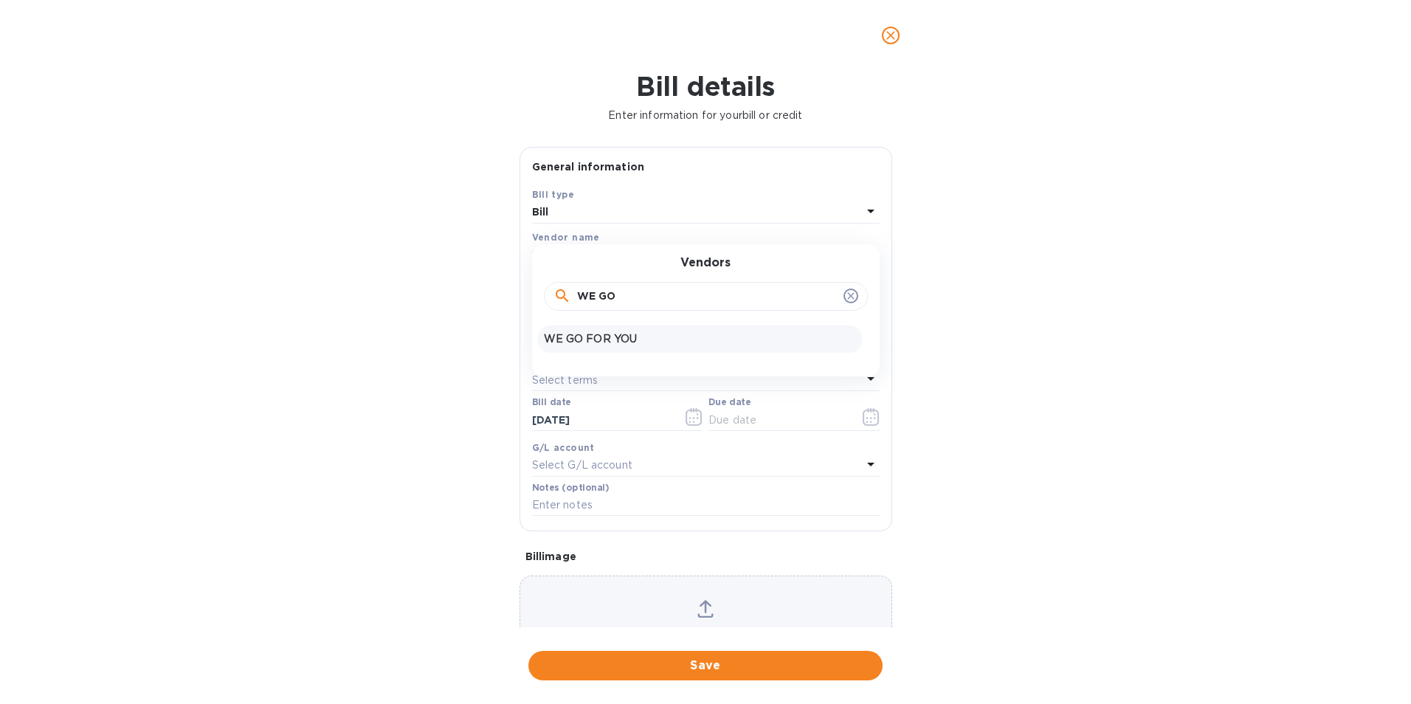
type input "WE GO"
click at [593, 335] on p "WE GO FOR YOU" at bounding box center [700, 339] width 312 height 16
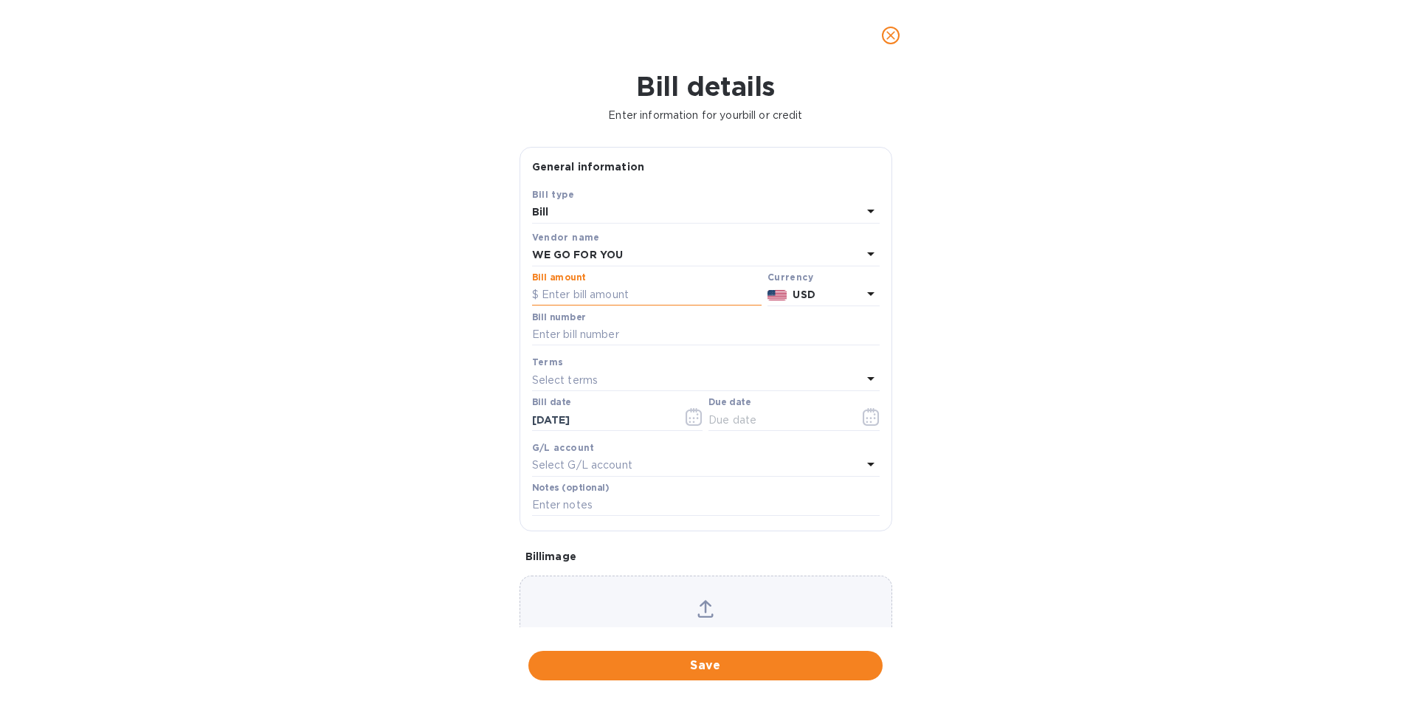
click at [589, 299] on input "text" at bounding box center [647, 295] width 230 height 22
type input "835.00"
drag, startPoint x: 534, startPoint y: 331, endPoint x: 511, endPoint y: 341, distance: 25.1
click at [534, 331] on input "text" at bounding box center [706, 335] width 348 height 22
type input "A107924"
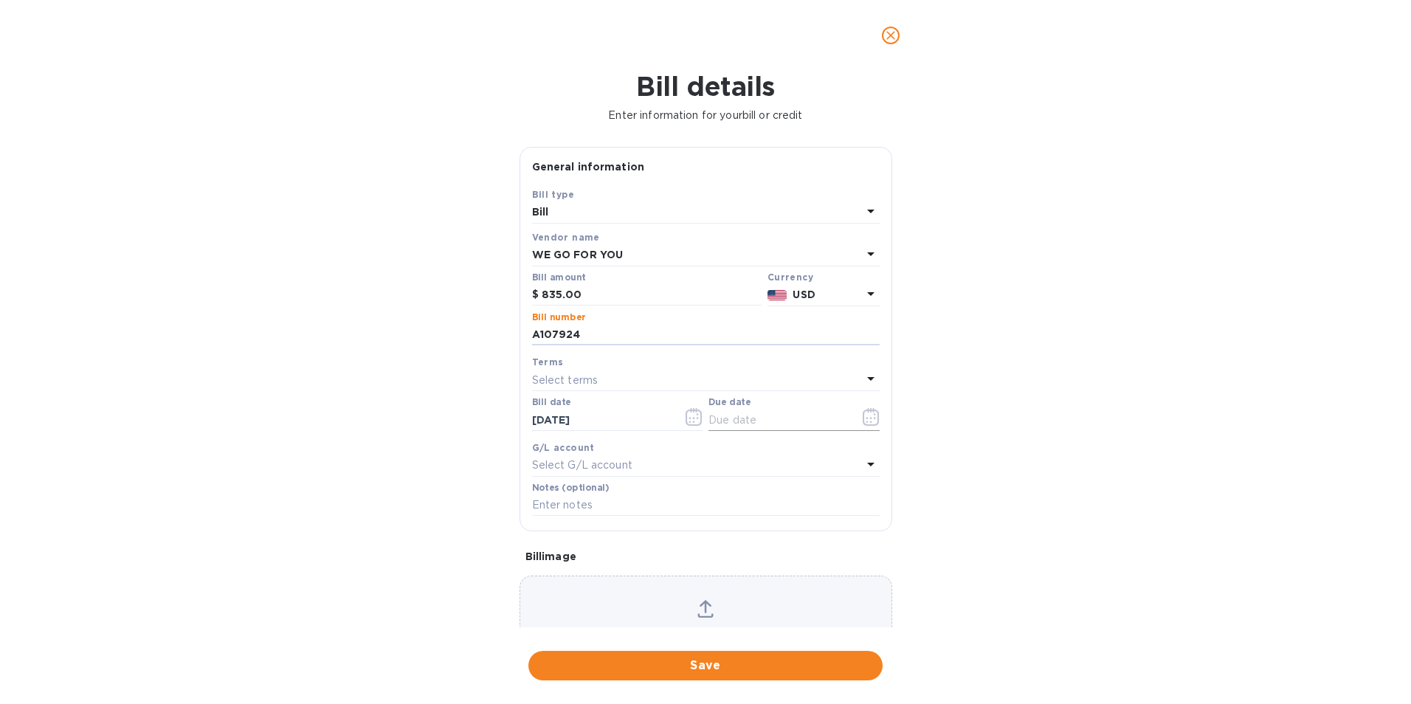
click at [873, 414] on icon "button" at bounding box center [871, 417] width 16 height 18
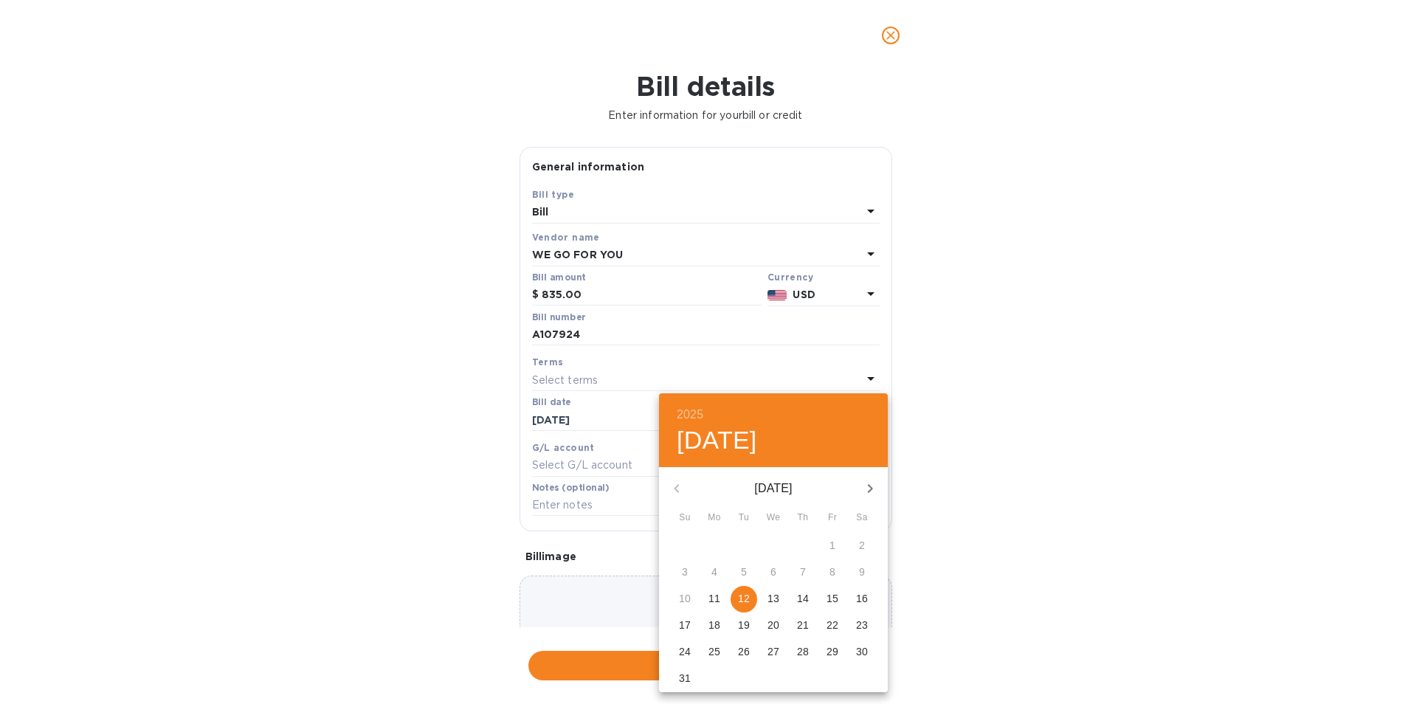
click at [866, 593] on p "16" at bounding box center [862, 598] width 12 height 15
type input "[DATE]"
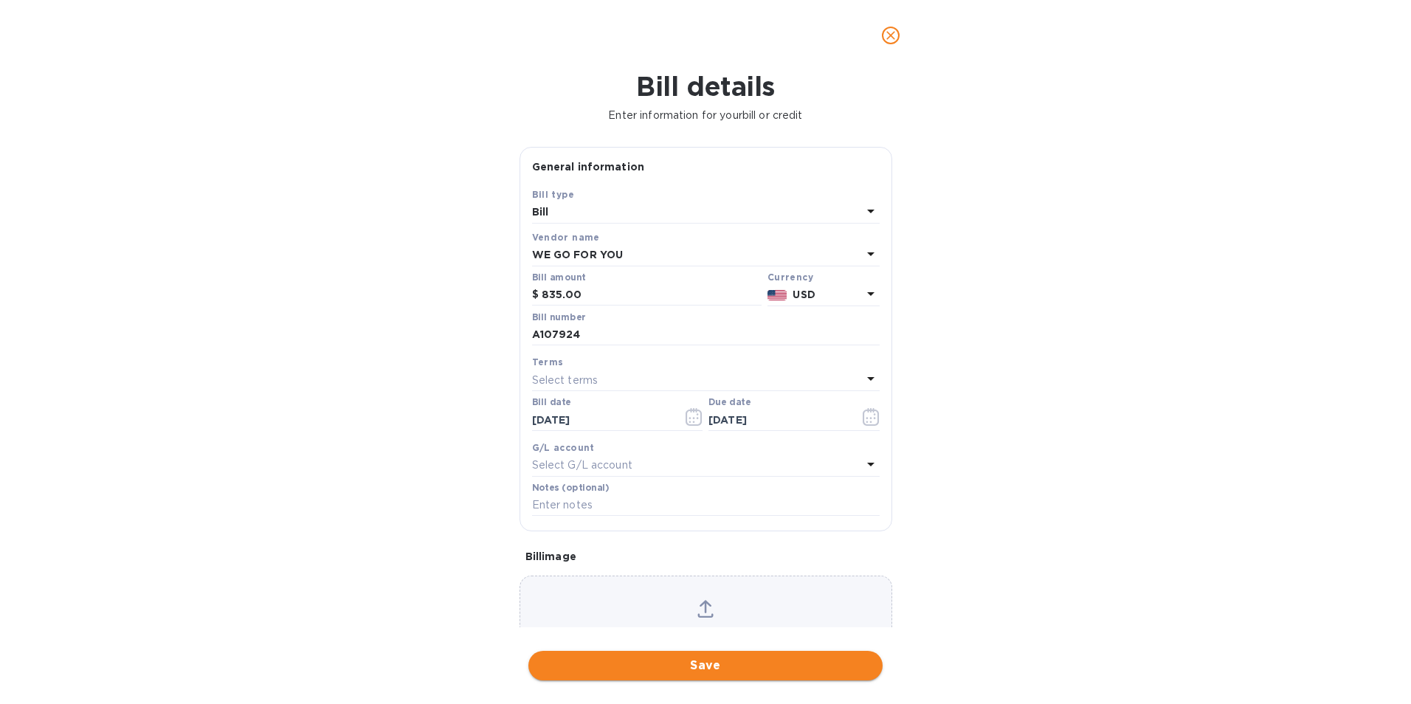
click at [772, 670] on span "Save" at bounding box center [705, 666] width 331 height 18
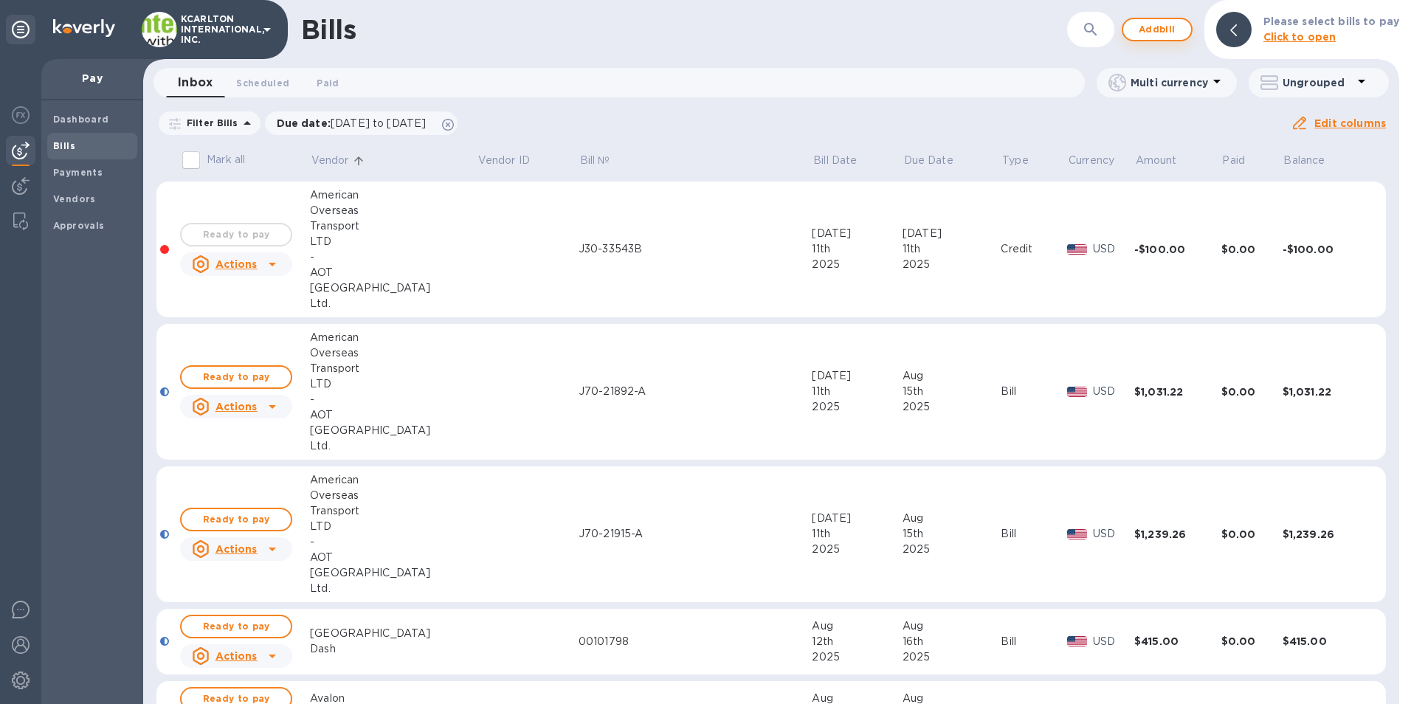
click at [1162, 31] on span "Add bill" at bounding box center [1157, 30] width 44 height 18
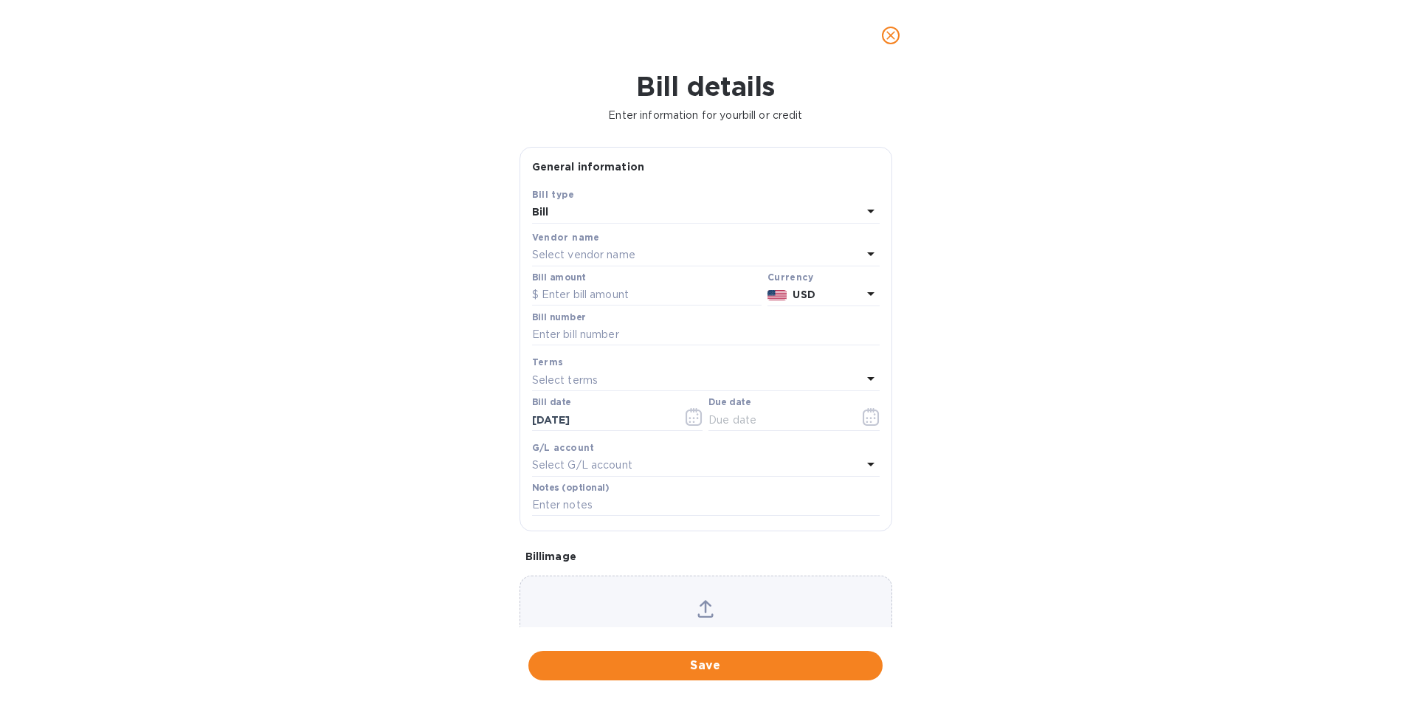
click at [586, 260] on p "Select vendor name" at bounding box center [583, 255] width 103 height 16
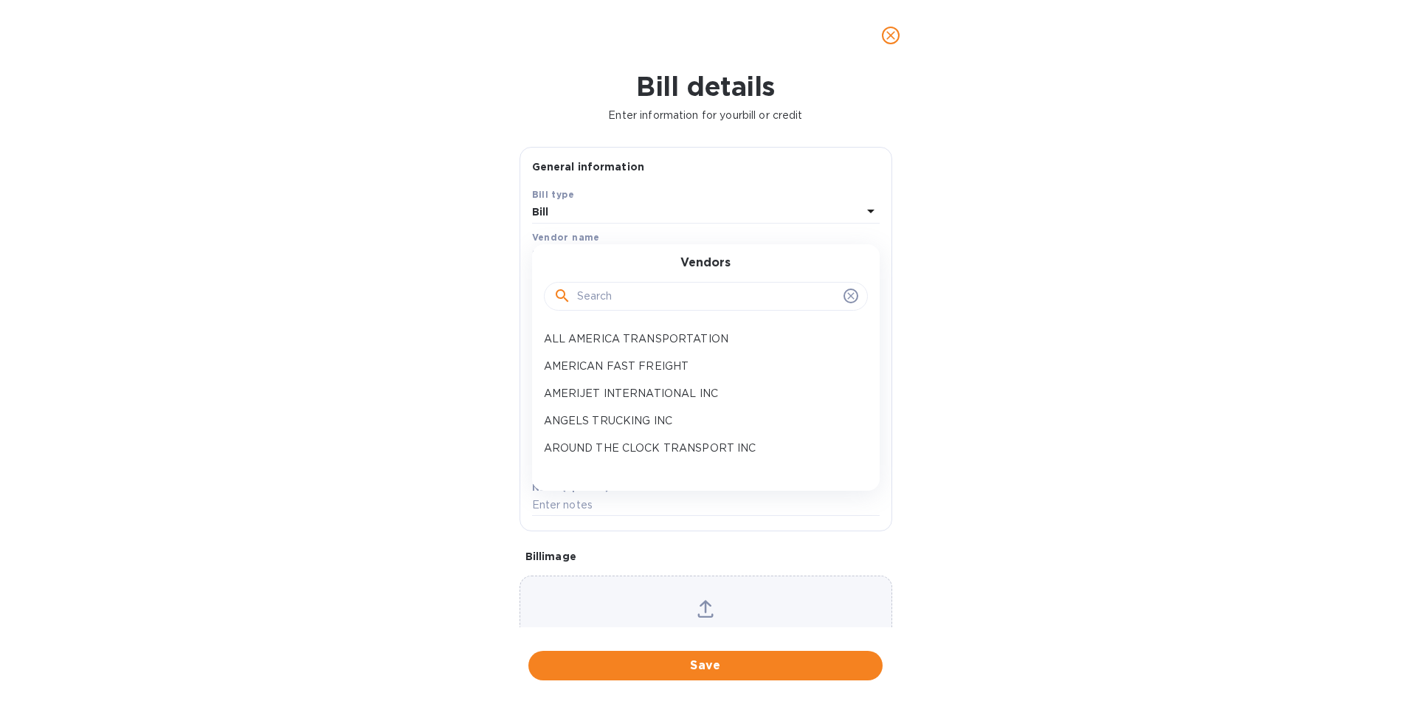
click at [593, 297] on input "text" at bounding box center [707, 297] width 261 height 22
type input "WORLD"
click at [615, 458] on div "WORLD INSURANCE SERVICES INC" at bounding box center [700, 448] width 324 height 27
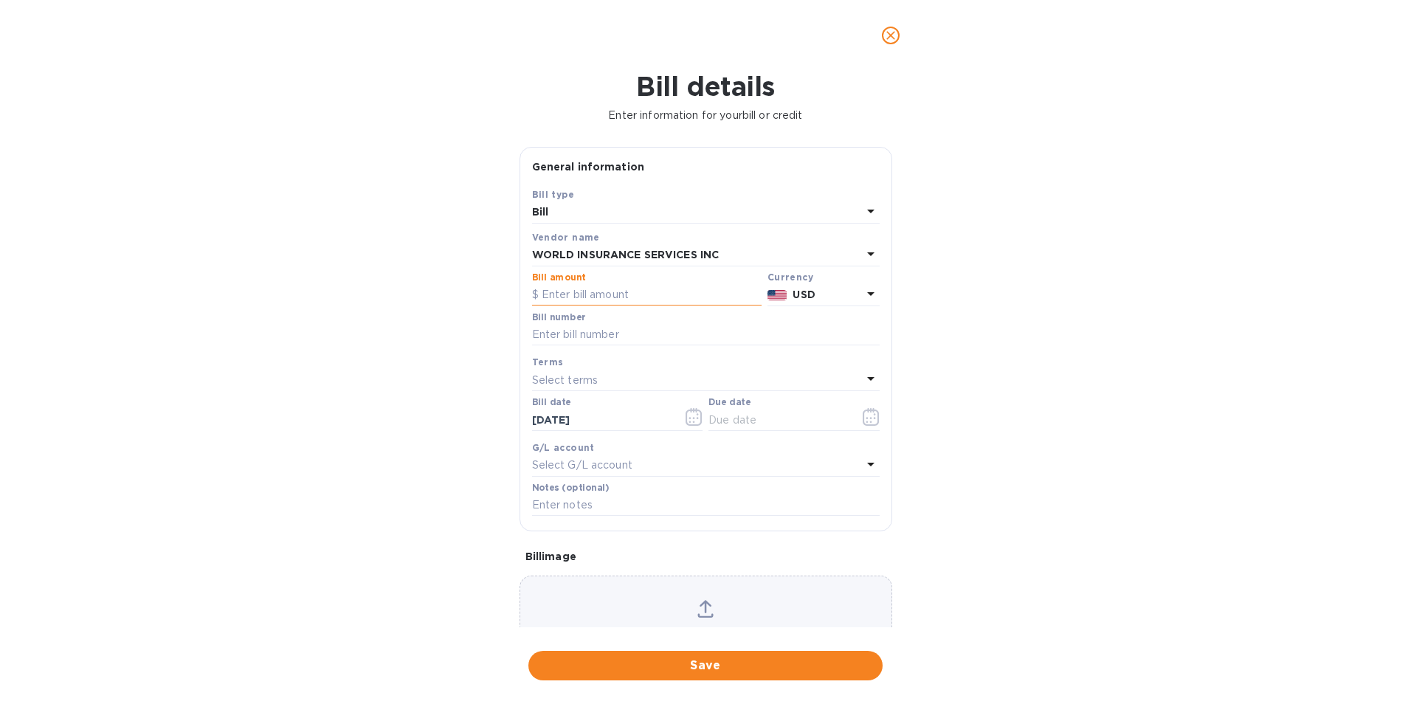
click at [602, 297] on input "text" at bounding box center [647, 295] width 230 height 22
type input "1,860.95"
click at [613, 325] on input "text" at bounding box center [706, 335] width 348 height 22
type input "2025-105662"
click at [873, 419] on icon "button" at bounding box center [874, 418] width 2 height 2
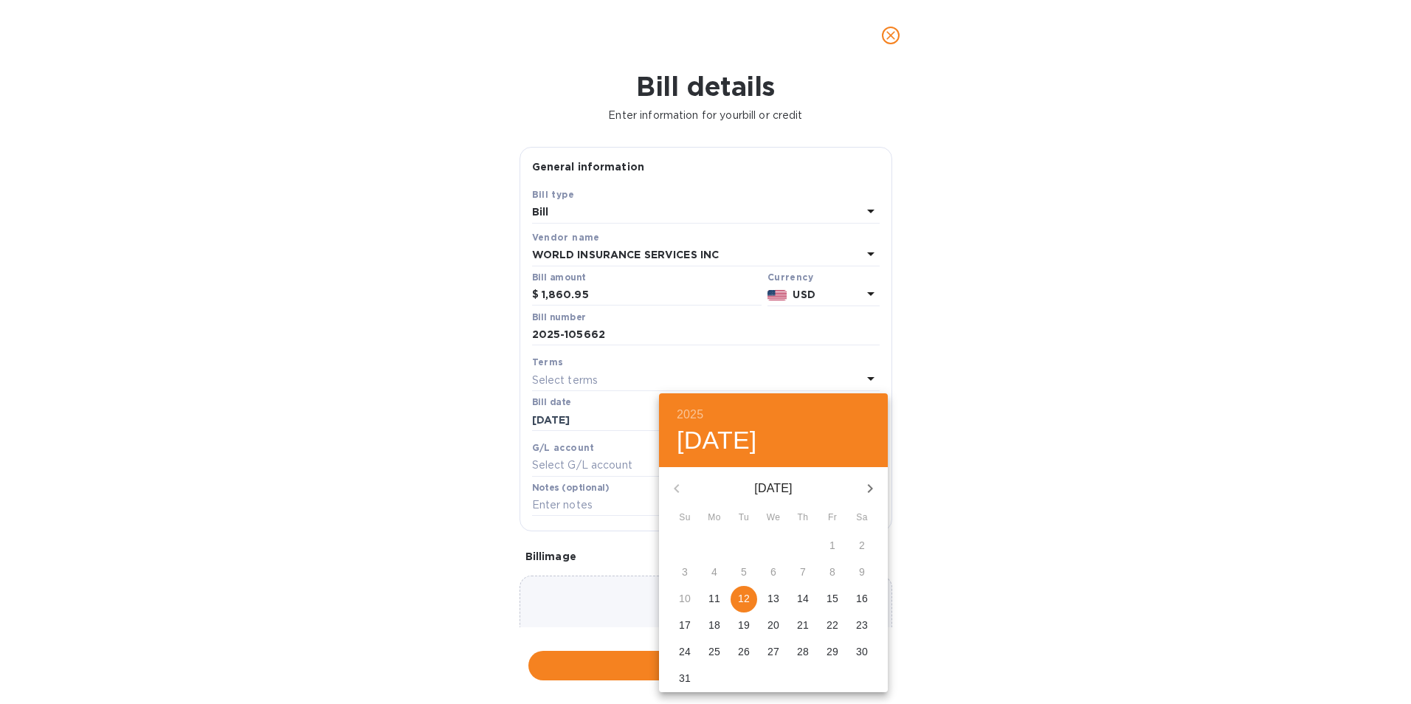
click at [858, 603] on p "16" at bounding box center [862, 598] width 12 height 15
type input "[DATE]"
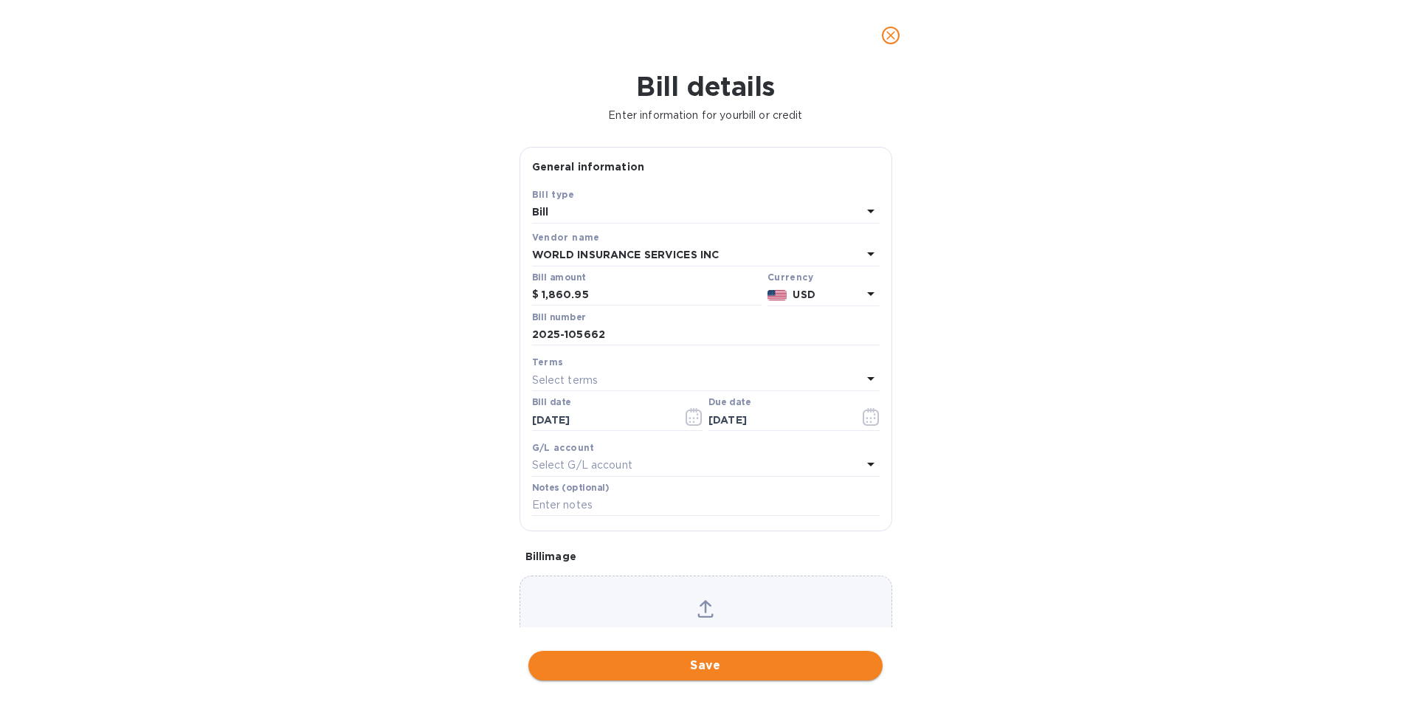
click at [763, 664] on span "Save" at bounding box center [705, 666] width 331 height 18
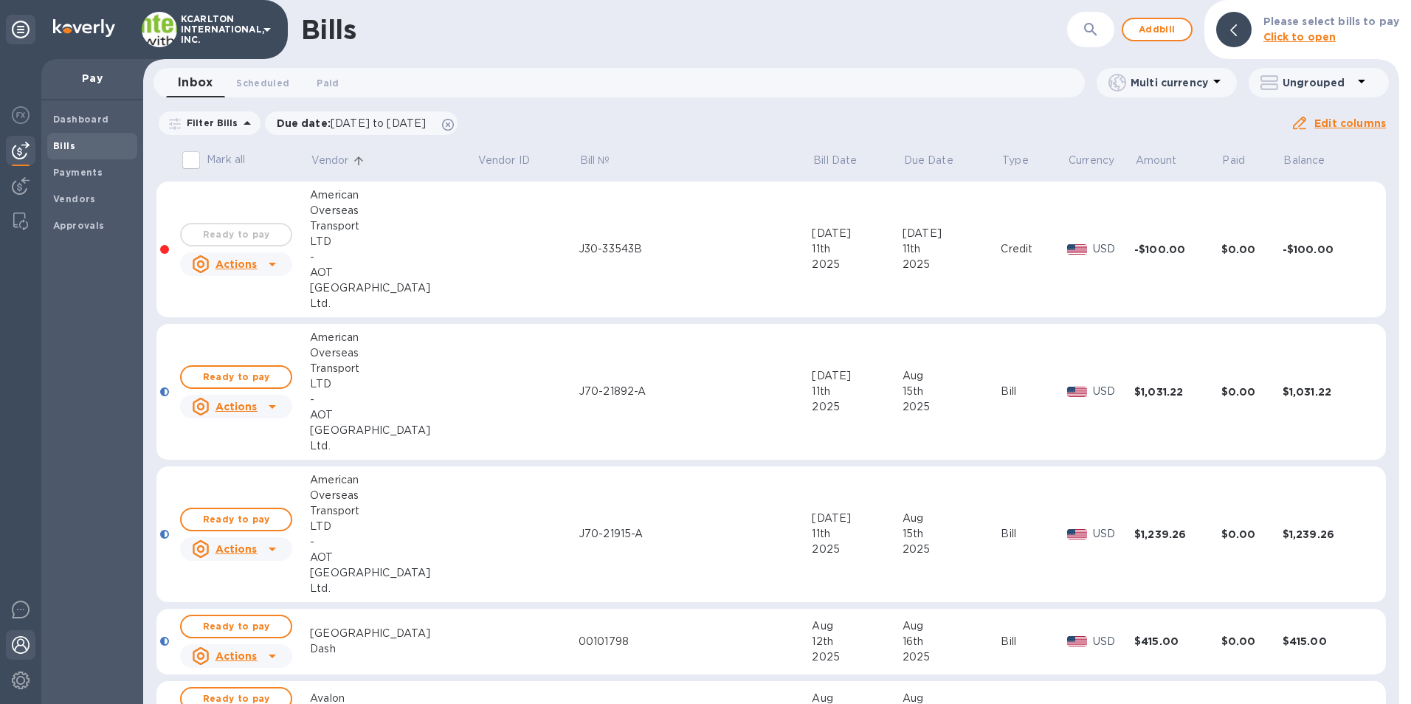
click at [19, 644] on img at bounding box center [21, 645] width 18 height 18
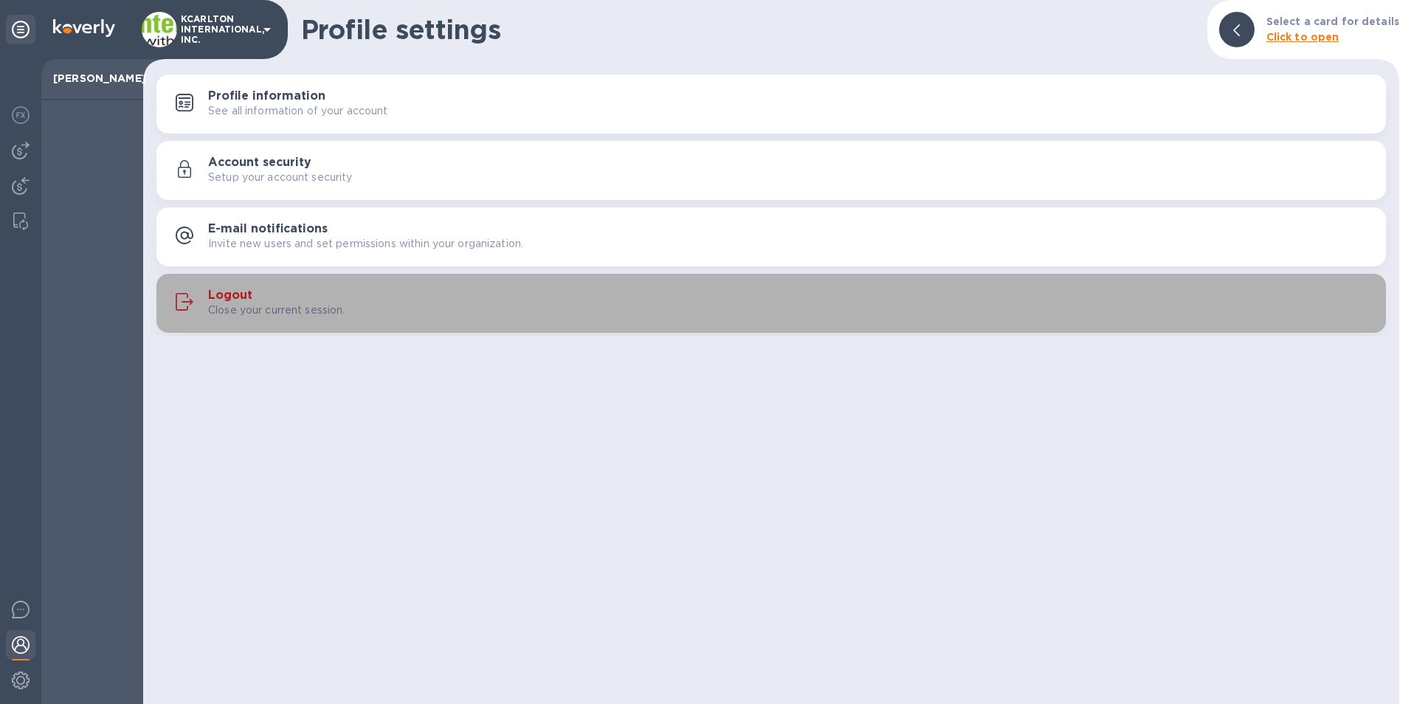
click at [272, 295] on div "Logout Close your current session." at bounding box center [791, 304] width 1166 height 30
